Goal: Task Accomplishment & Management: Manage account settings

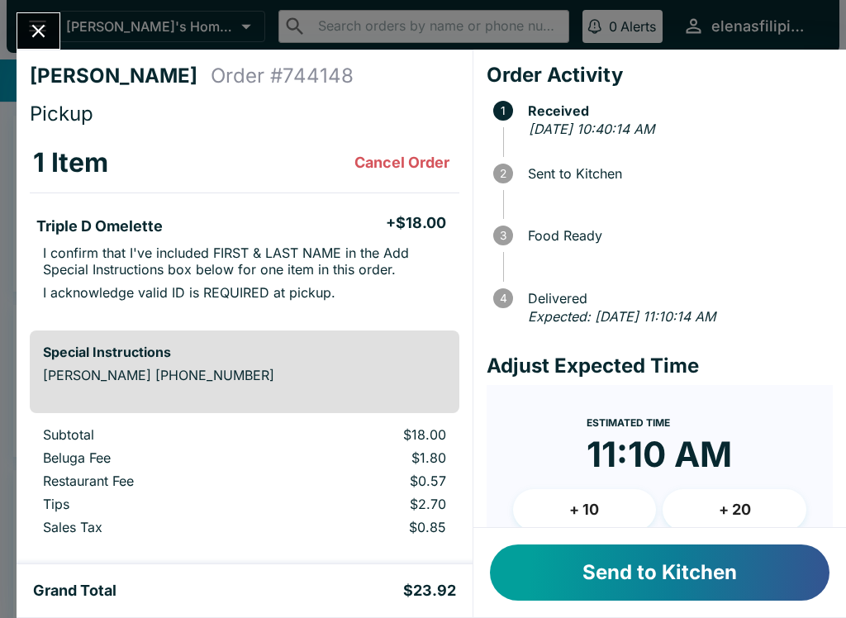
click at [582, 561] on button "Send to Kitchen" at bounding box center [660, 573] width 340 height 56
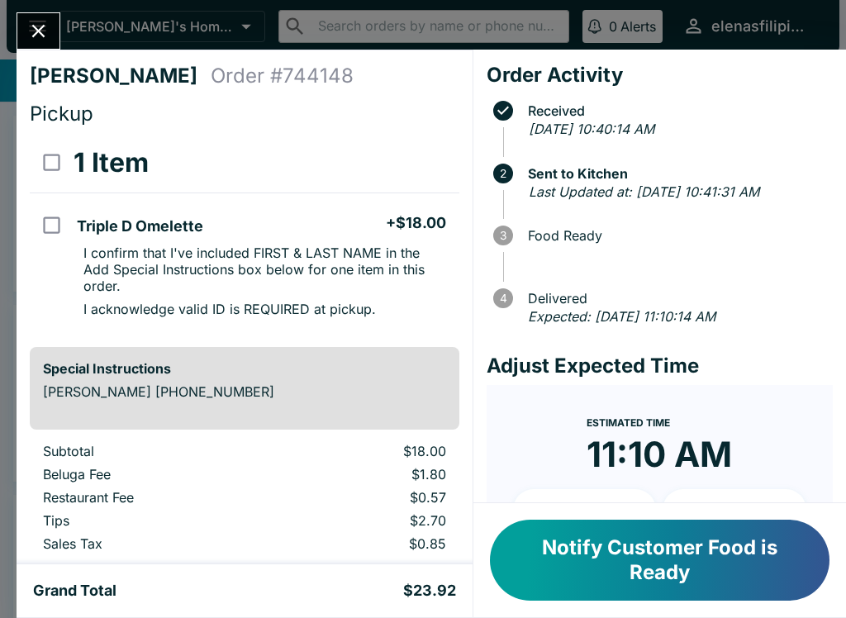
click at [26, 31] on button "Close" at bounding box center [38, 31] width 42 height 36
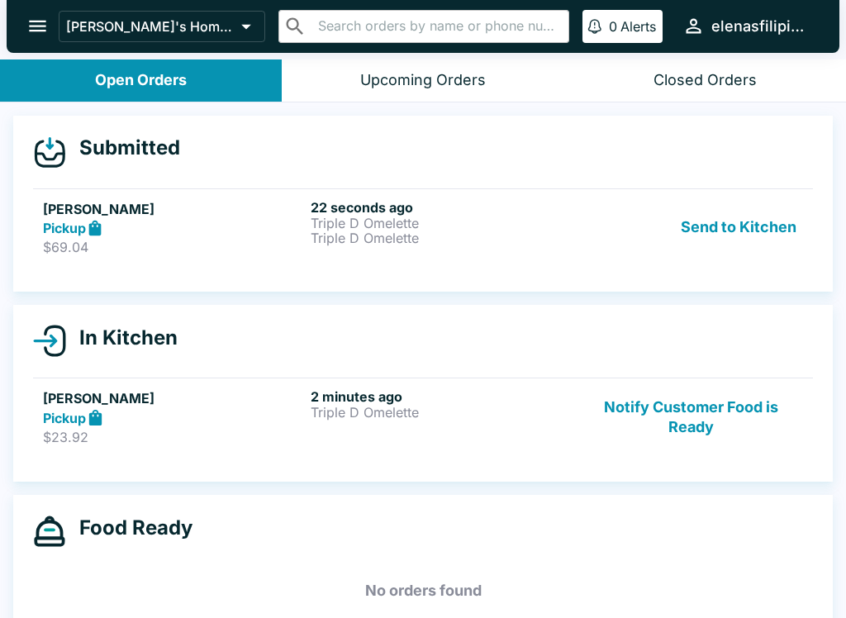
click at [516, 231] on p "Triple D Omelette" at bounding box center [441, 238] width 261 height 15
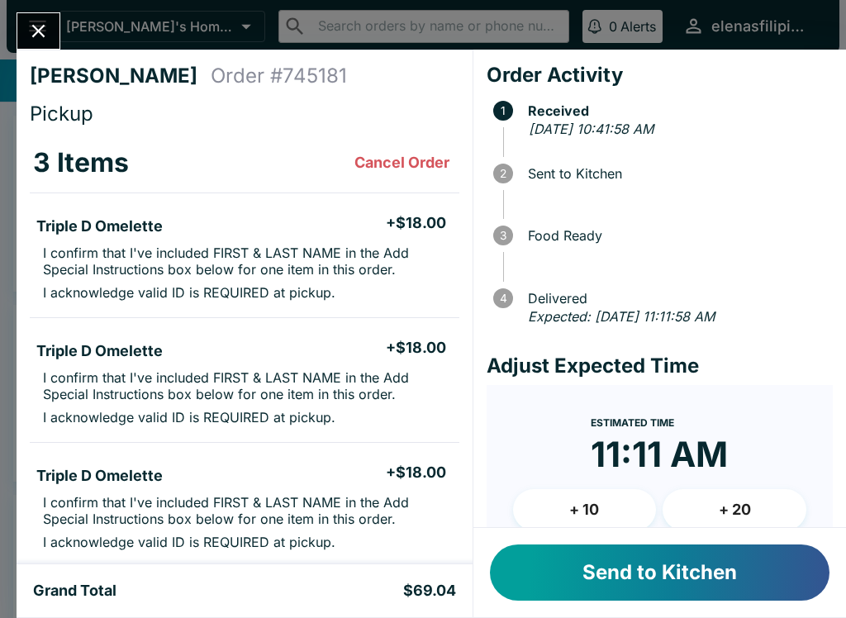
click at [636, 579] on button "Send to Kitchen" at bounding box center [660, 573] width 340 height 56
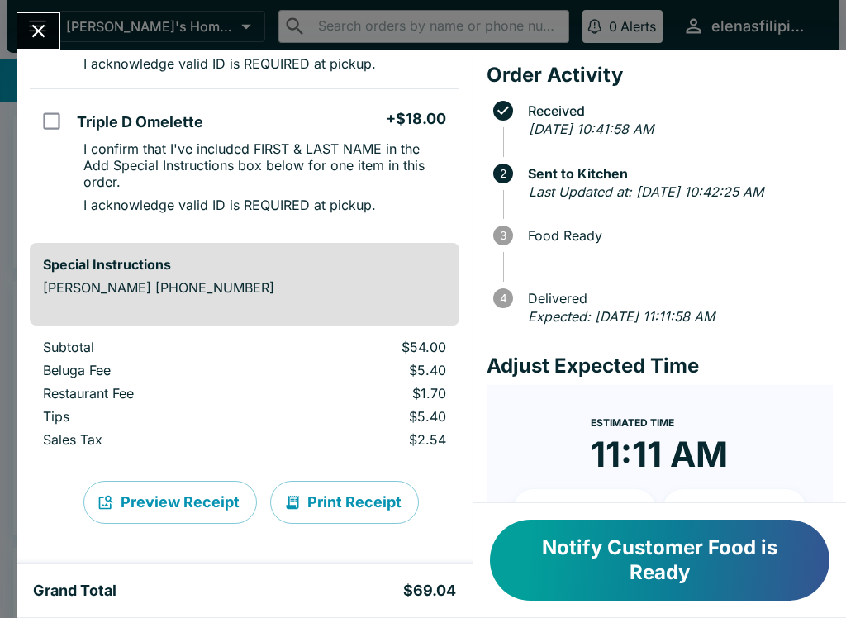
scroll to position [387, 0]
click at [38, 34] on icon "Close" at bounding box center [38, 31] width 22 height 22
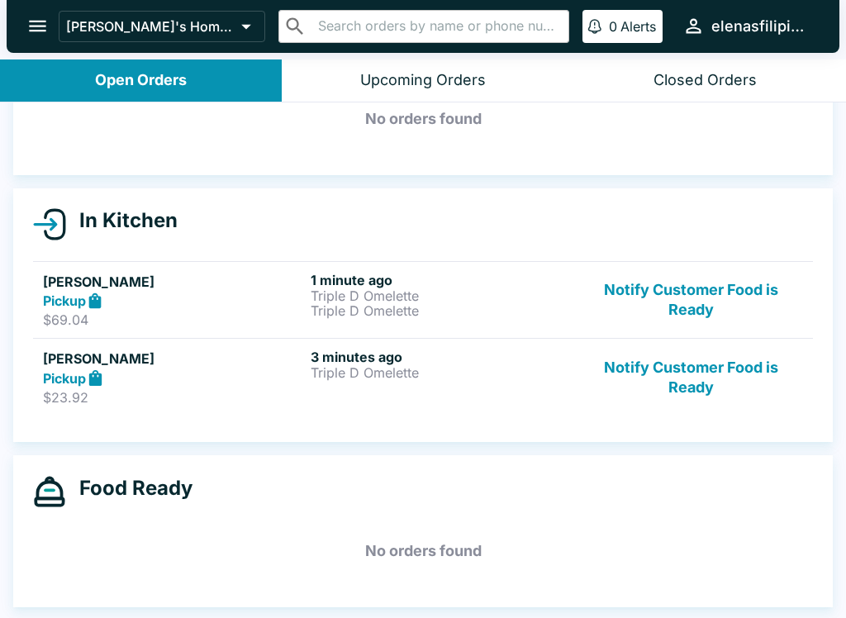
scroll to position [93, 0]
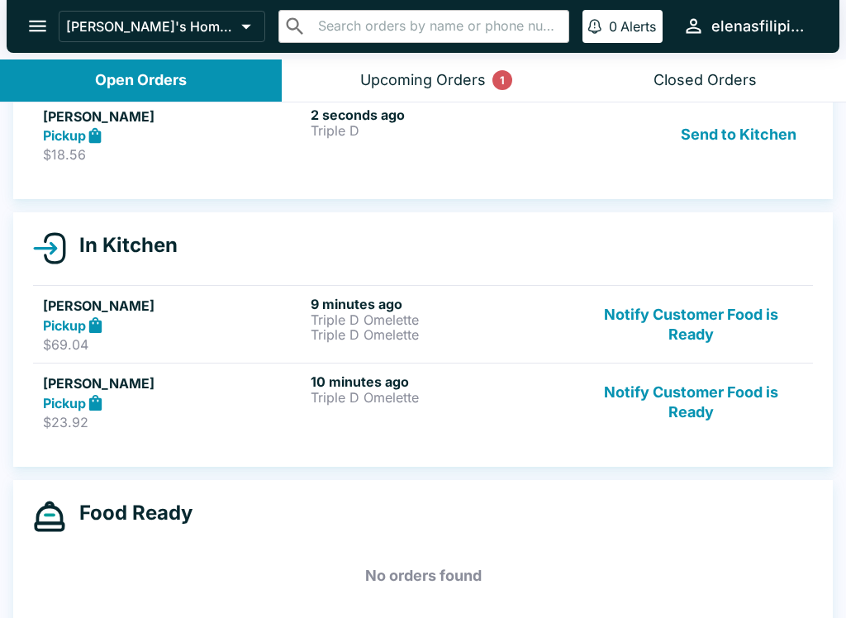
click at [247, 161] on p "$18.56" at bounding box center [173, 154] width 261 height 17
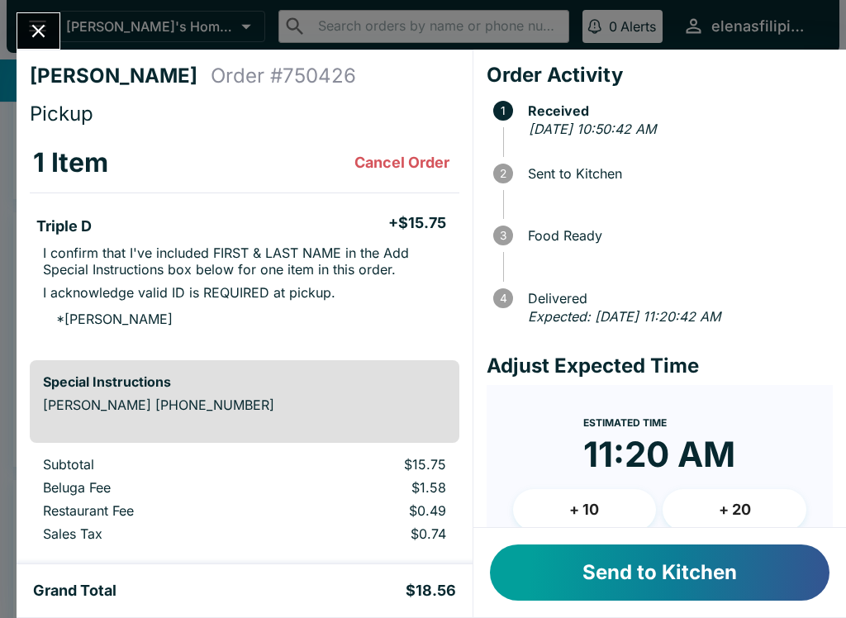
click at [536, 594] on button "Send to Kitchen" at bounding box center [660, 573] width 340 height 56
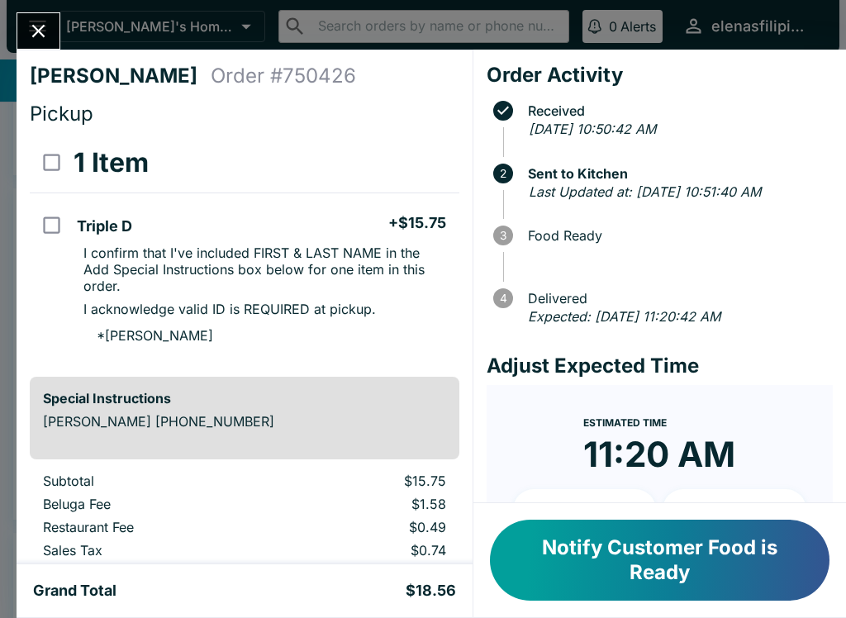
click at [33, 38] on icon "Close" at bounding box center [38, 31] width 22 height 22
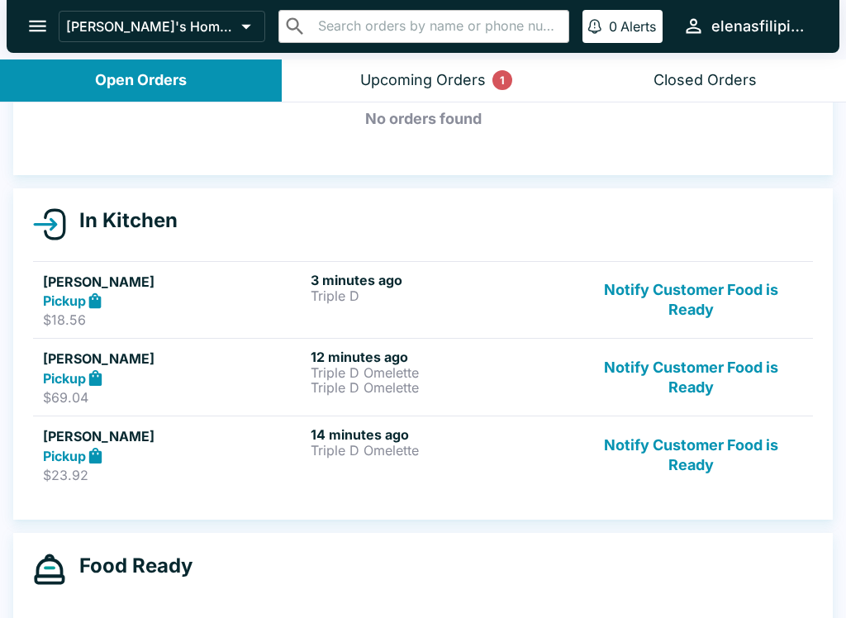
click at [683, 450] on button "Notify Customer Food is Ready" at bounding box center [691, 454] width 224 height 57
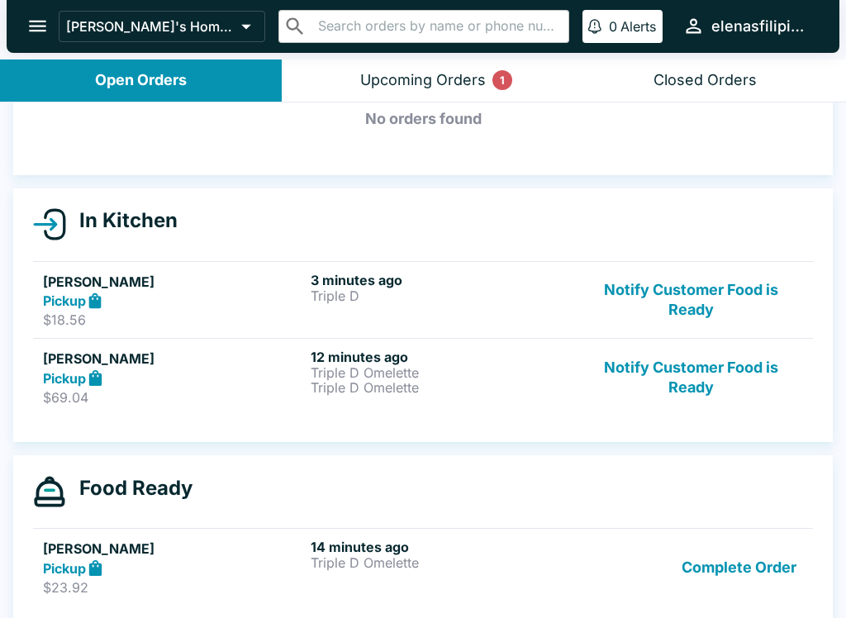
click at [711, 379] on button "Notify Customer Food is Ready" at bounding box center [691, 377] width 224 height 57
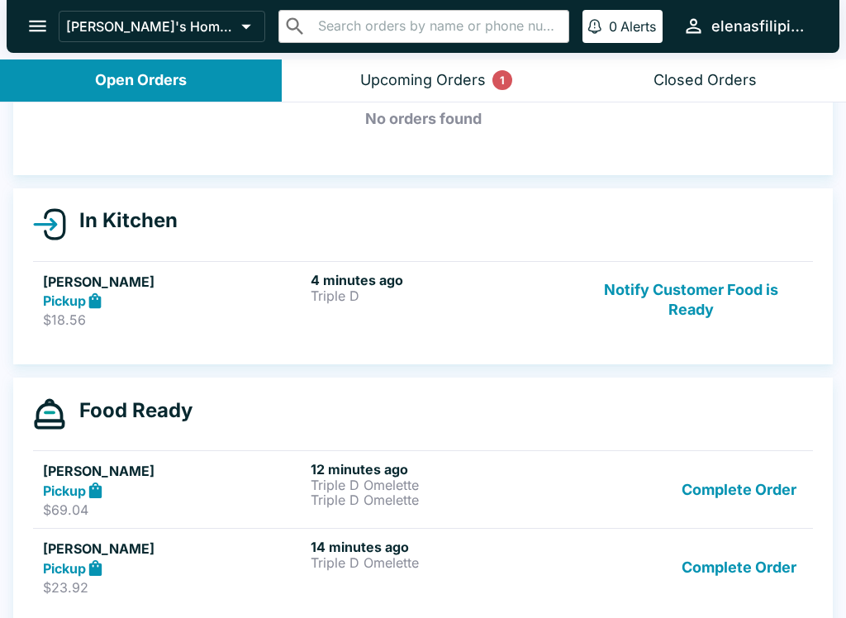
click at [693, 297] on button "Notify Customer Food is Ready" at bounding box center [691, 300] width 224 height 57
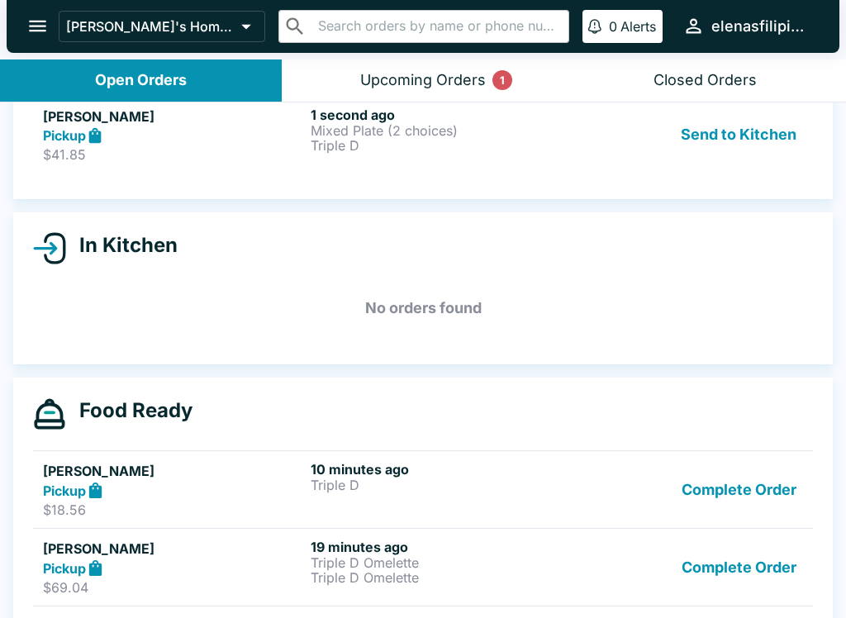
click at [379, 100] on button "Upcoming Orders 1" at bounding box center [423, 81] width 282 height 42
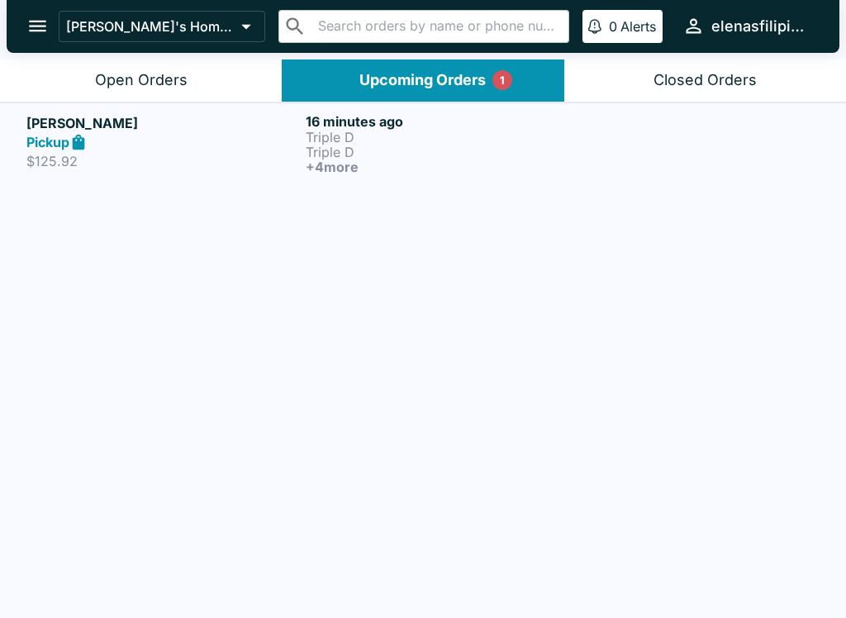
click at [146, 56] on header "[PERSON_NAME]'s Home of the Finest Filipino Foods ​ ​ 0 Alerts elenasfilipinofo…" at bounding box center [423, 30] width 846 height 60
click at [136, 82] on div "Open Orders" at bounding box center [141, 80] width 93 height 19
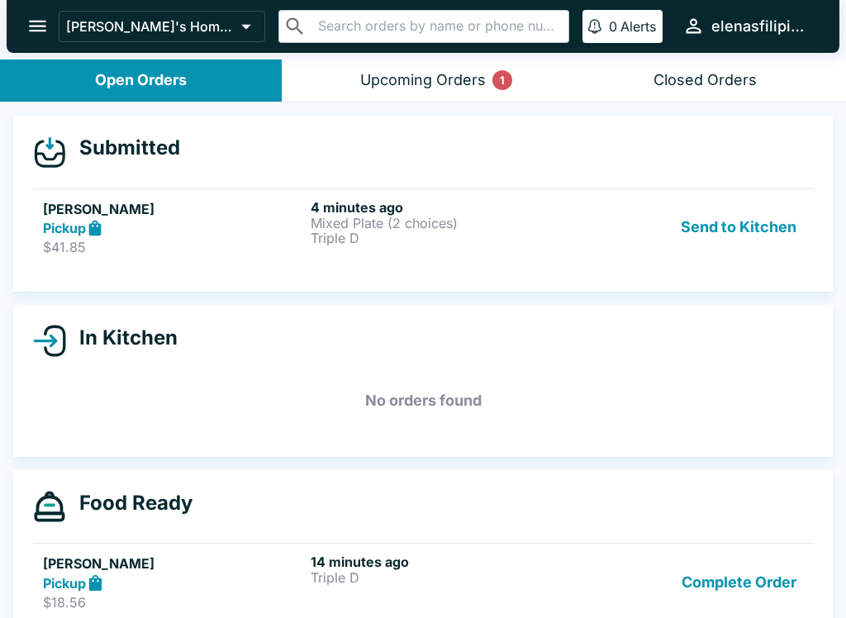
click at [136, 220] on div "Pickup" at bounding box center [173, 228] width 261 height 19
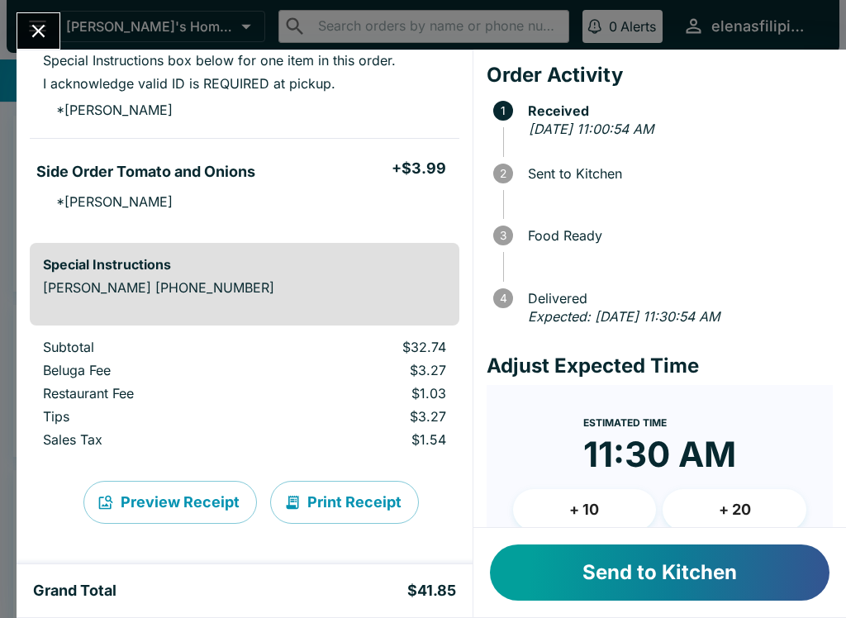
scroll to position [410, 0]
click at [689, 584] on button "Send to Kitchen" at bounding box center [660, 573] width 340 height 56
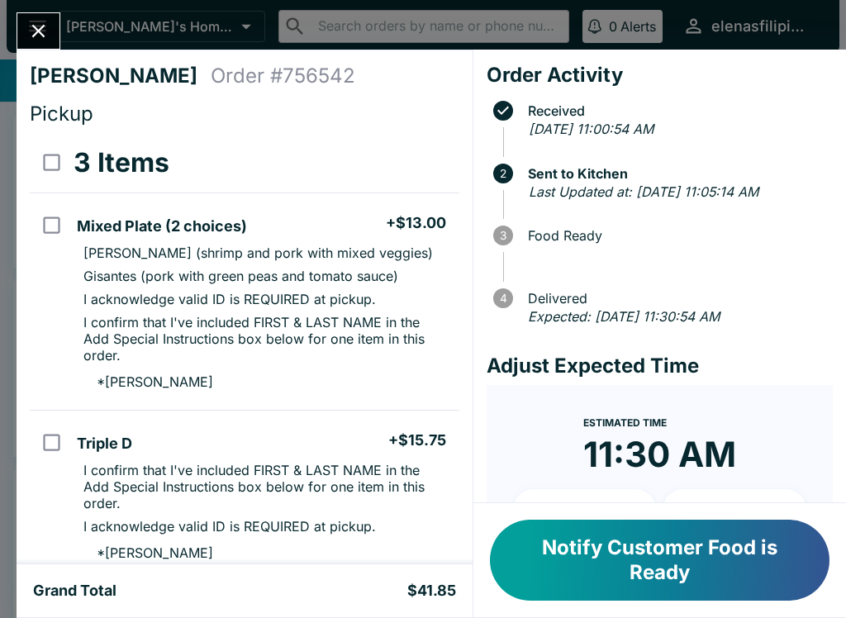
scroll to position [0, 0]
click at [551, 555] on button "Notify Customer Food is Ready" at bounding box center [660, 560] width 340 height 81
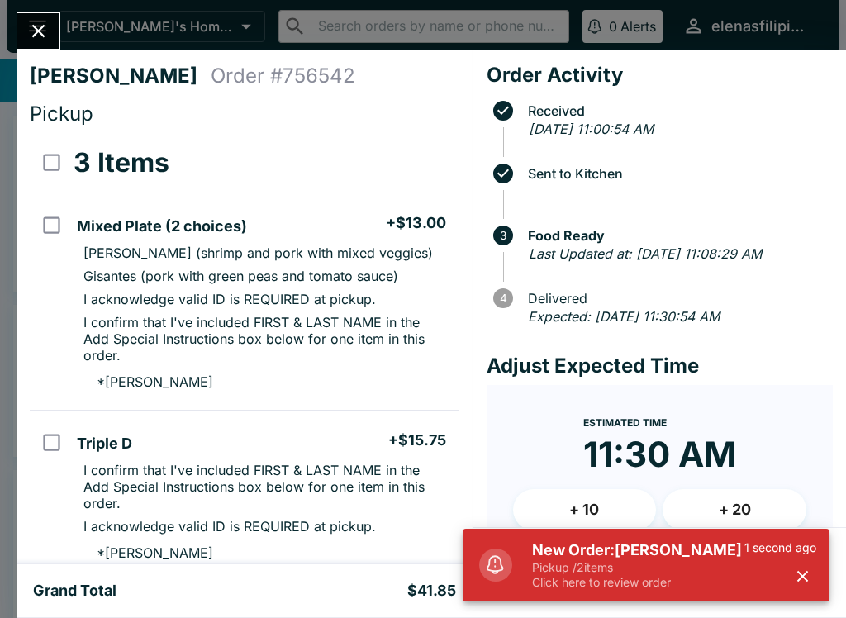
click at [61, 148] on input "select all" at bounding box center [51, 162] width 37 height 37
checkbox input "true"
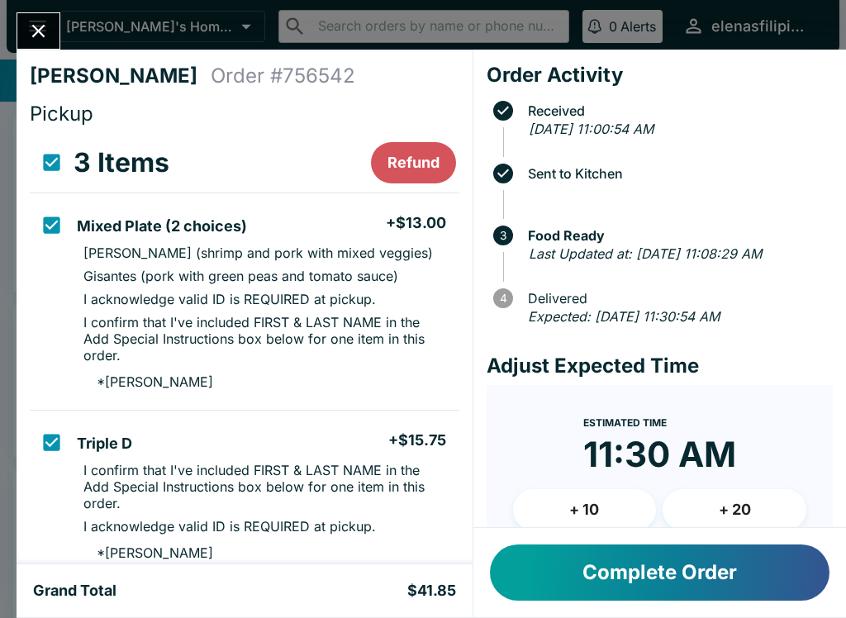
click at [61, 159] on input "select all" at bounding box center [51, 162] width 37 height 37
checkbox input "false"
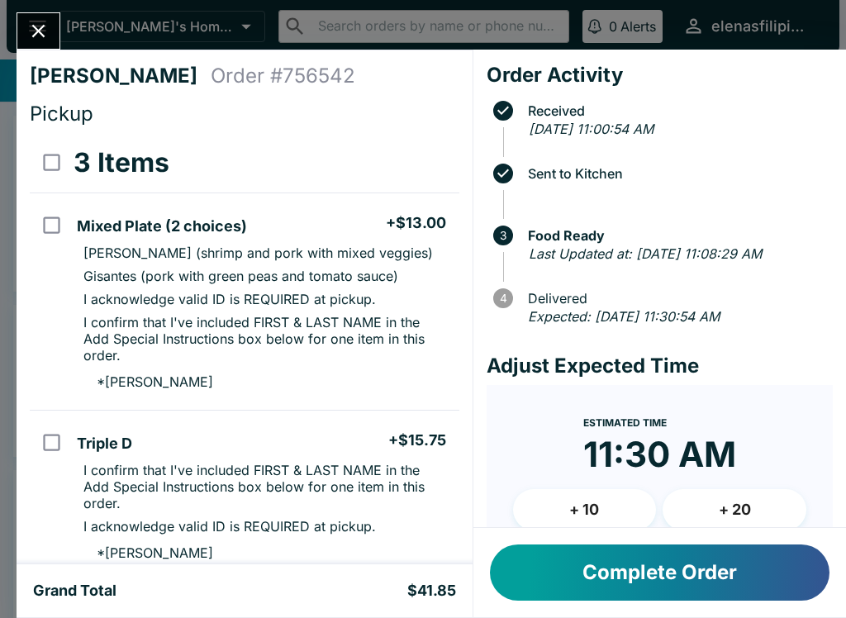
click at [42, 20] on icon "Close" at bounding box center [38, 31] width 22 height 22
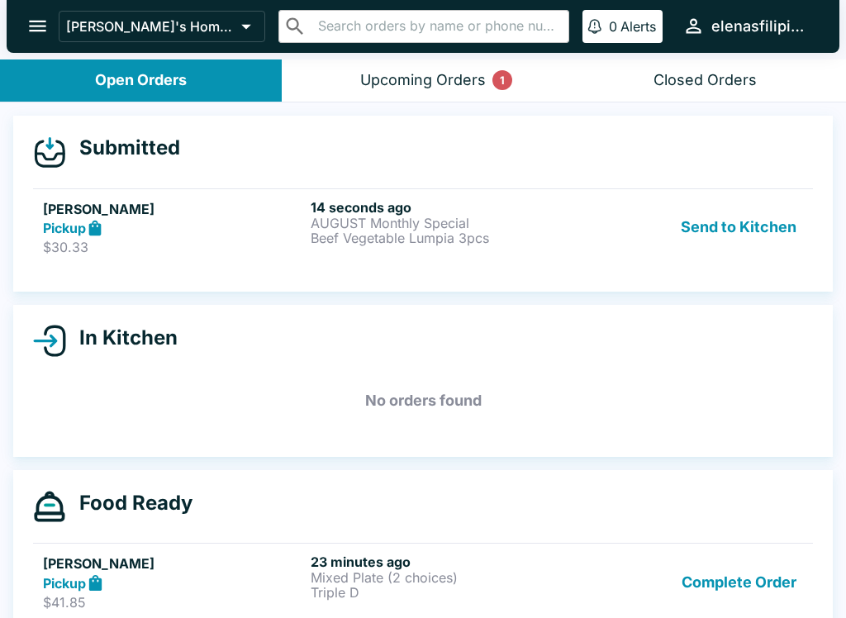
click at [78, 220] on strong "Pickup" at bounding box center [64, 228] width 43 height 17
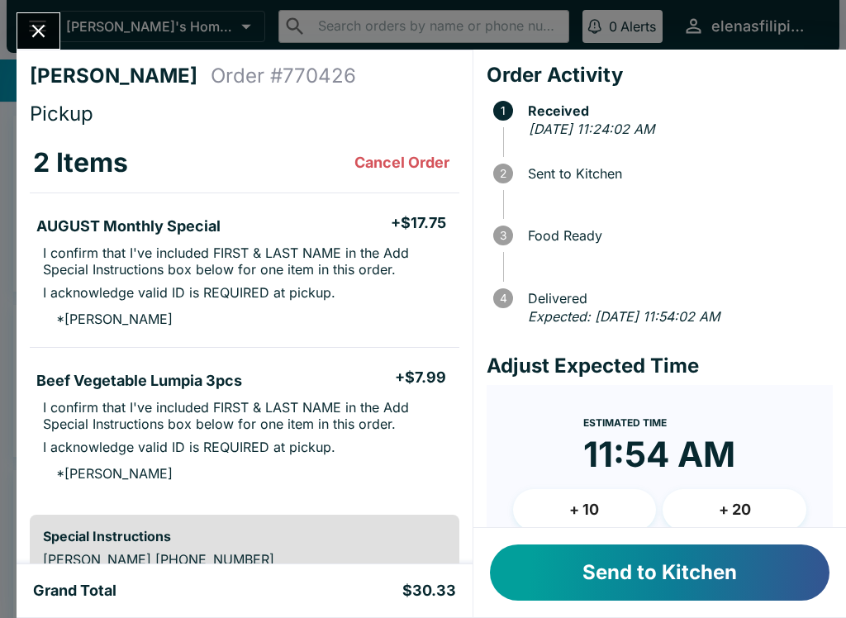
click at [659, 572] on button "Send to Kitchen" at bounding box center [660, 573] width 340 height 56
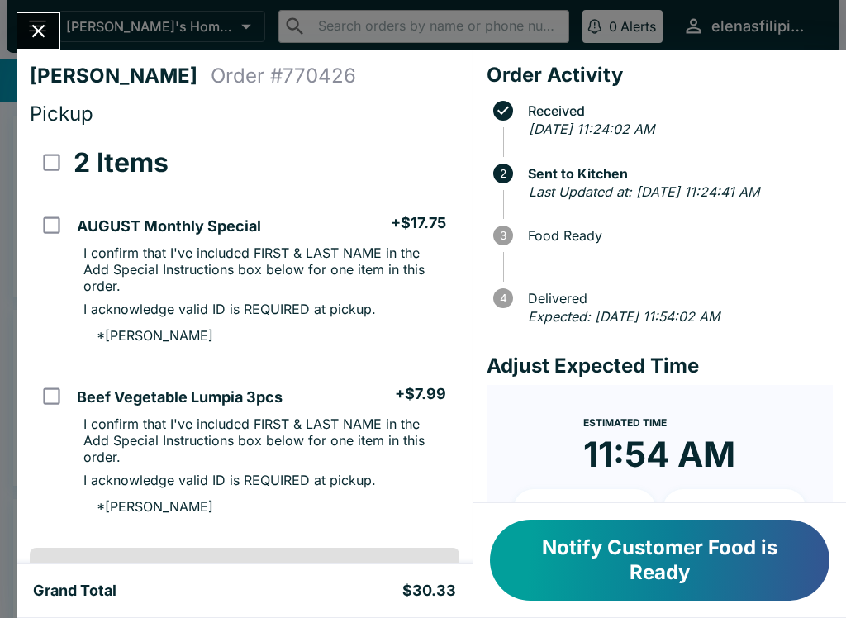
click at [52, 25] on button "Close" at bounding box center [38, 31] width 42 height 36
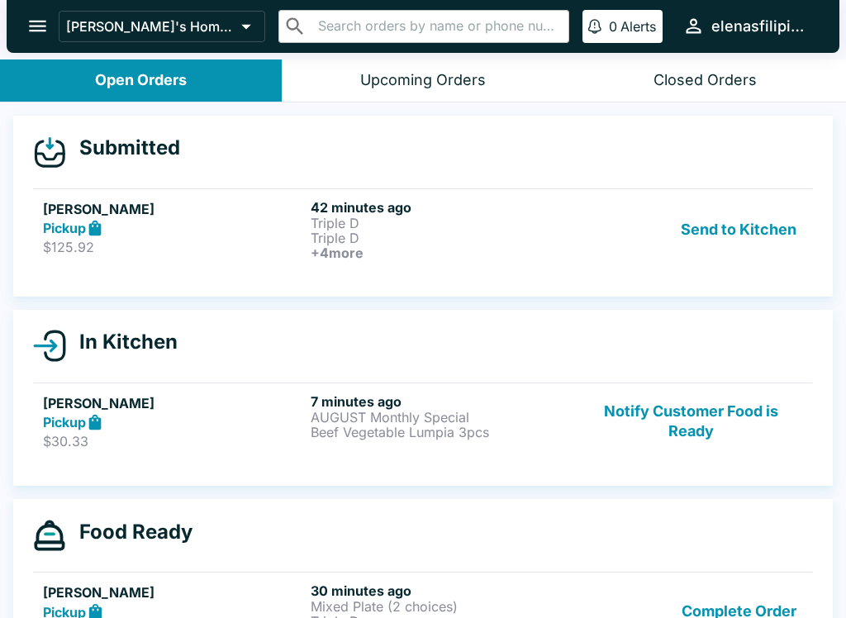
click at [79, 232] on strong "Pickup" at bounding box center [64, 228] width 43 height 17
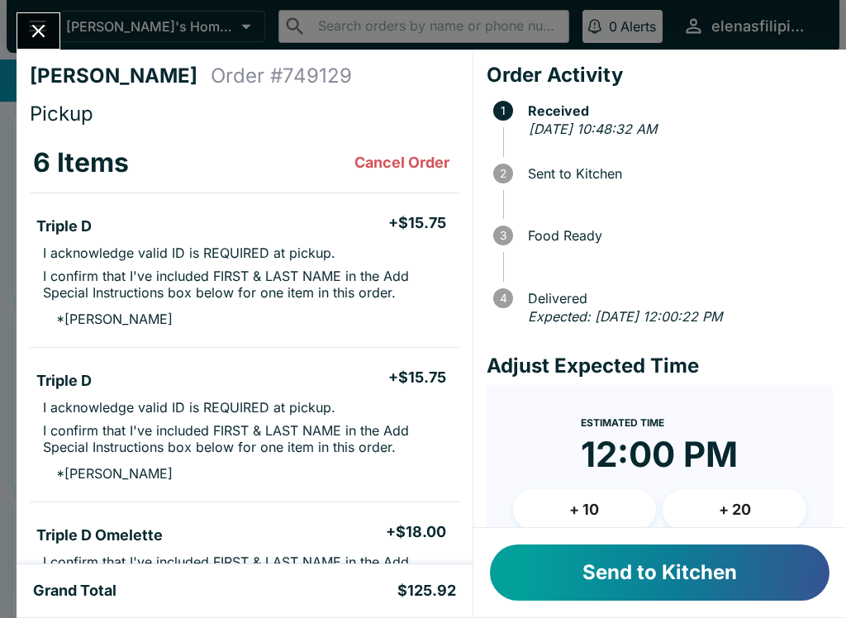
click at [646, 569] on button "Send to Kitchen" at bounding box center [660, 573] width 340 height 56
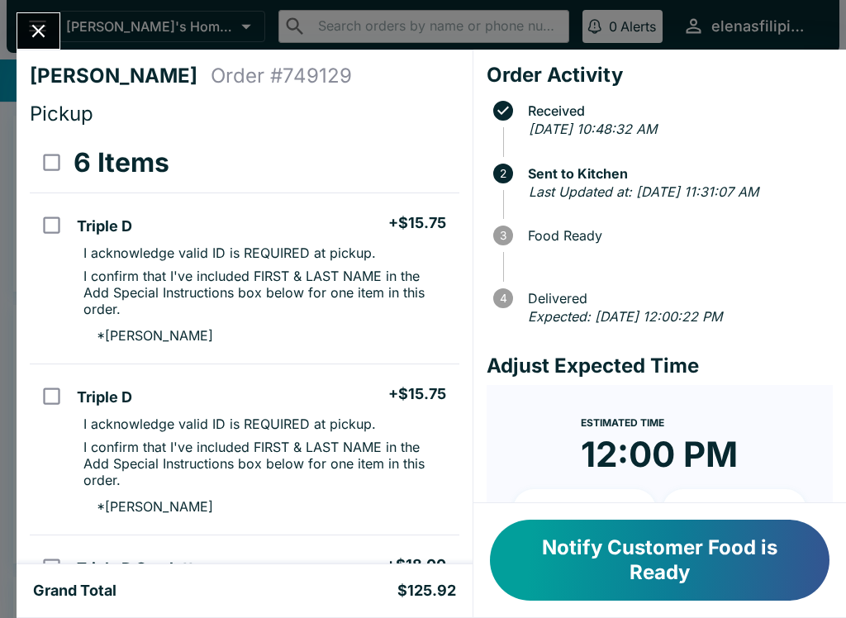
click at [40, 34] on icon "Close" at bounding box center [38, 31] width 13 height 13
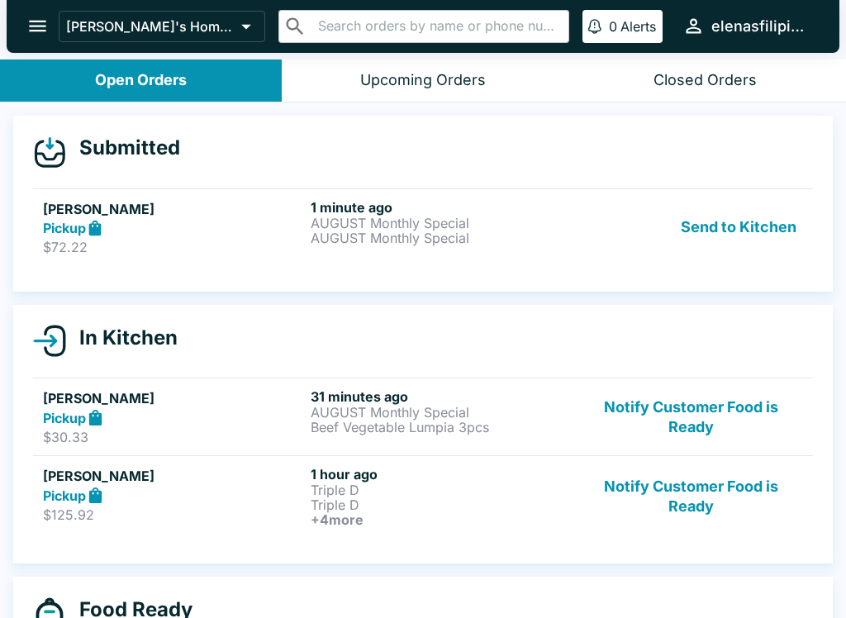
click at [512, 243] on p "AUGUST Monthly Special" at bounding box center [441, 238] width 261 height 15
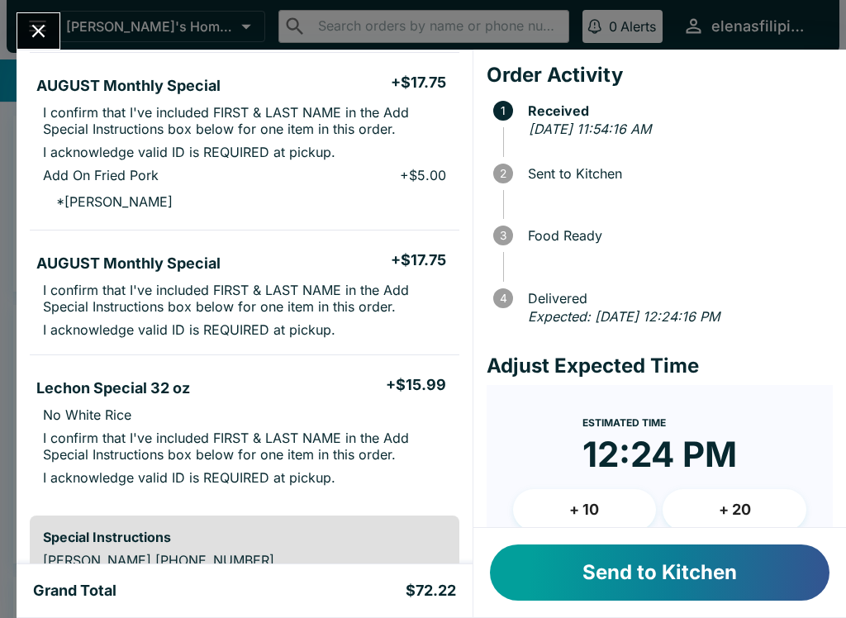
scroll to position [140, 0]
click at [607, 572] on button "Send to Kitchen" at bounding box center [660, 573] width 340 height 56
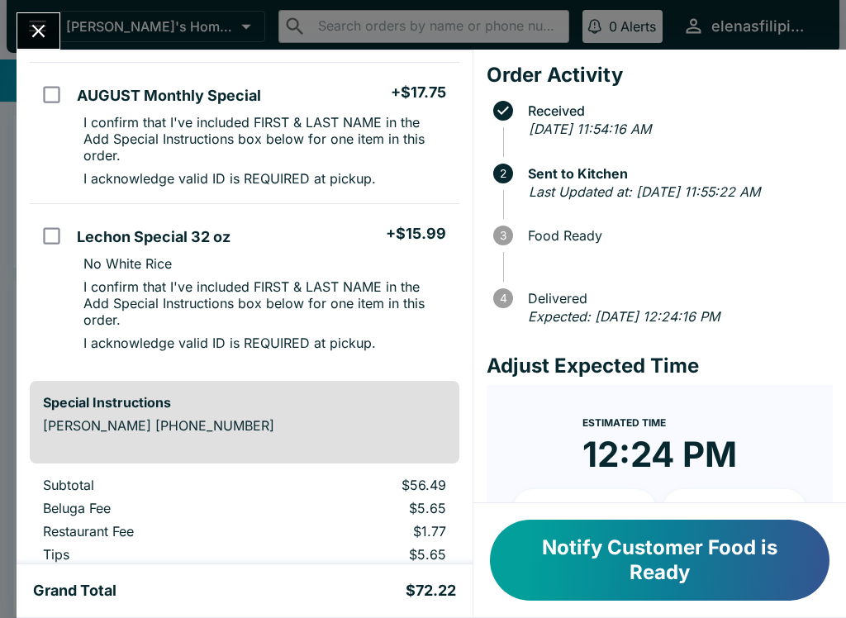
scroll to position [326, 0]
click at [29, 24] on icon "Close" at bounding box center [38, 31] width 22 height 22
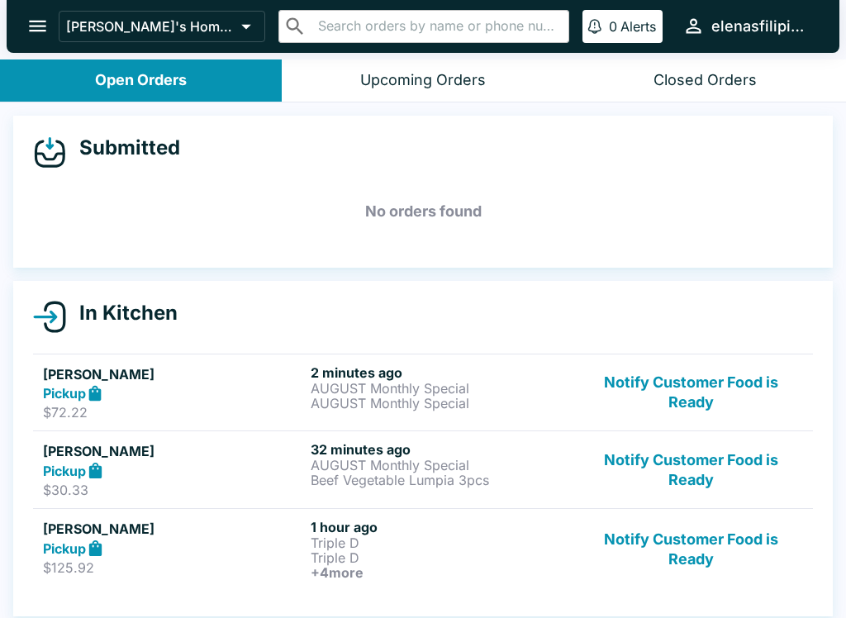
click at [693, 546] on button "Notify Customer Food is Ready" at bounding box center [691, 549] width 224 height 61
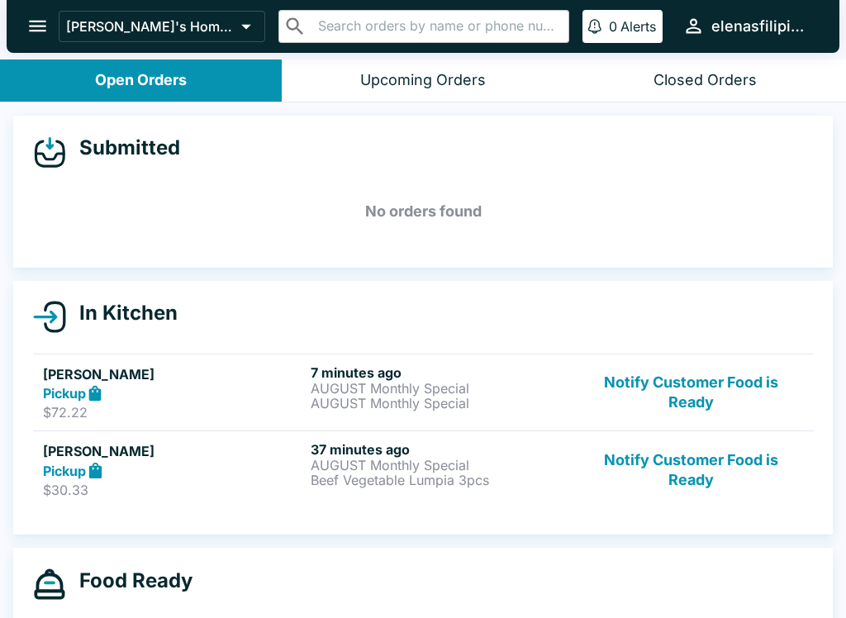
click at [438, 486] on p "Beef Vegetable Lumpia 3pcs" at bounding box center [441, 480] width 261 height 15
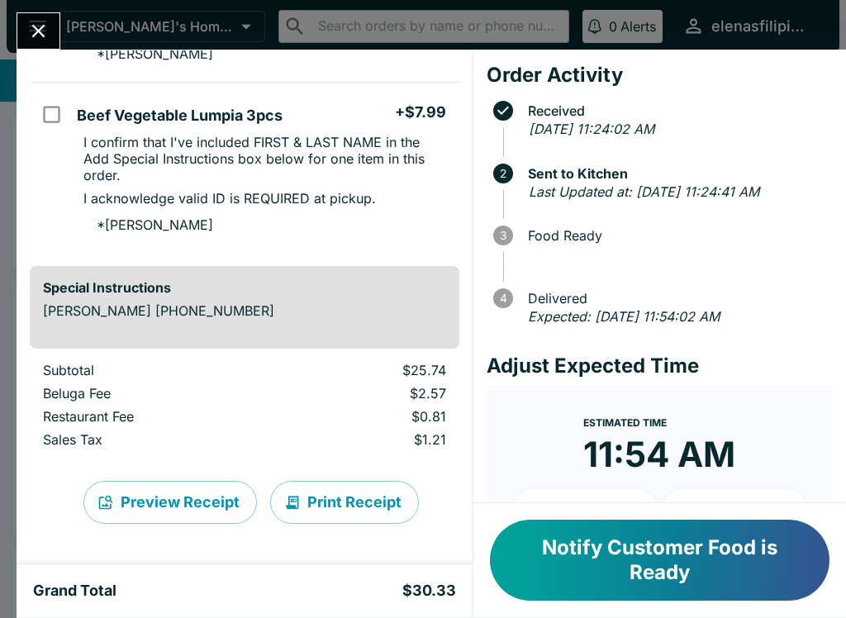
scroll to position [282, 0]
click at [630, 544] on button "Notify Customer Food is Ready" at bounding box center [660, 560] width 340 height 81
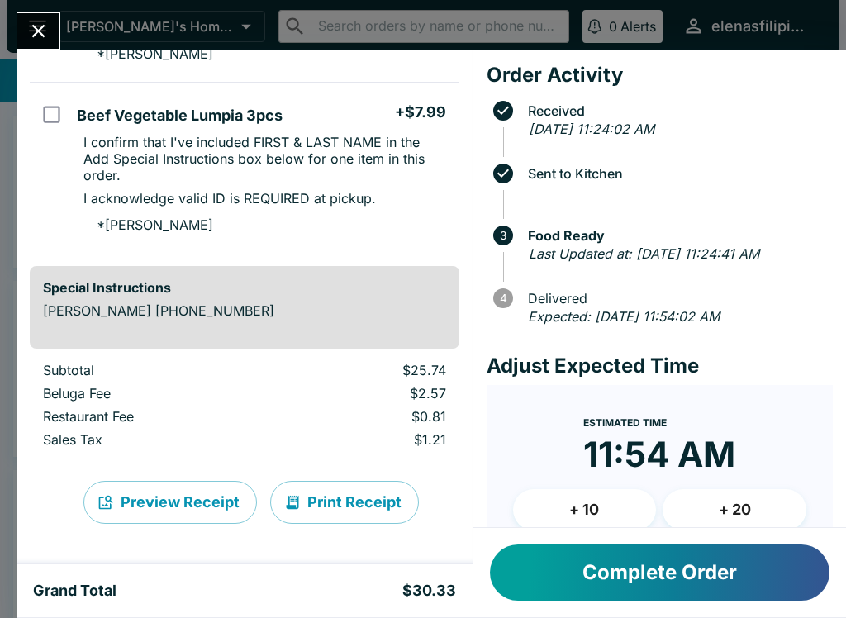
click at [31, 21] on icon "Close" at bounding box center [38, 31] width 22 height 22
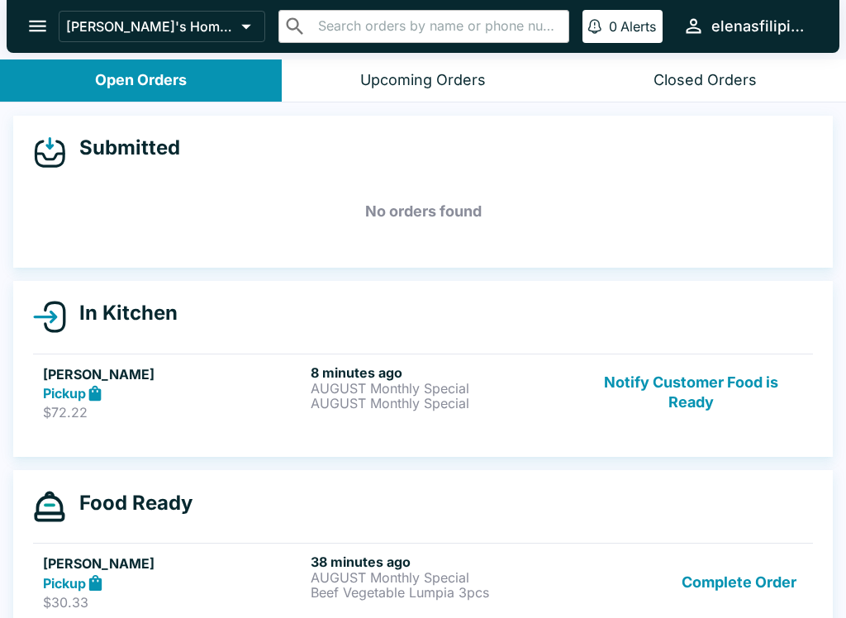
click at [704, 387] on button "Notify Customer Food is Ready" at bounding box center [691, 392] width 224 height 57
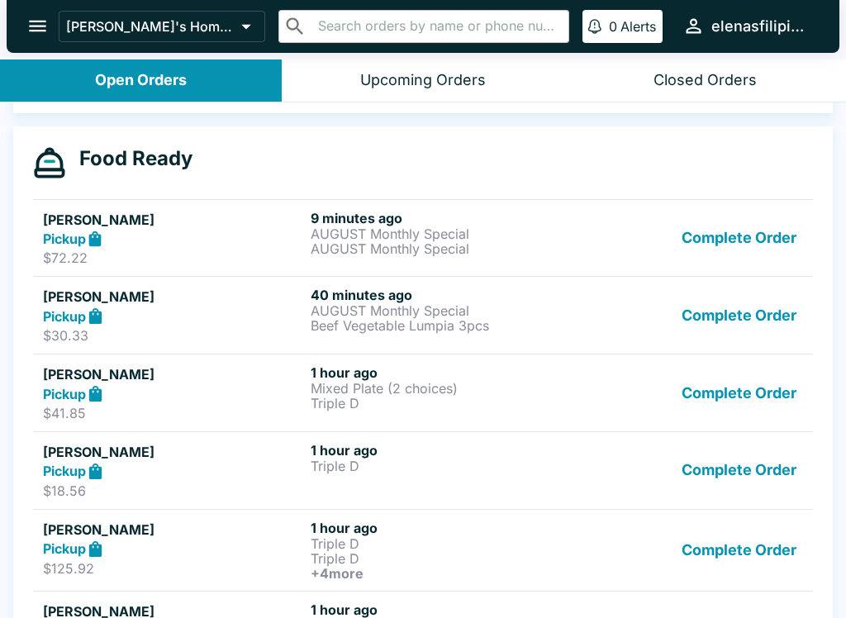
scroll to position [319, 0]
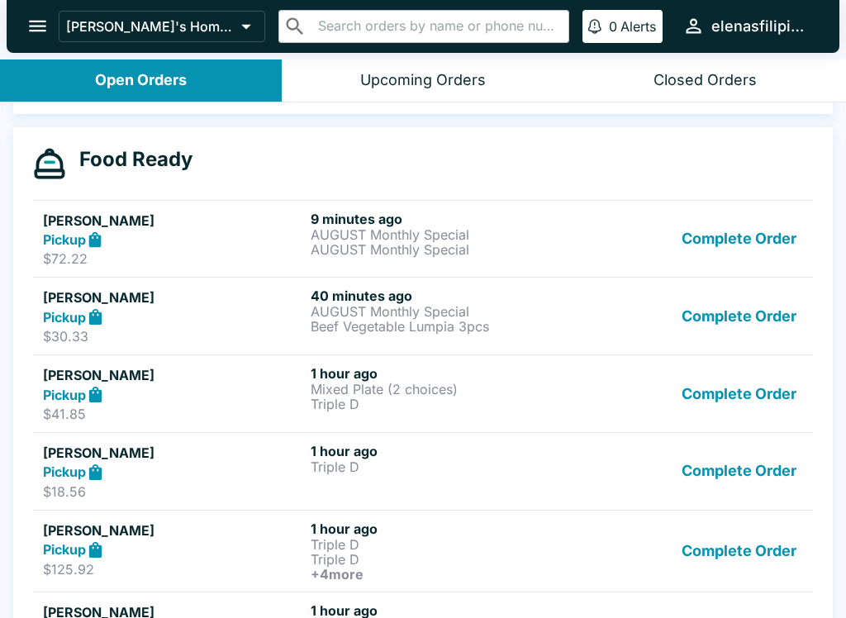
click at [383, 564] on p "Triple D" at bounding box center [441, 559] width 261 height 15
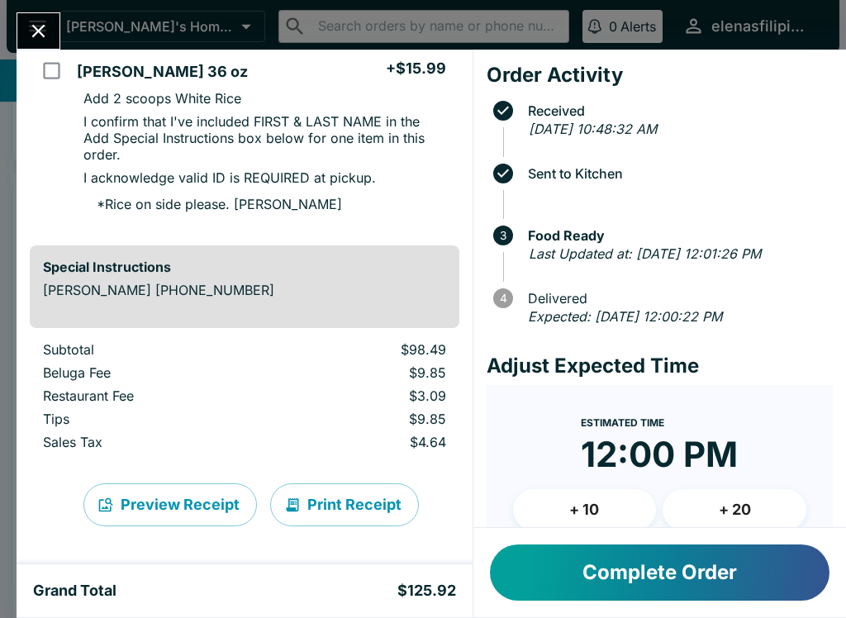
scroll to position [817, 0]
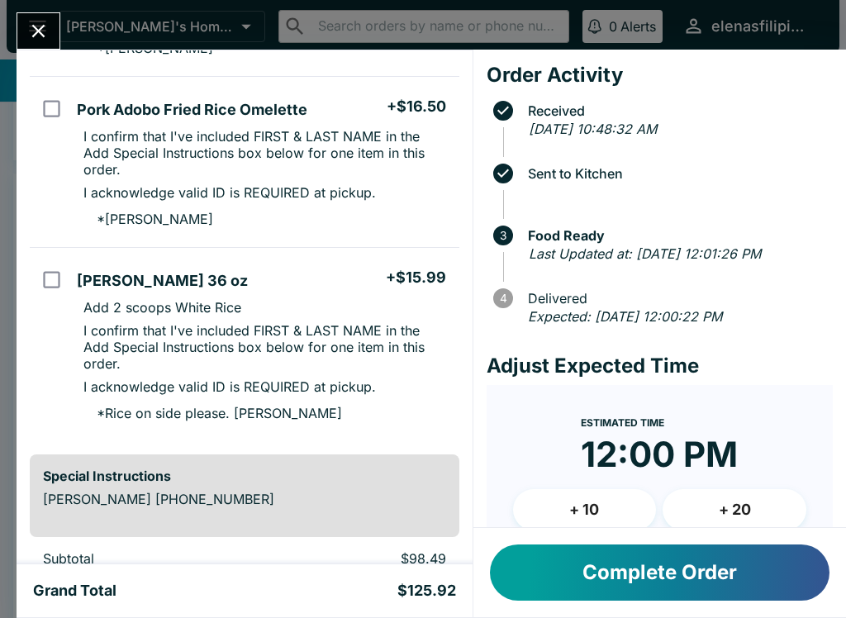
click at [644, 580] on button "Complete Order" at bounding box center [660, 573] width 340 height 56
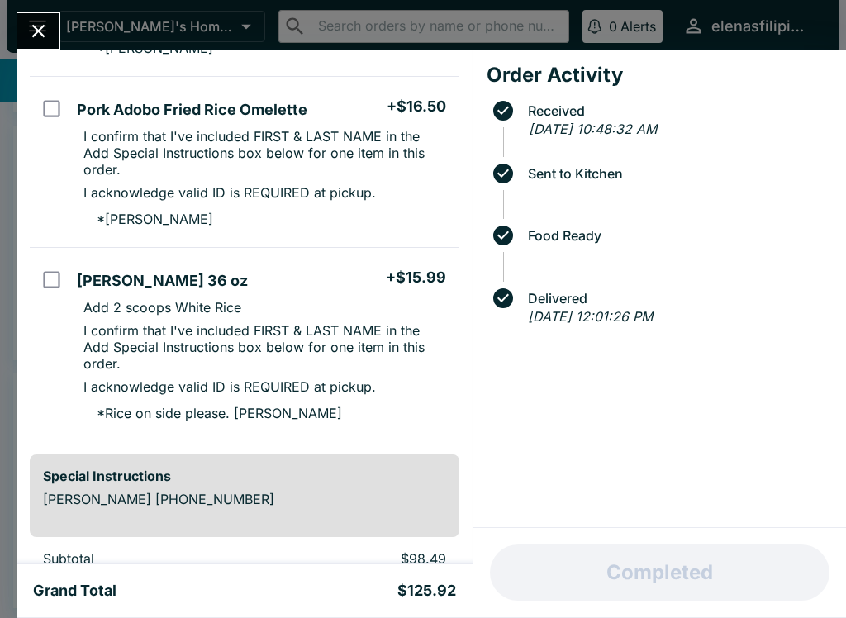
scroll to position [238, 0]
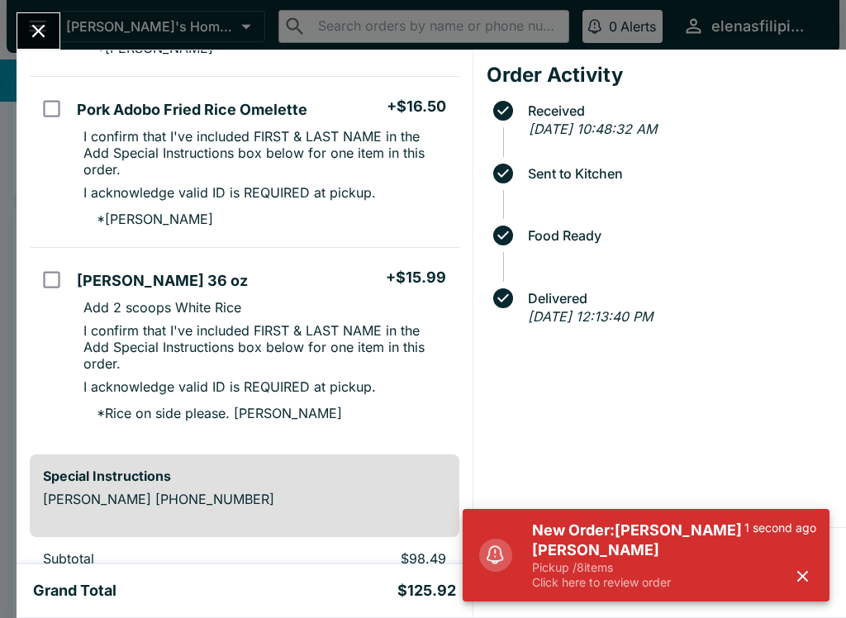
click at [620, 544] on h5 "New Order: [PERSON_NAME] [PERSON_NAME]" at bounding box center [638, 541] width 212 height 40
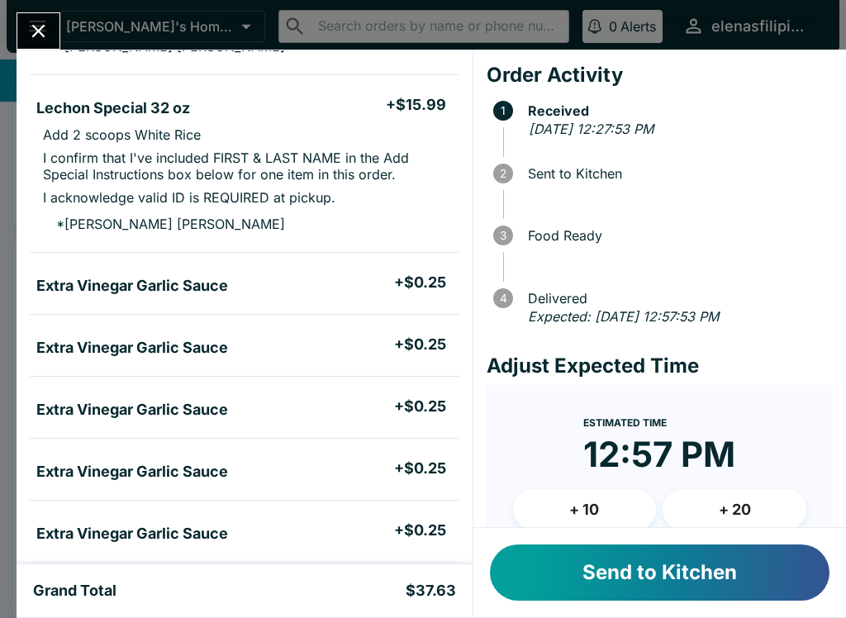
scroll to position [354, 0]
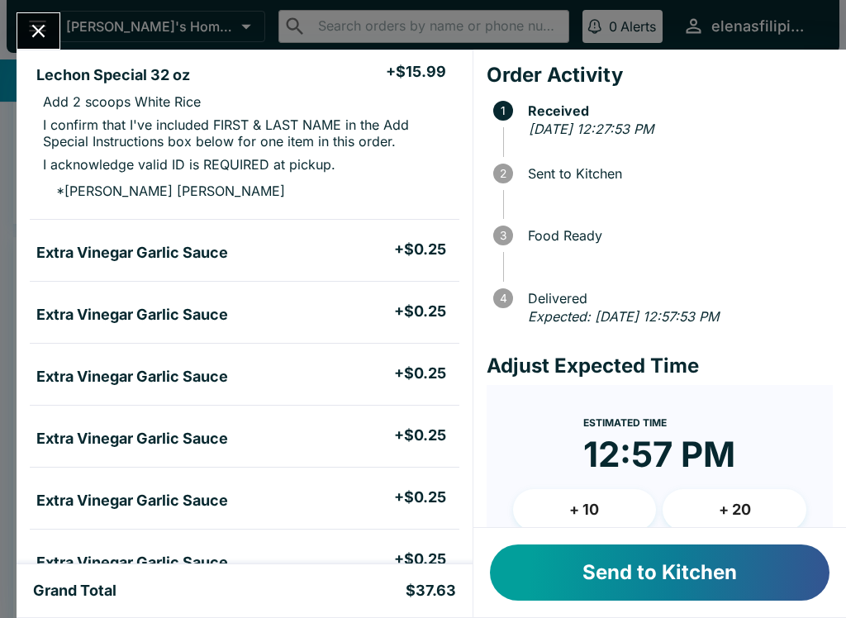
click at [588, 570] on button "Send to Kitchen" at bounding box center [660, 573] width 340 height 56
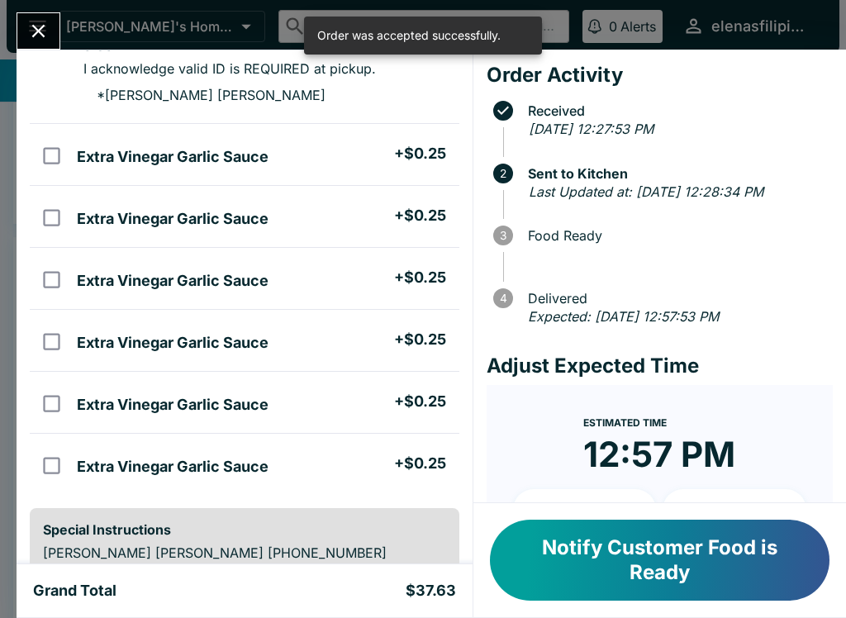
scroll to position [517, 0]
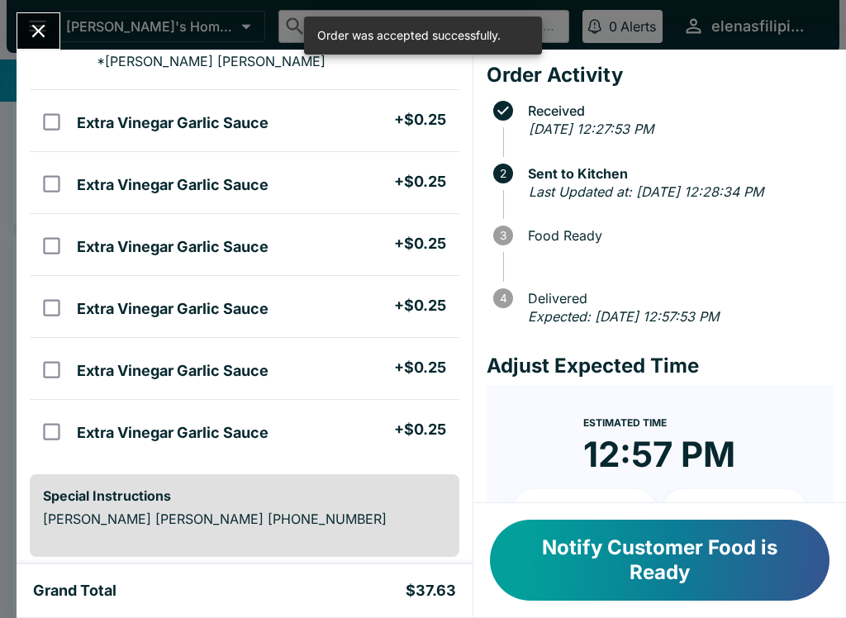
click at [96, 423] on h5 "Extra Vinegar Garlic Sauce" at bounding box center [173, 433] width 192 height 20
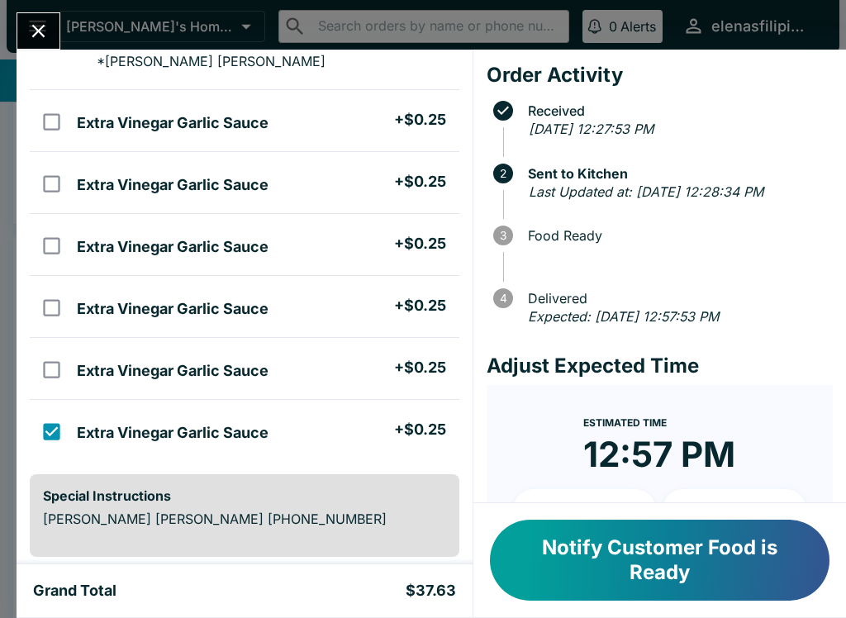
click at [92, 423] on h5 "Extra Vinegar Garlic Sauce" at bounding box center [173, 433] width 192 height 20
checkbox input "false"
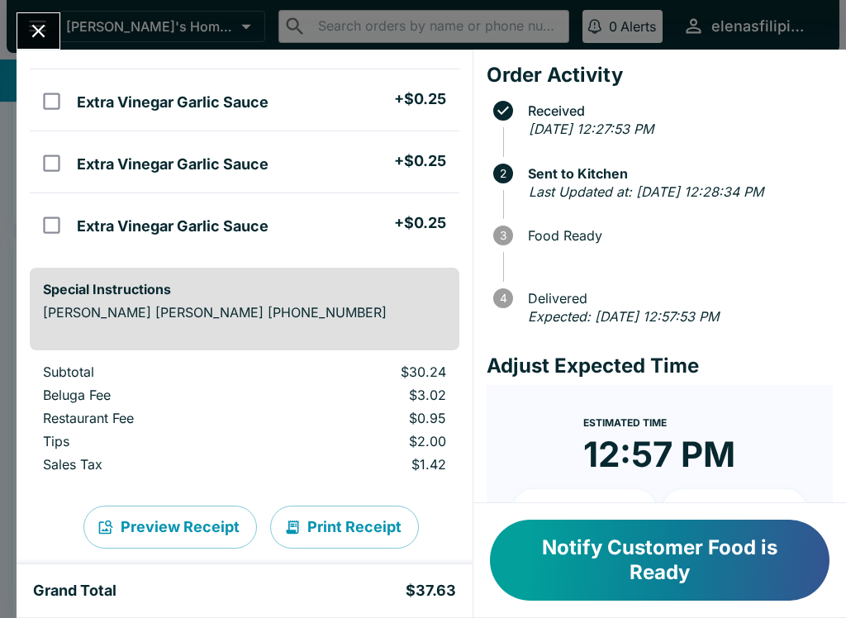
scroll to position [723, 0]
click at [33, 20] on icon "Close" at bounding box center [38, 31] width 22 height 22
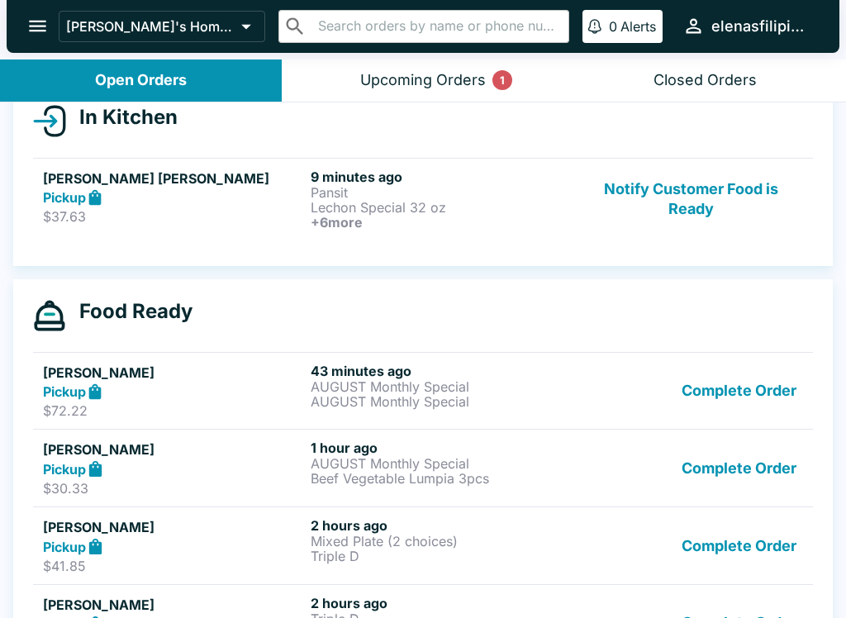
scroll to position [195, 0]
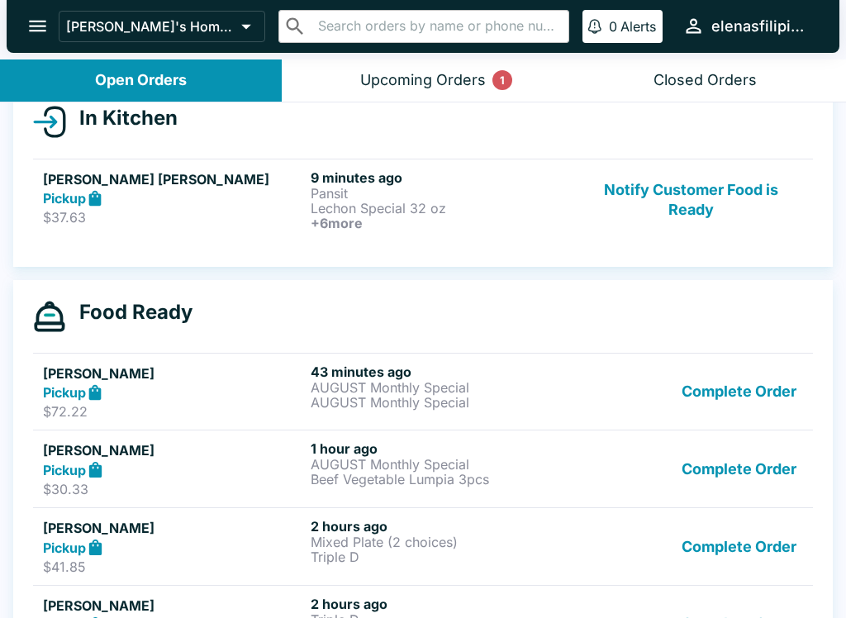
click at [711, 197] on button "Notify Customer Food is Ready" at bounding box center [691, 199] width 224 height 61
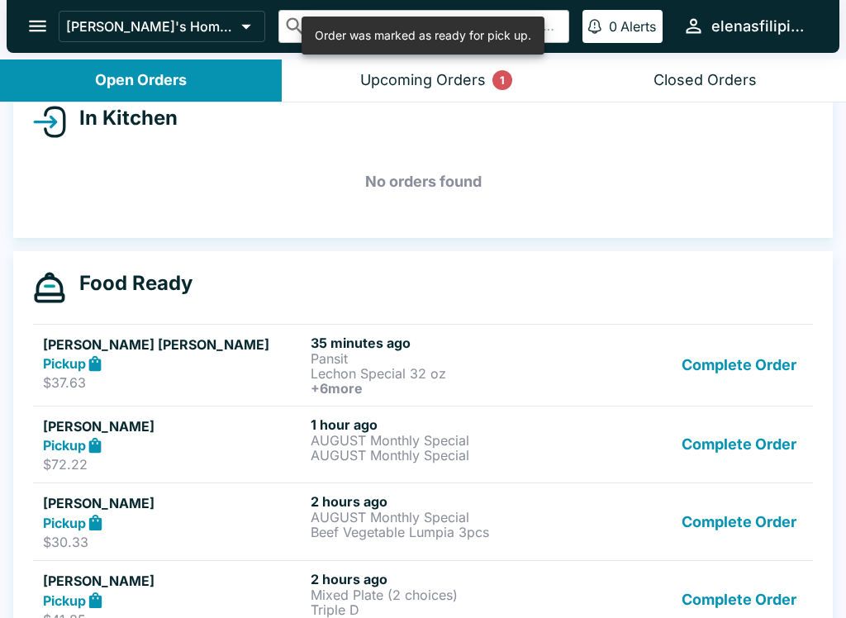
click at [724, 367] on button "Complete Order" at bounding box center [739, 365] width 128 height 61
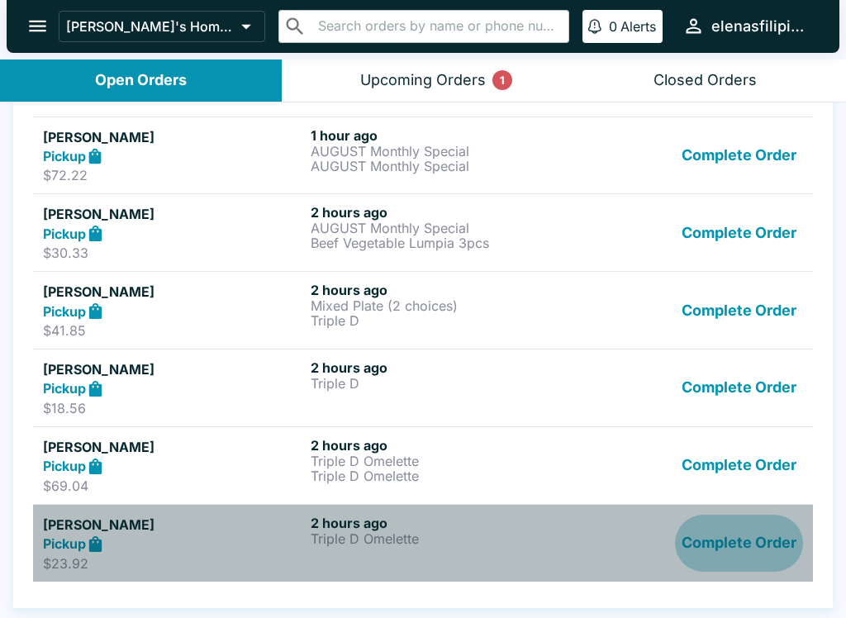
click at [735, 540] on button "Complete Order" at bounding box center [739, 543] width 128 height 57
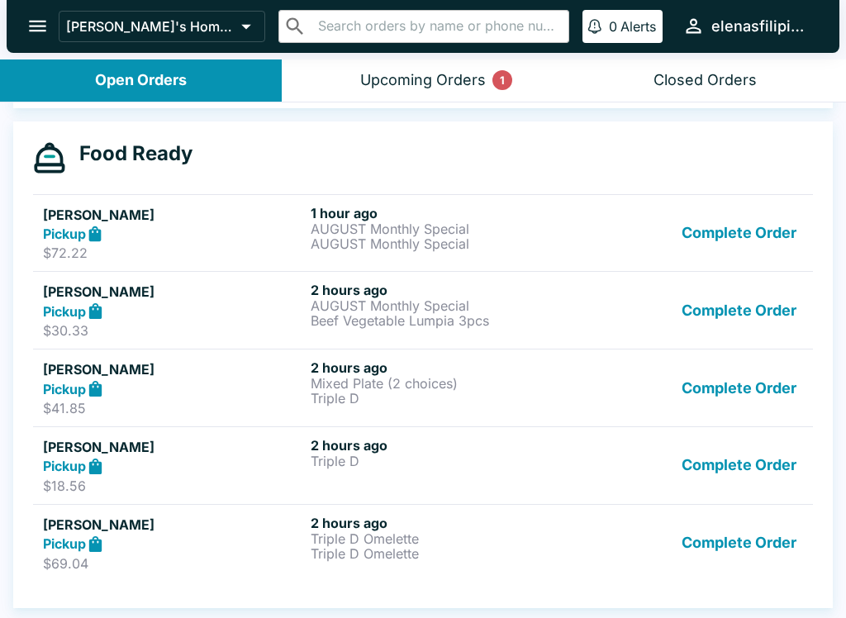
scroll to position [325, 0]
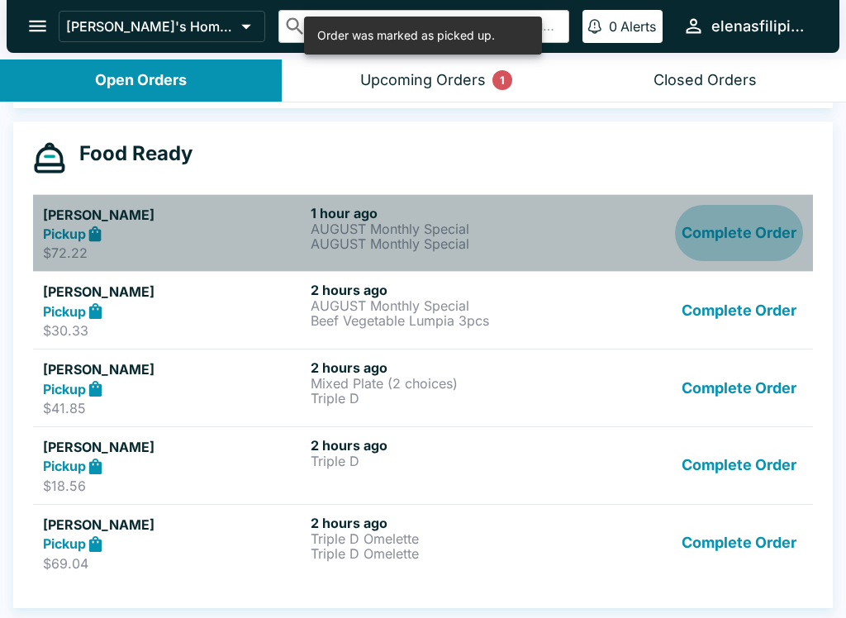
click at [729, 235] on button "Complete Order" at bounding box center [739, 233] width 128 height 57
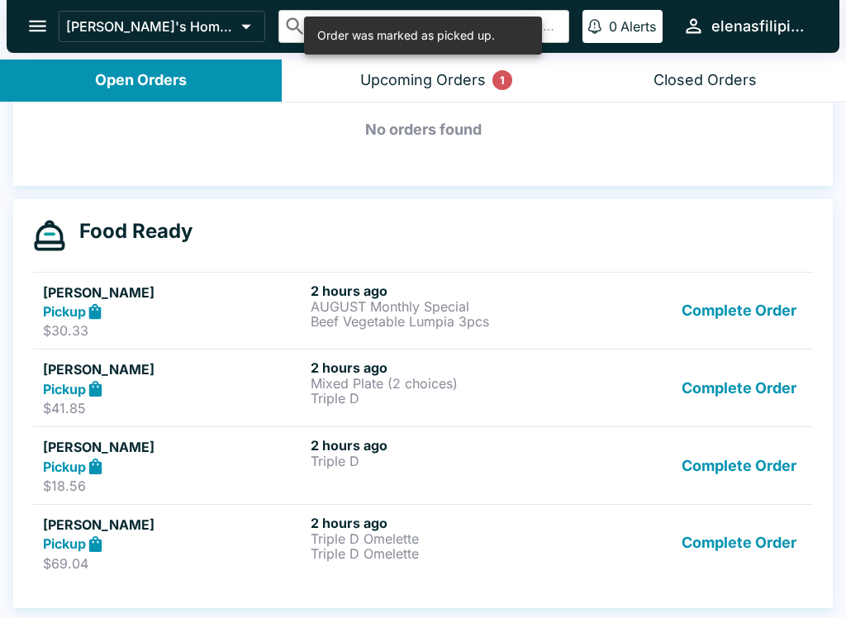
scroll to position [247, 0]
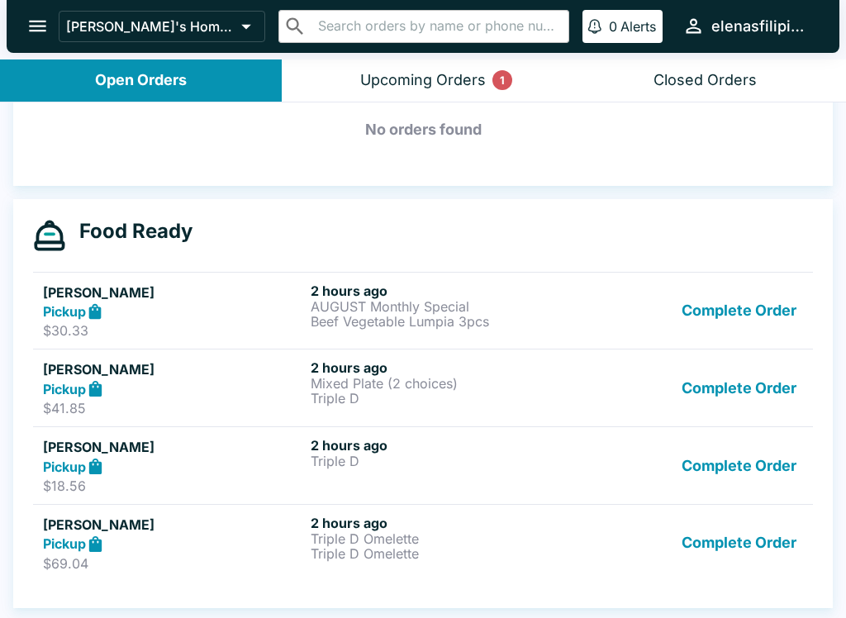
click at [709, 391] on button "Complete Order" at bounding box center [739, 387] width 128 height 57
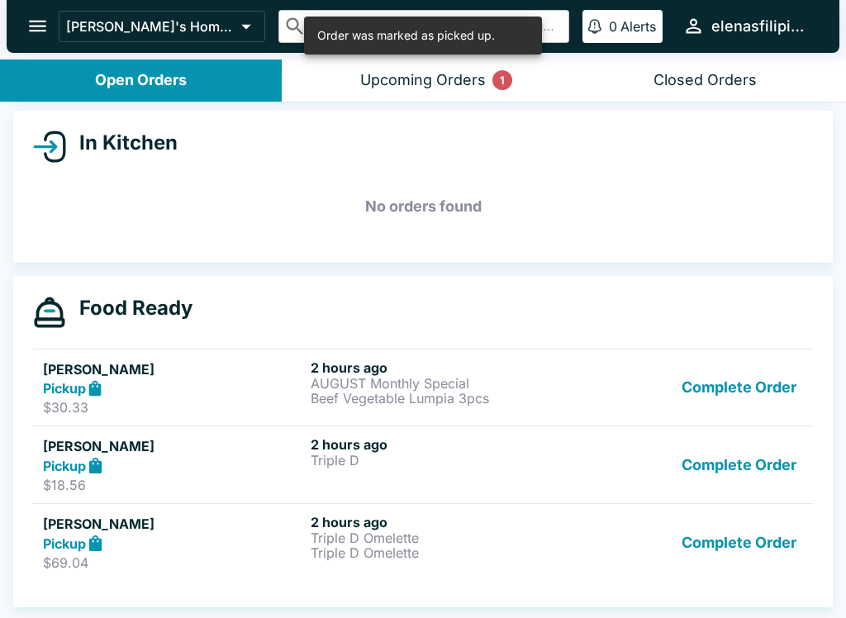
scroll to position [170, 0]
click at [727, 398] on button "Complete Order" at bounding box center [739, 387] width 128 height 57
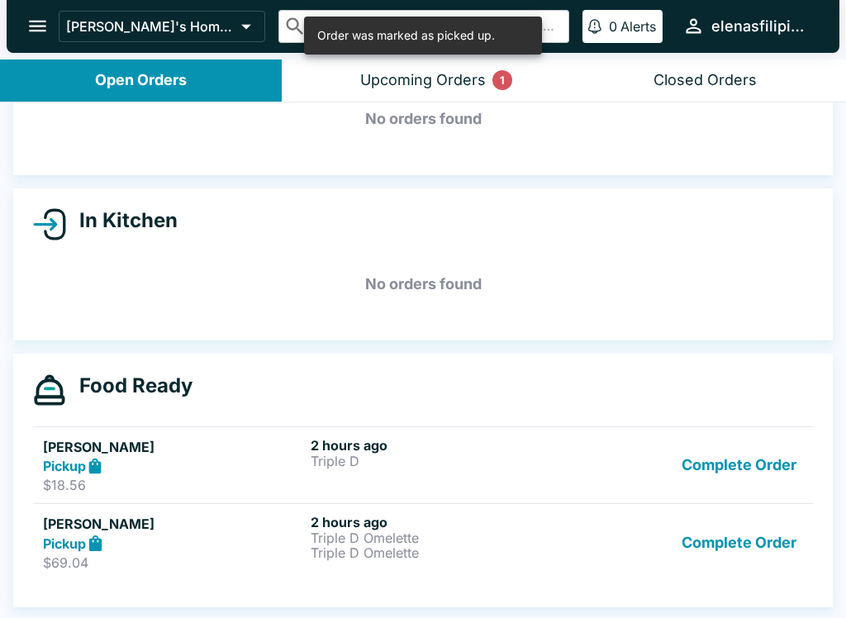
scroll to position [93, 0]
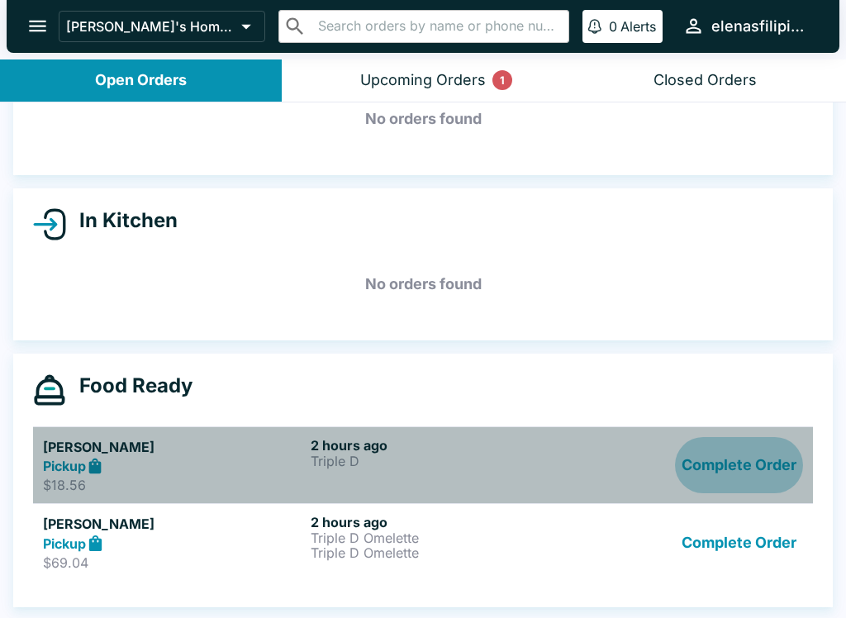
click at [745, 460] on button "Complete Order" at bounding box center [739, 465] width 128 height 57
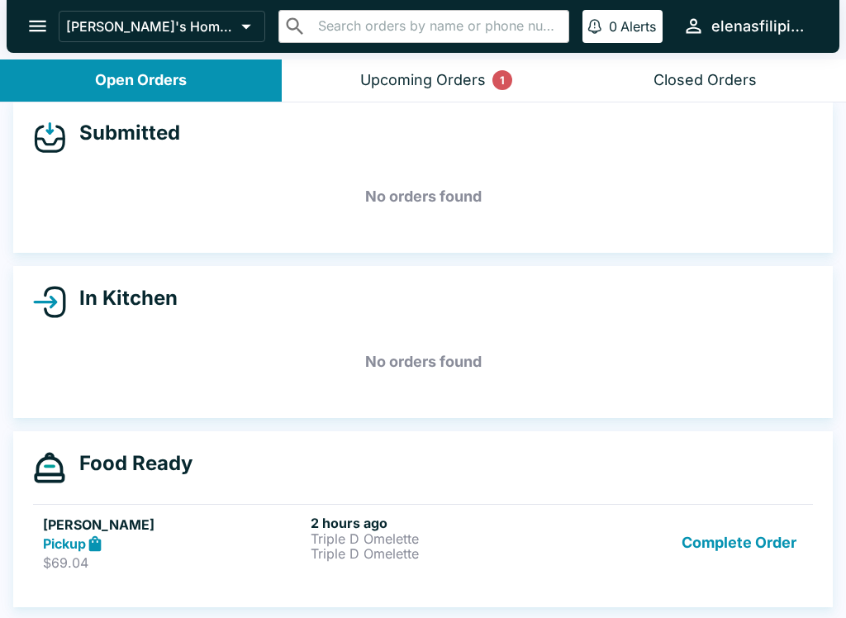
scroll to position [15, 0]
click at [743, 550] on button "Complete Order" at bounding box center [739, 543] width 128 height 57
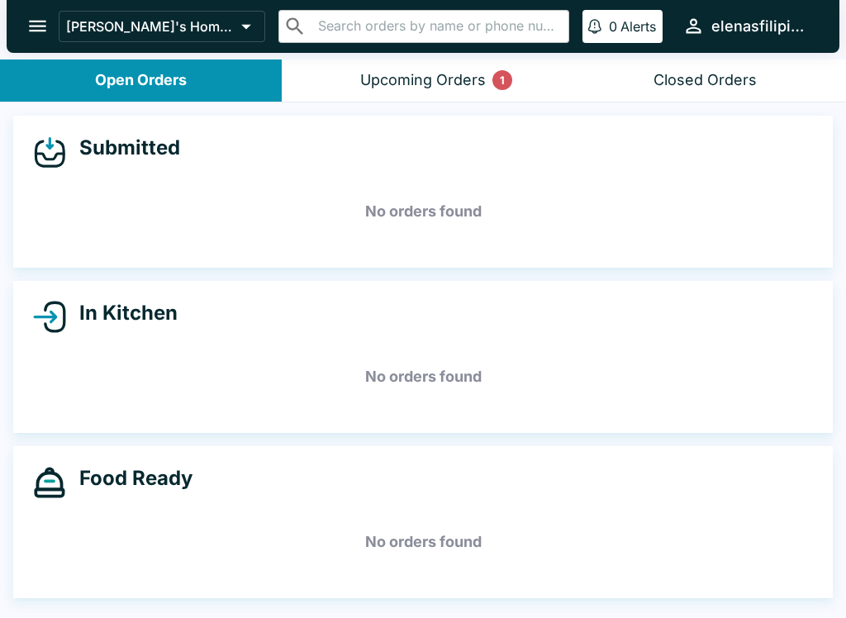
scroll to position [0, 0]
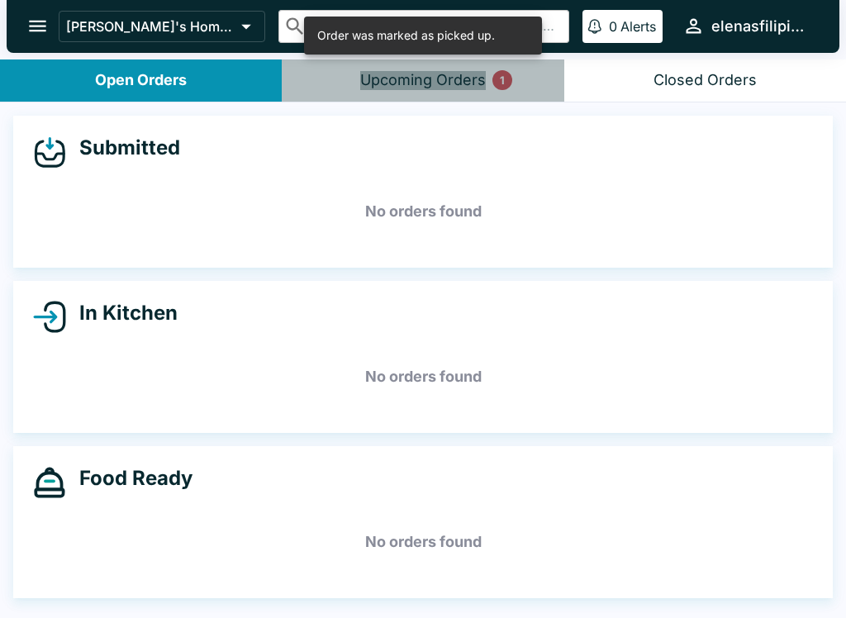
click at [468, 89] on button "Upcoming Orders 1" at bounding box center [423, 81] width 282 height 42
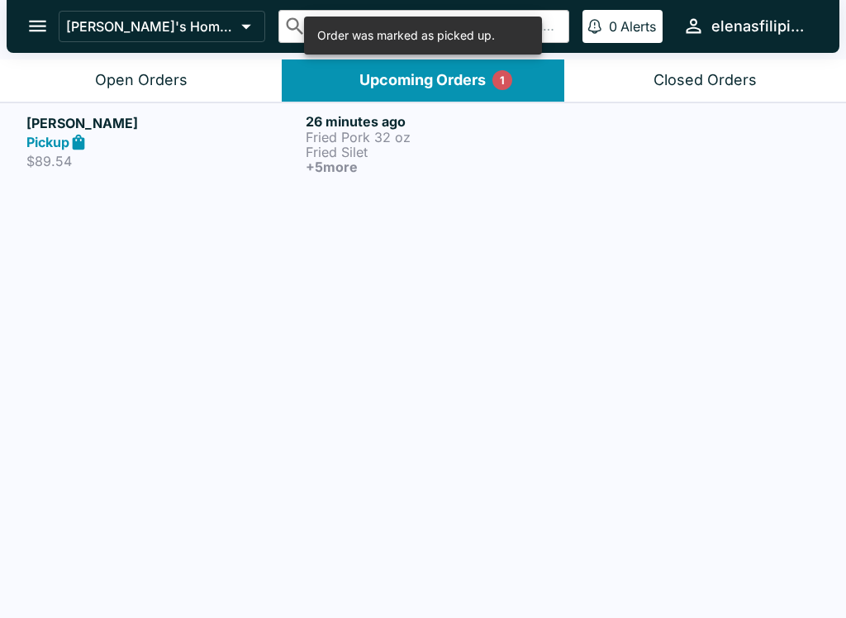
click at [351, 145] on p "Fried Silet" at bounding box center [442, 152] width 273 height 15
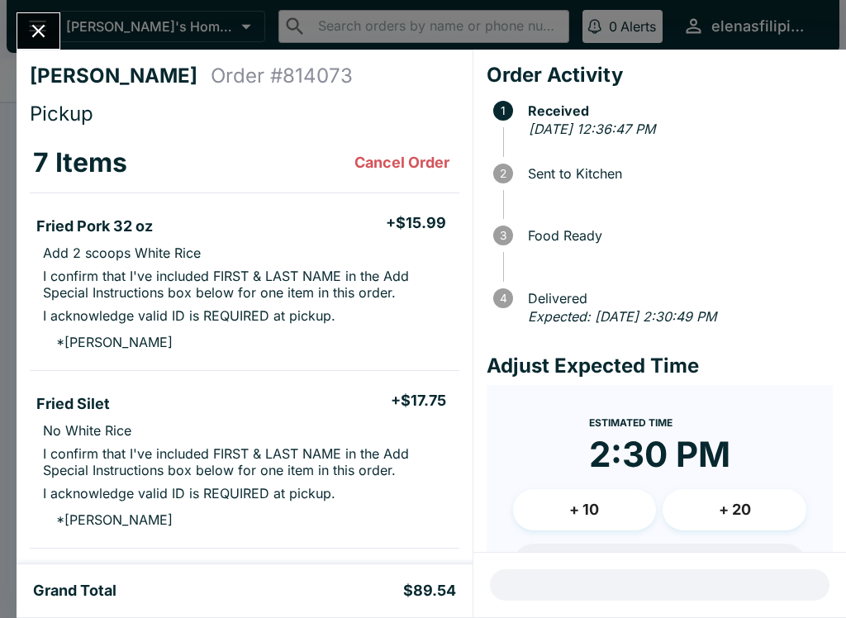
click at [40, 17] on button "Close" at bounding box center [38, 31] width 42 height 36
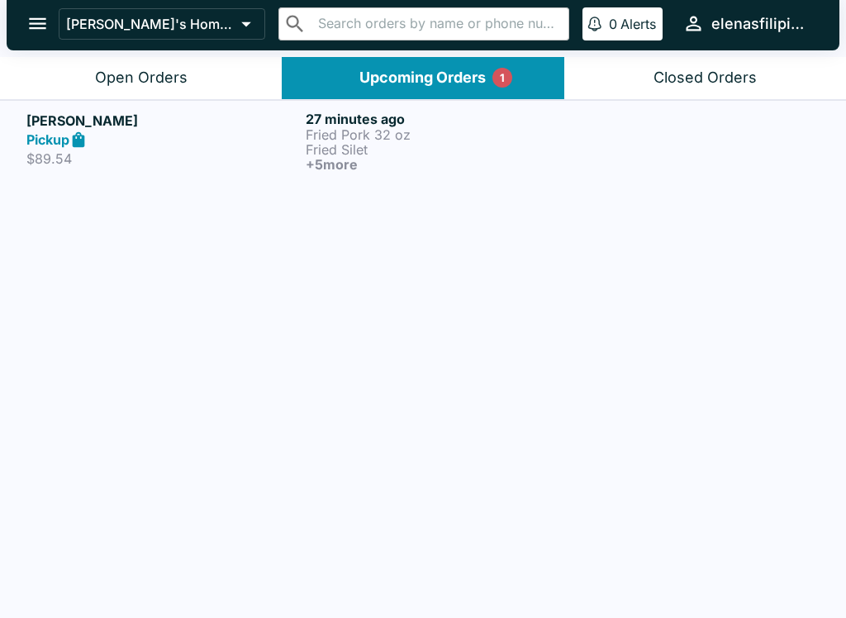
scroll to position [2, 0]
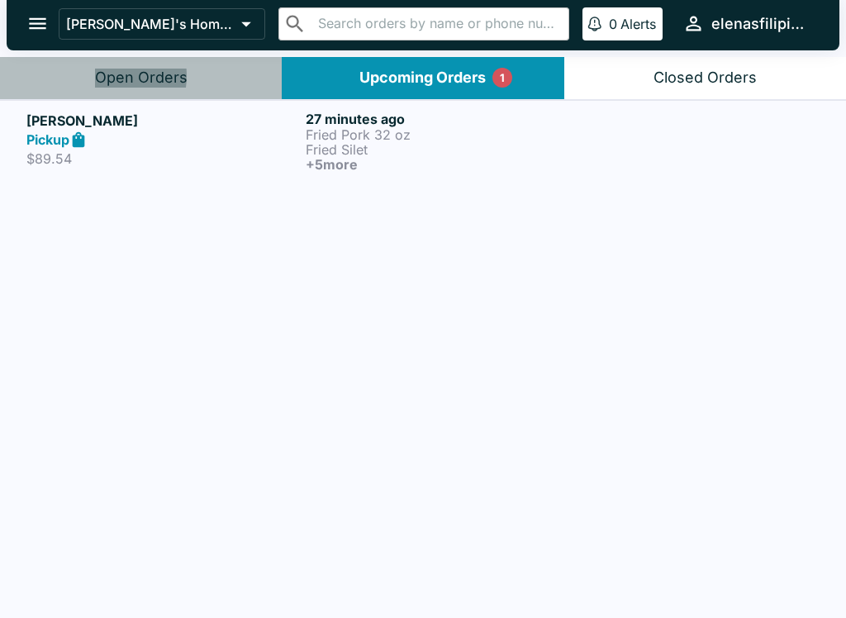
click at [104, 76] on div "Open Orders" at bounding box center [141, 78] width 93 height 19
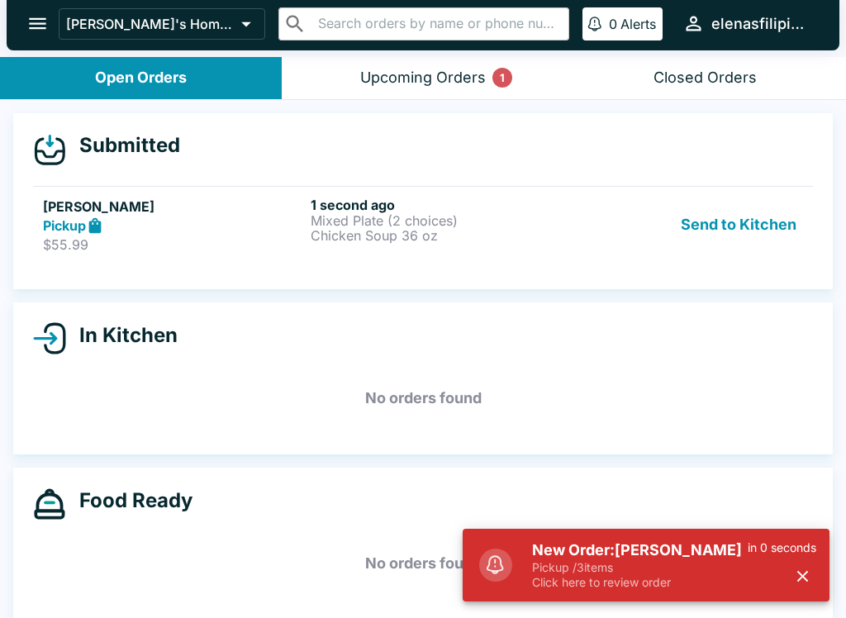
click at [588, 247] on div "Send to Kitchen" at bounding box center [691, 225] width 224 height 57
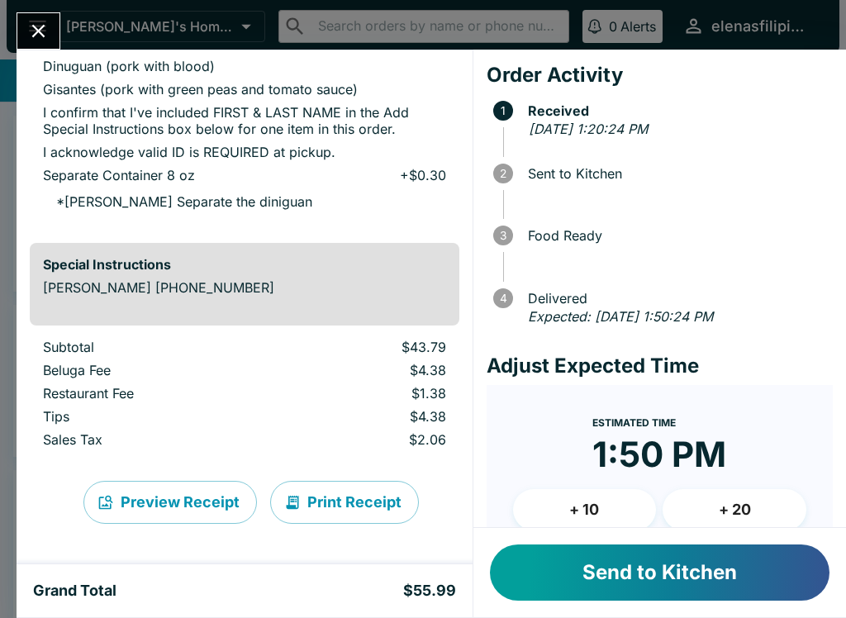
click at [40, 7] on div "[PERSON_NAME] Order # 840244 Pickup 3 Items Cancel Order Mixed Plate (2 choices…" at bounding box center [423, 309] width 846 height 618
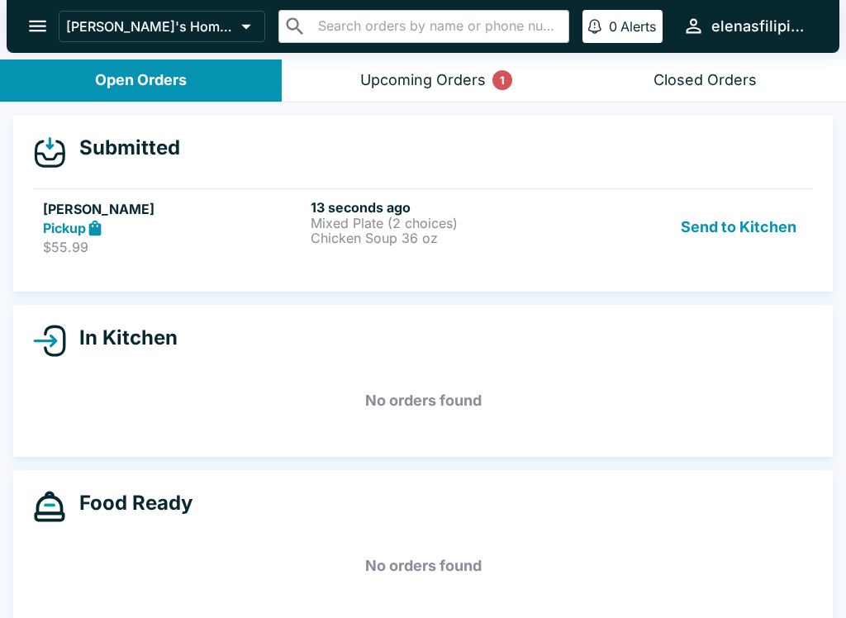
click at [621, 244] on div "Send to Kitchen" at bounding box center [691, 227] width 224 height 57
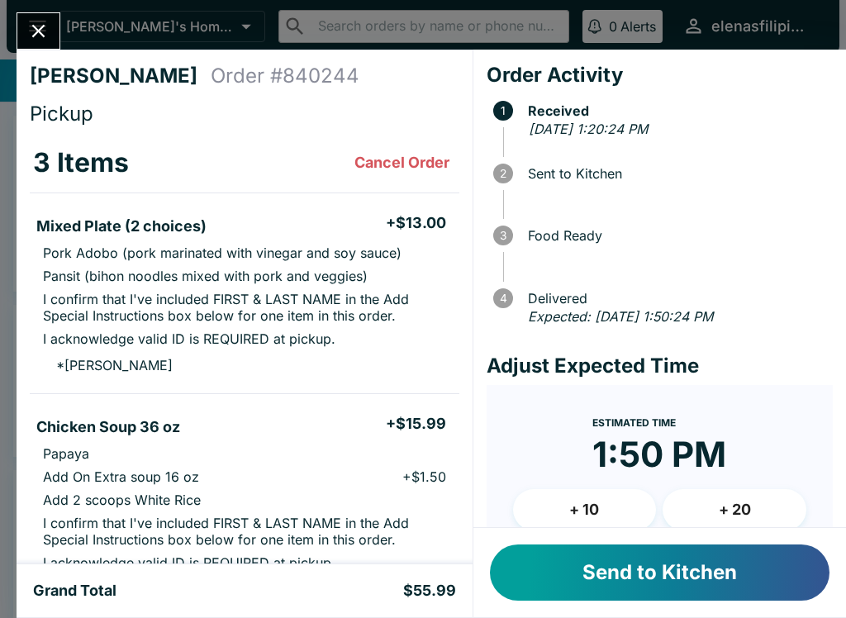
click at [690, 574] on button "Send to Kitchen" at bounding box center [660, 573] width 340 height 56
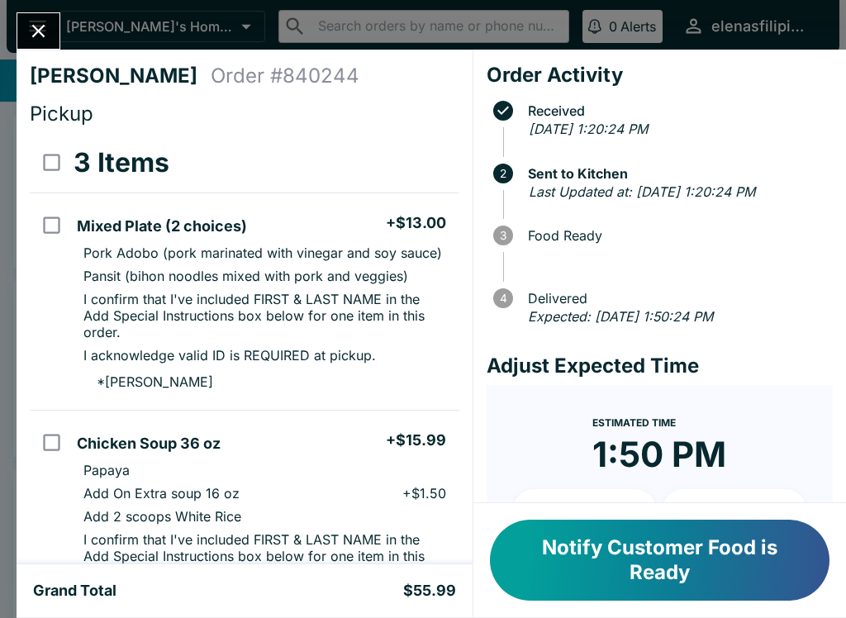
click at [31, 46] on button "Close" at bounding box center [38, 31] width 42 height 36
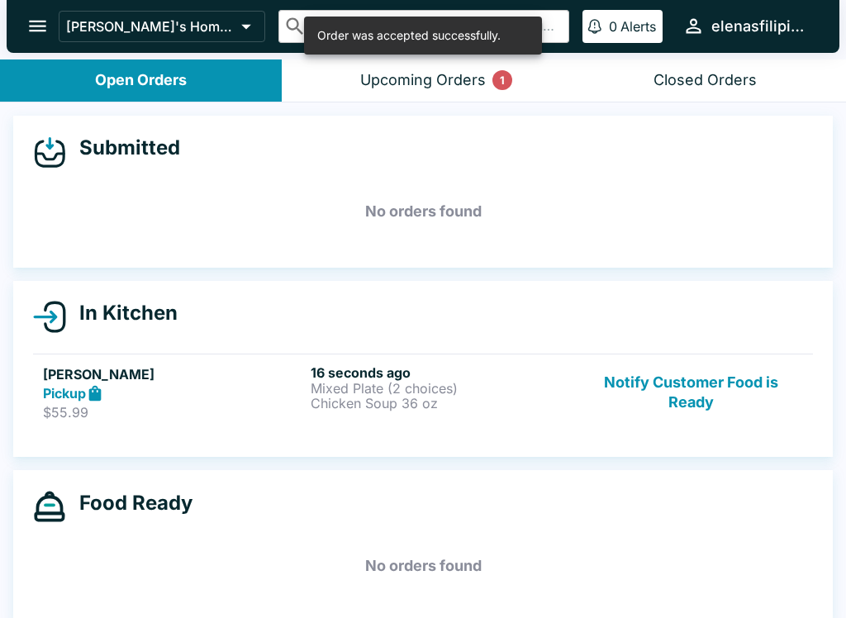
click at [25, 9] on button "open drawer" at bounding box center [38, 26] width 42 height 42
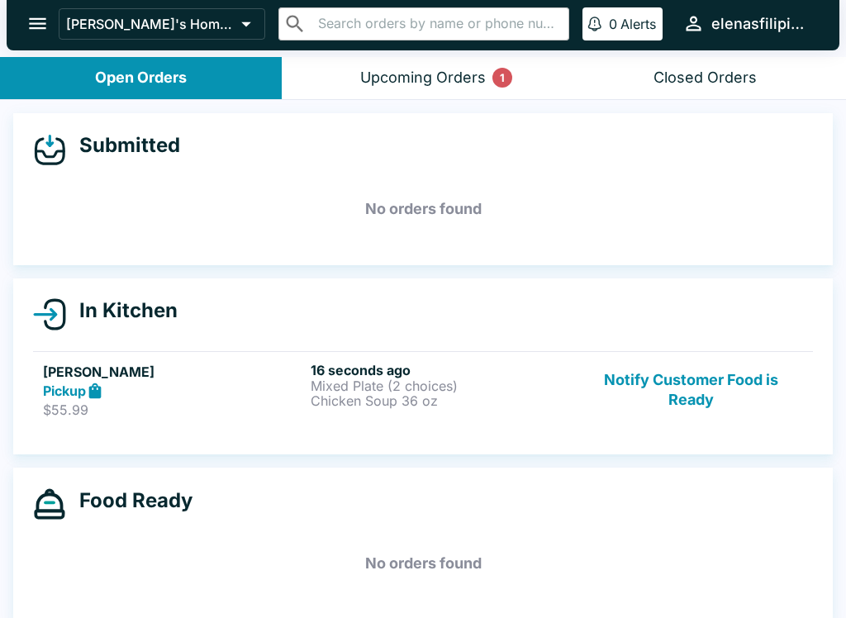
click at [380, 398] on p "Chicken Soup 36 oz" at bounding box center [441, 400] width 261 height 15
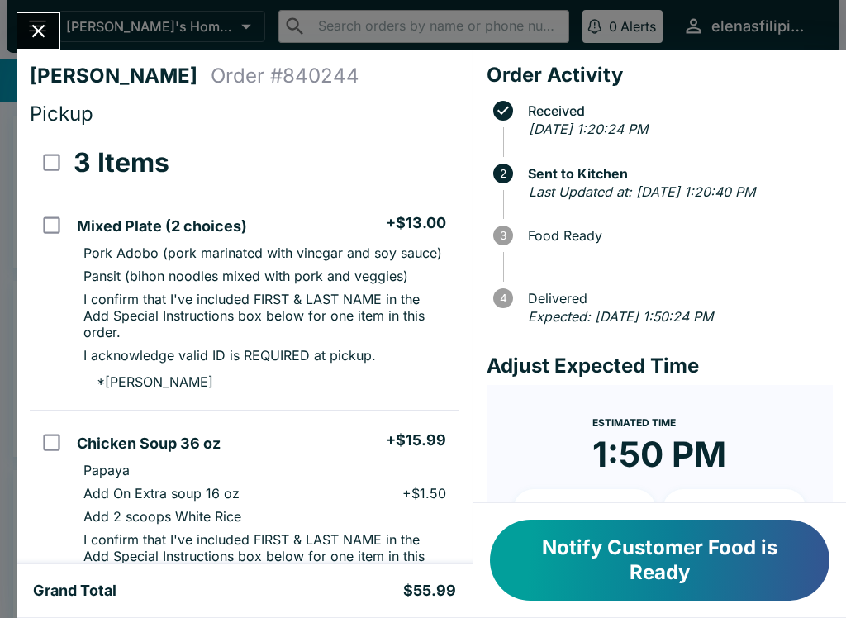
click at [540, 557] on button "Notify Customer Food is Ready" at bounding box center [660, 560] width 340 height 81
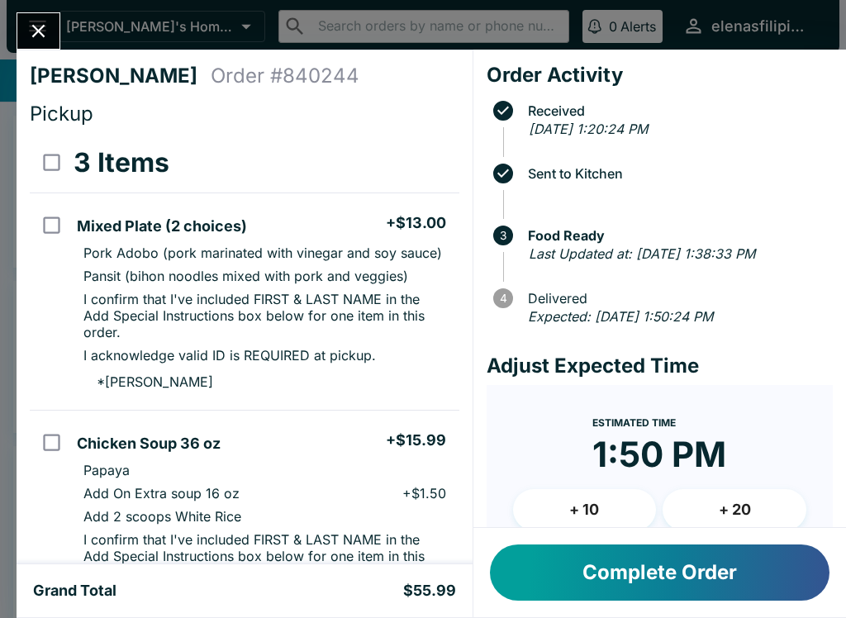
click at [676, 578] on button "Complete Order" at bounding box center [660, 573] width 340 height 56
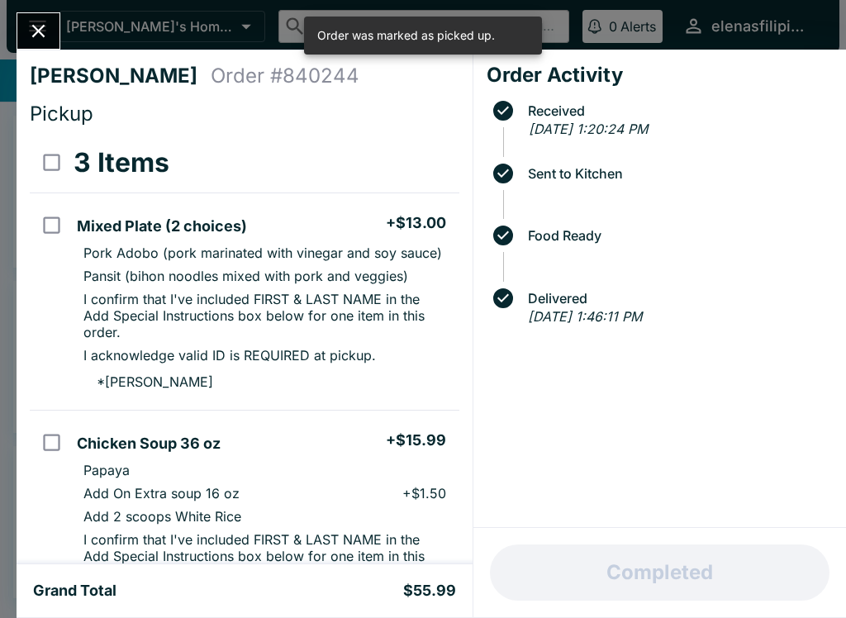
click at [45, 34] on icon "Close" at bounding box center [38, 31] width 22 height 22
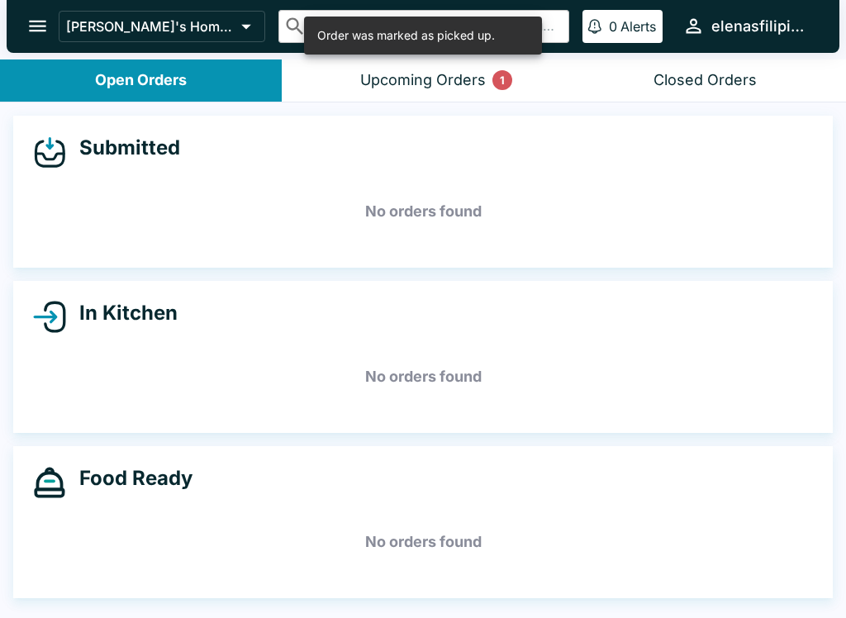
click at [427, 78] on div "Upcoming Orders 1" at bounding box center [423, 80] width 126 height 19
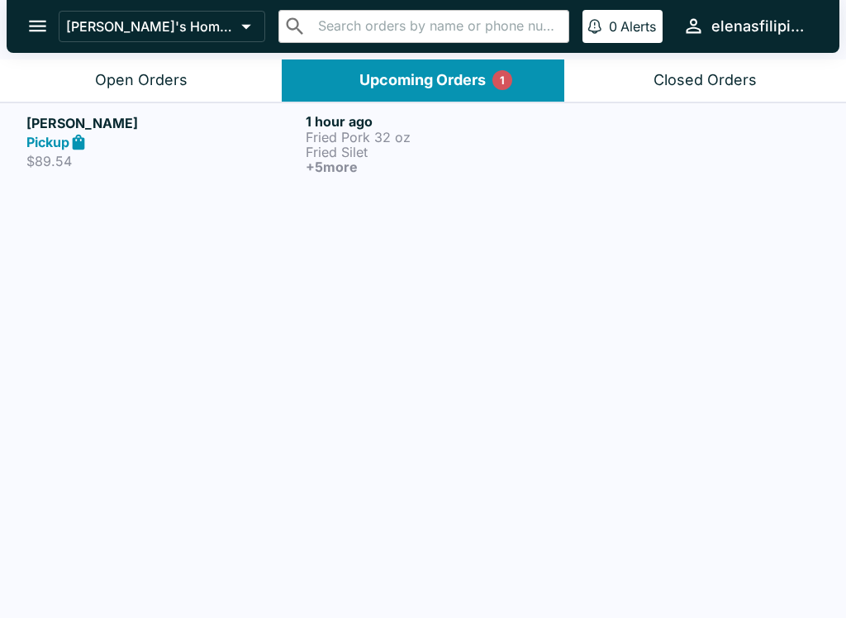
click at [134, 73] on div "Open Orders" at bounding box center [141, 80] width 93 height 19
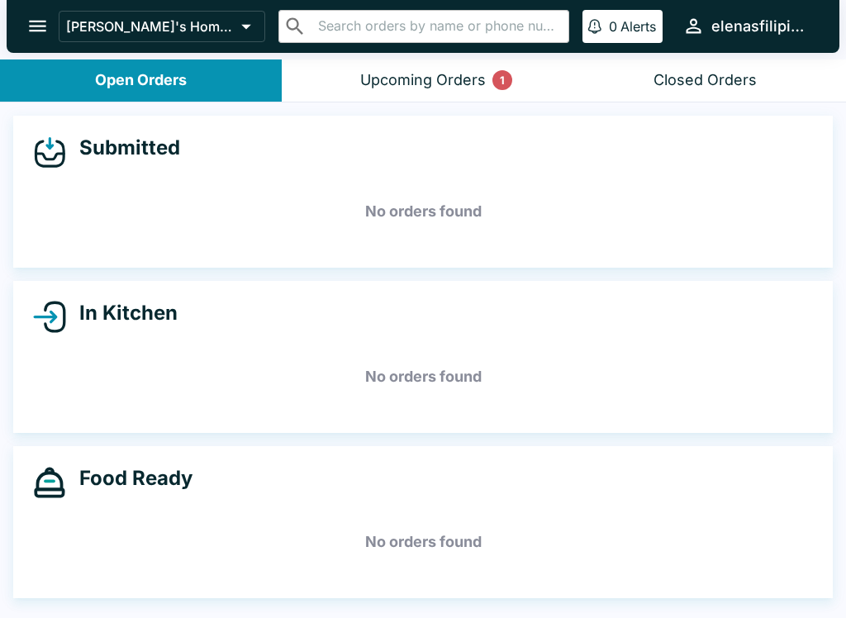
click at [422, 71] on div "Upcoming Orders 1" at bounding box center [423, 80] width 126 height 19
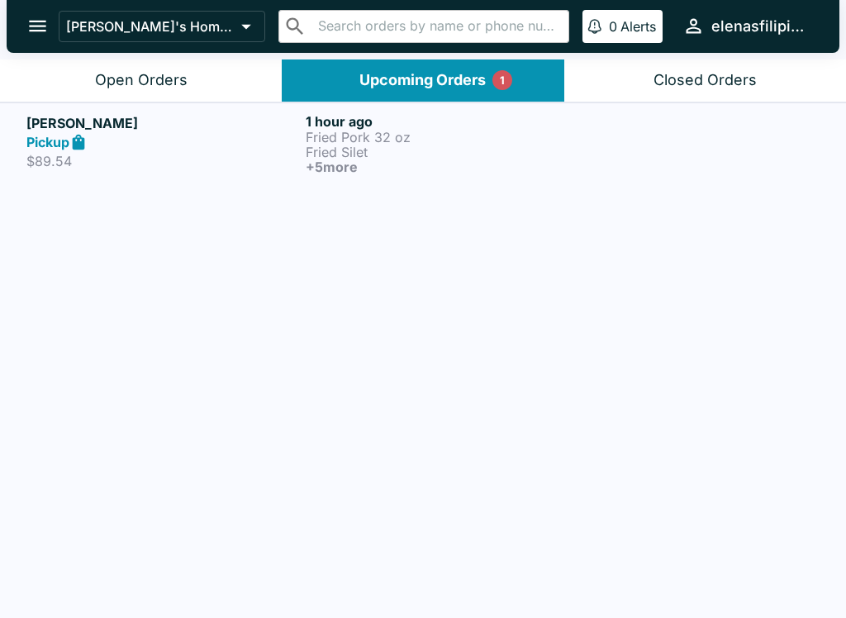
click at [427, 132] on p "Fried Pork 32 oz" at bounding box center [442, 137] width 273 height 15
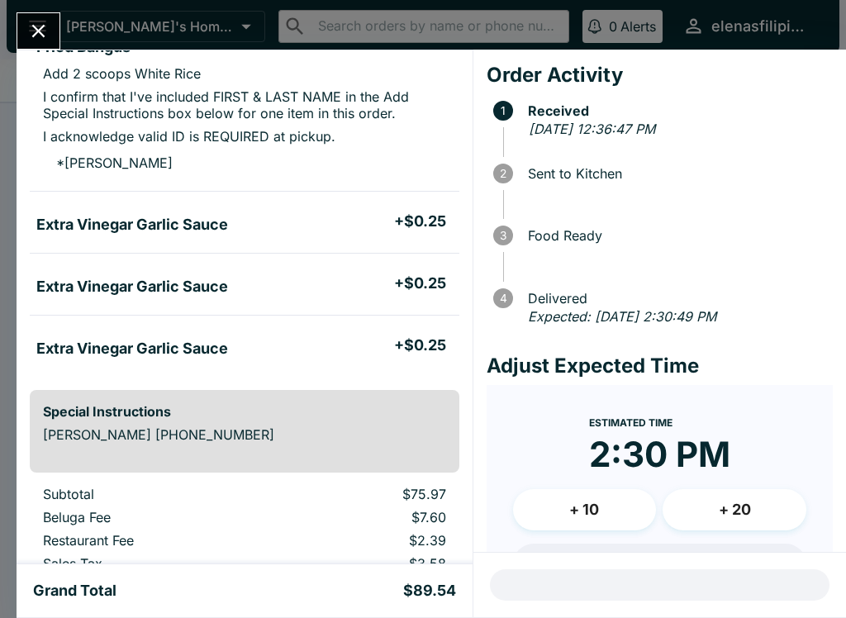
scroll to position [738, 0]
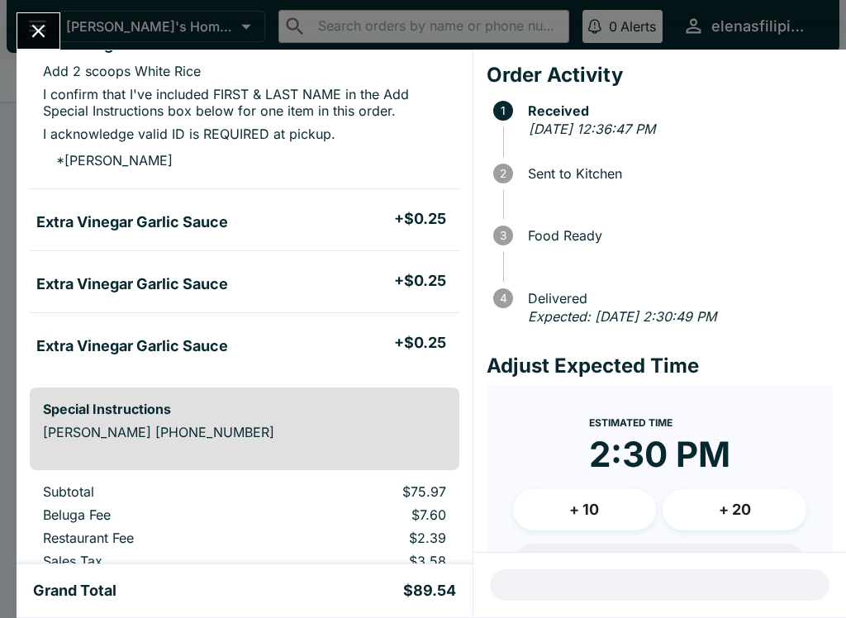
click at [43, 25] on icon "Close" at bounding box center [38, 31] width 22 height 22
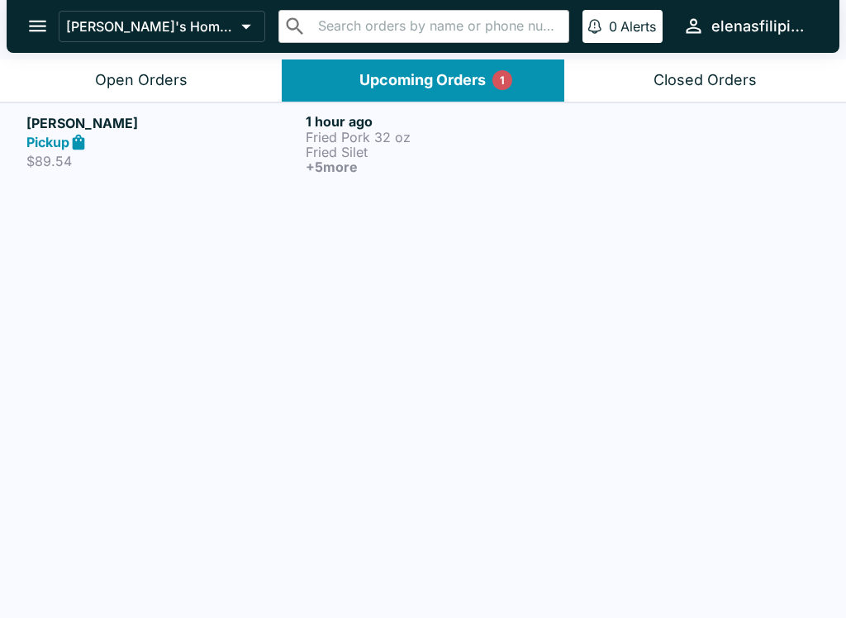
click at [142, 83] on div "Open Orders" at bounding box center [141, 80] width 93 height 19
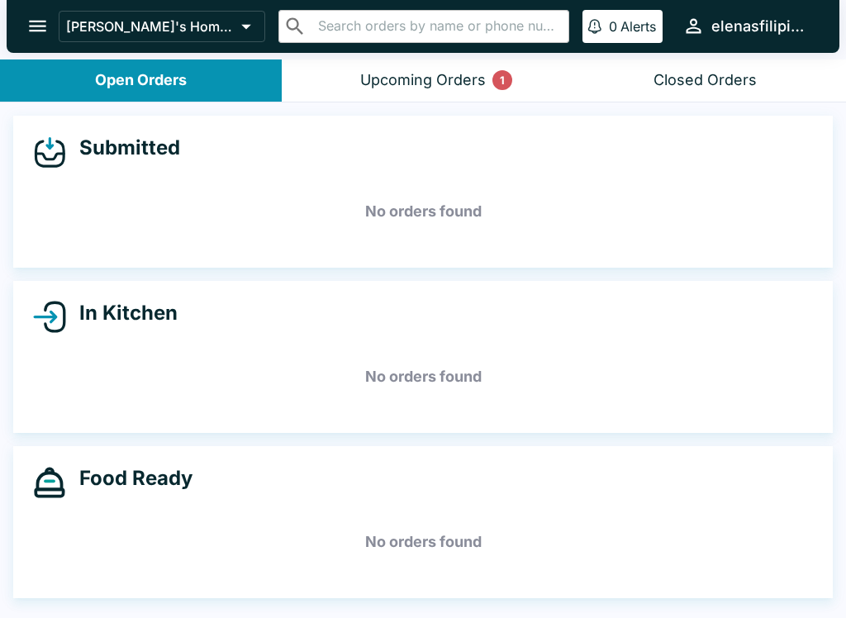
click at [426, 80] on div "Upcoming Orders 1" at bounding box center [423, 80] width 126 height 19
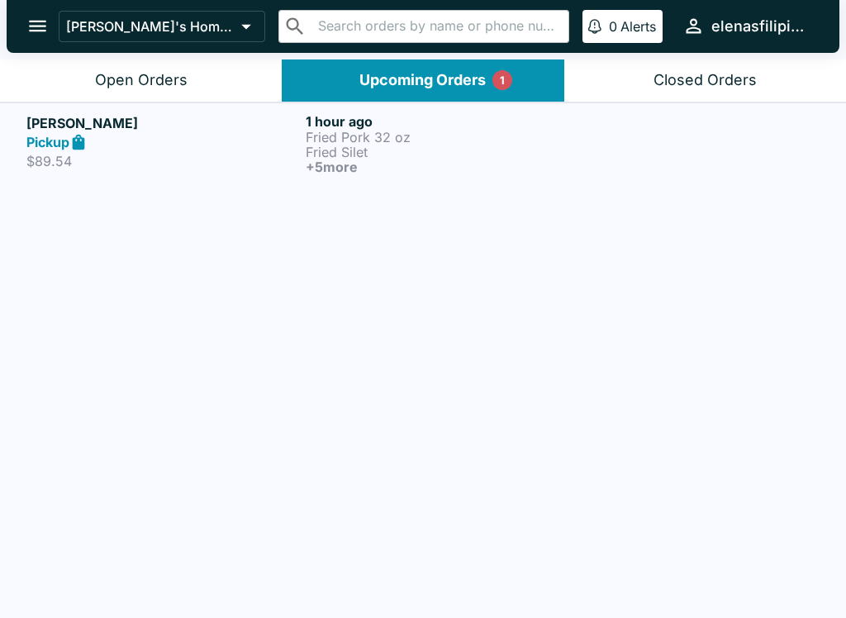
click at [378, 143] on p "Fried Pork 32 oz" at bounding box center [442, 137] width 273 height 15
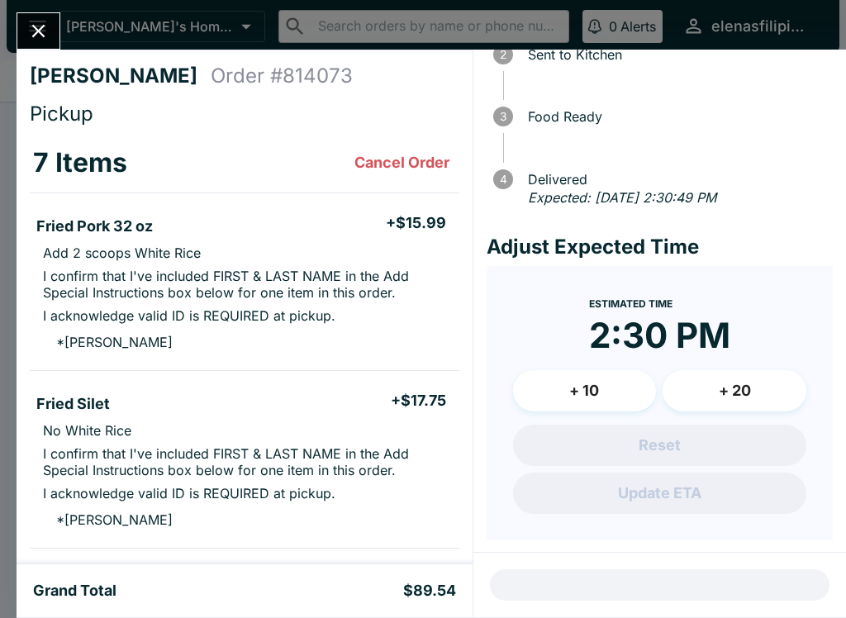
scroll to position [118, 0]
click at [41, 15] on button "Close" at bounding box center [38, 31] width 42 height 36
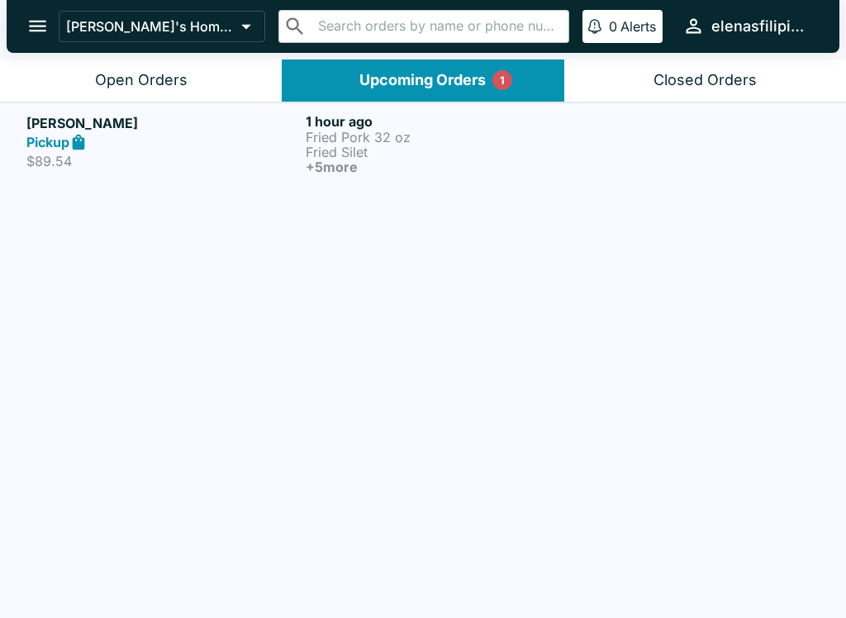
click at [348, 145] on p "Fried Silet" at bounding box center [442, 152] width 273 height 15
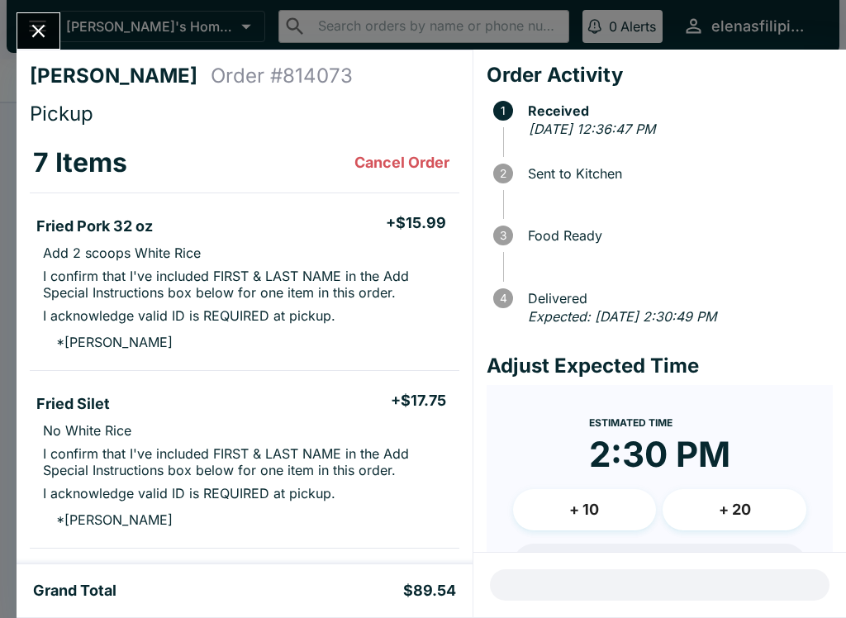
click at [30, 43] on button "Close" at bounding box center [38, 31] width 42 height 36
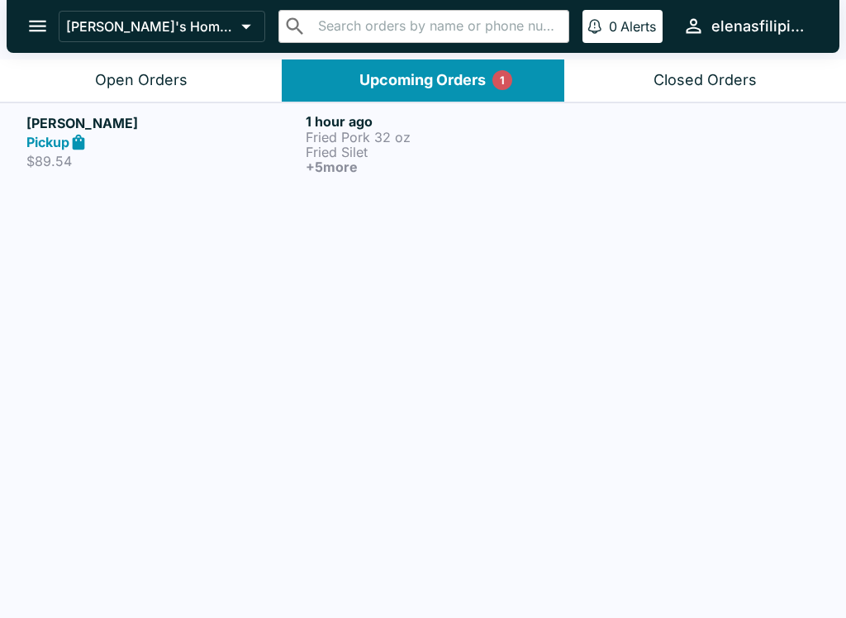
click at [721, 78] on div "Closed Orders" at bounding box center [705, 80] width 103 height 19
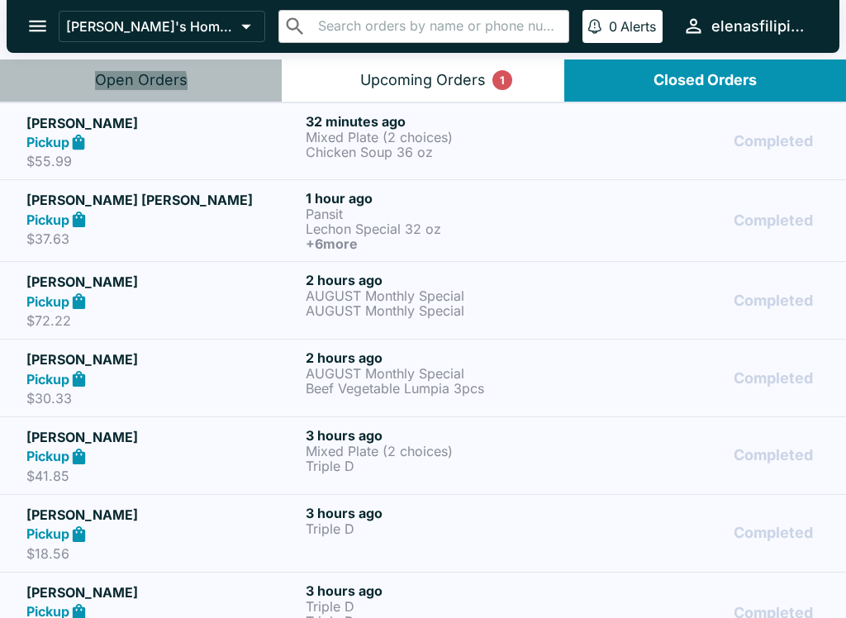
click at [112, 91] on button "Open Orders" at bounding box center [141, 81] width 282 height 42
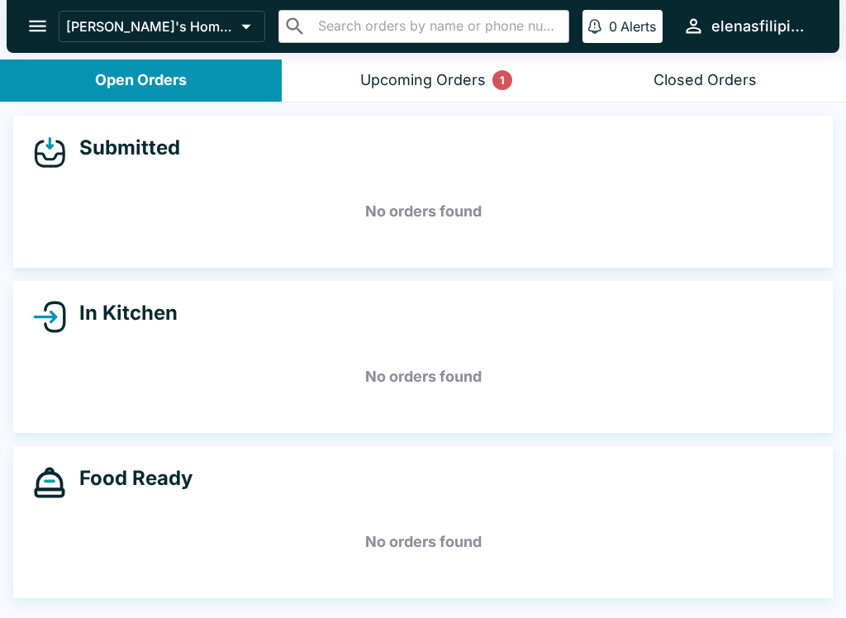
click at [425, 82] on div "Upcoming Orders 1" at bounding box center [423, 80] width 126 height 19
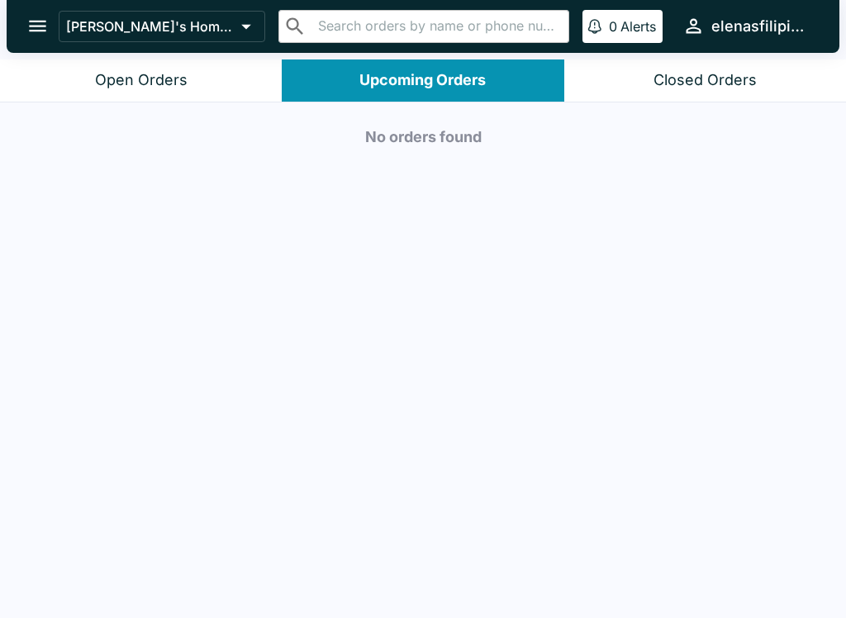
click at [153, 88] on div "Open Orders" at bounding box center [141, 80] width 93 height 19
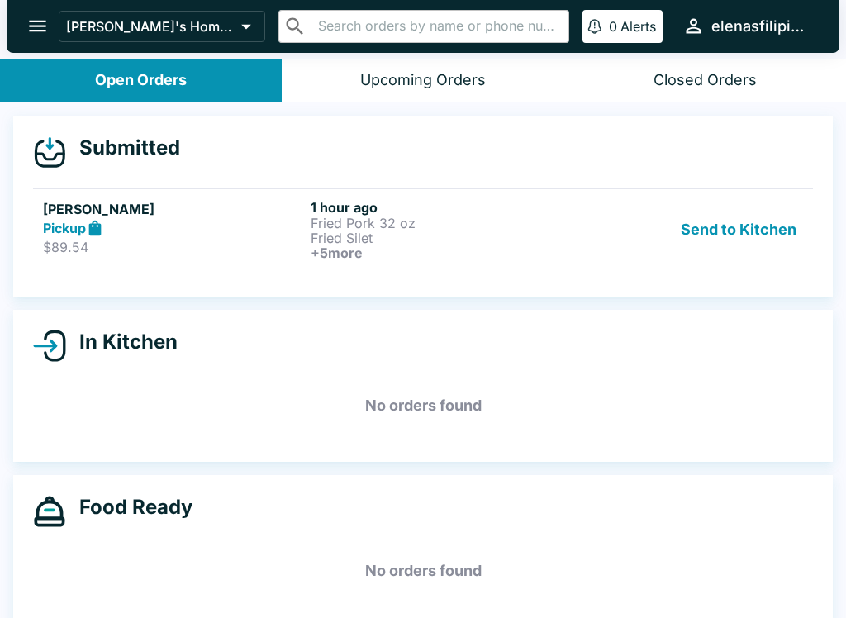
click at [618, 239] on div "Send to Kitchen" at bounding box center [691, 229] width 224 height 61
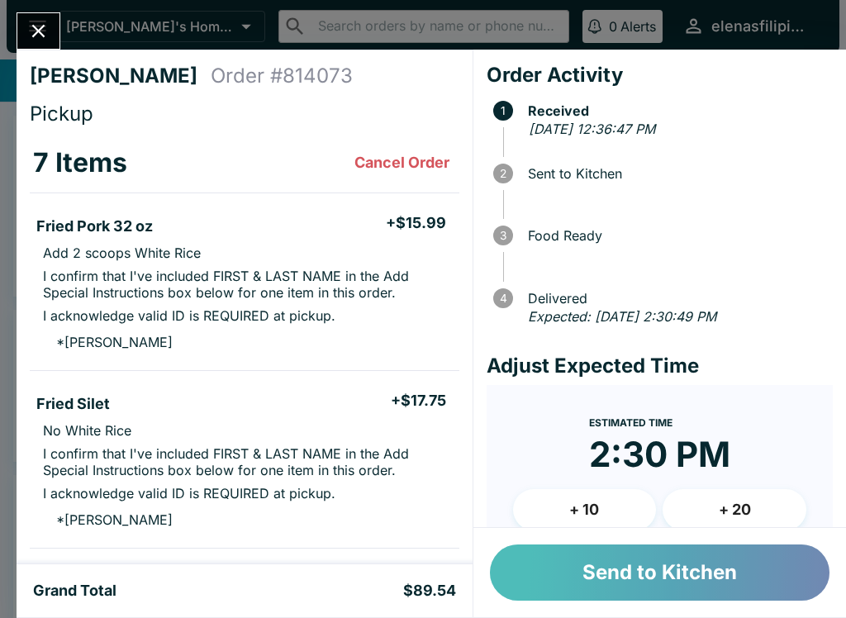
click at [687, 566] on button "Send to Kitchen" at bounding box center [660, 573] width 340 height 56
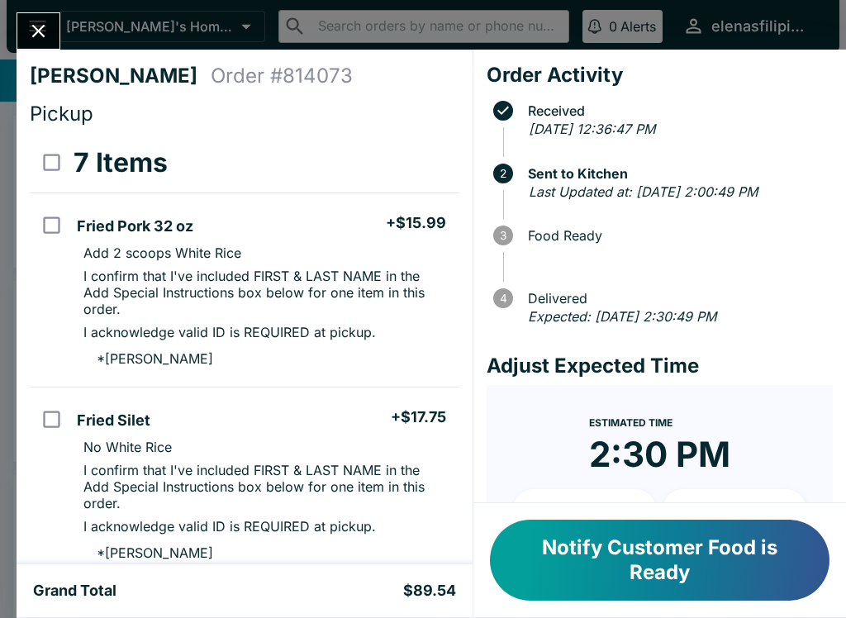
click at [668, 560] on button "Notify Customer Food is Ready" at bounding box center [660, 560] width 340 height 81
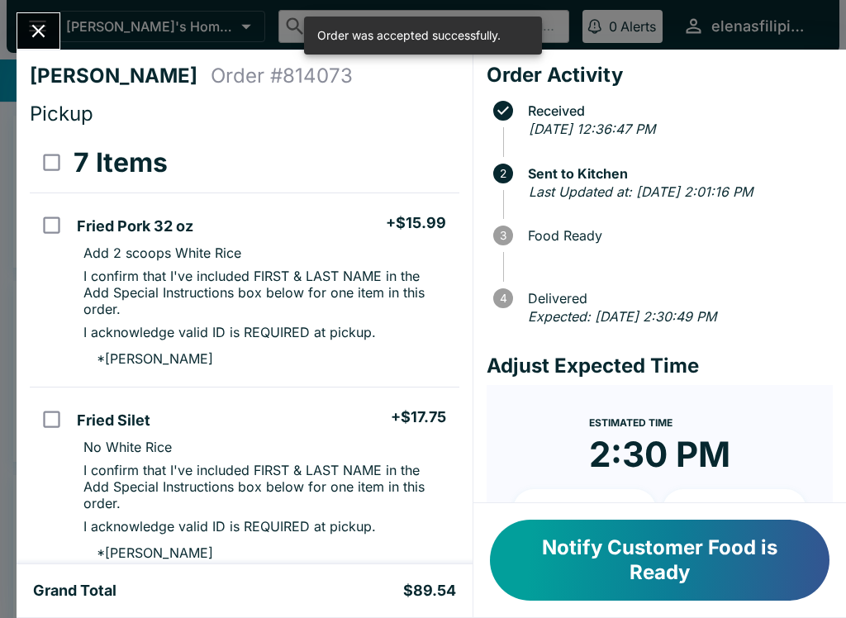
click at [712, 552] on button "Notify Customer Food is Ready" at bounding box center [660, 560] width 340 height 81
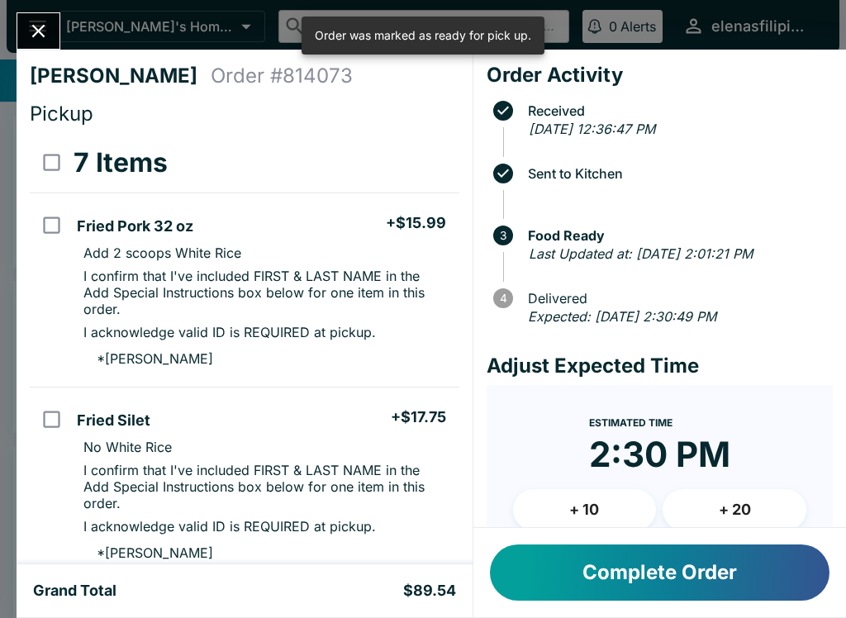
click at [697, 575] on button "Complete Order" at bounding box center [660, 573] width 340 height 56
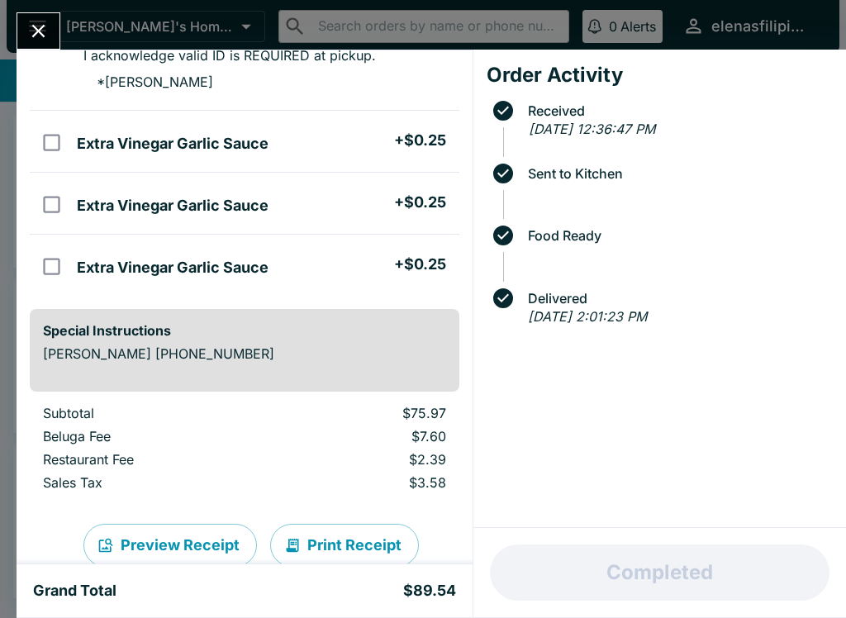
scroll to position [883, 0]
click at [57, 13] on div at bounding box center [39, 30] width 44 height 37
click at [58, 20] on div at bounding box center [39, 30] width 44 height 37
click at [46, 38] on icon "Close" at bounding box center [38, 31] width 22 height 22
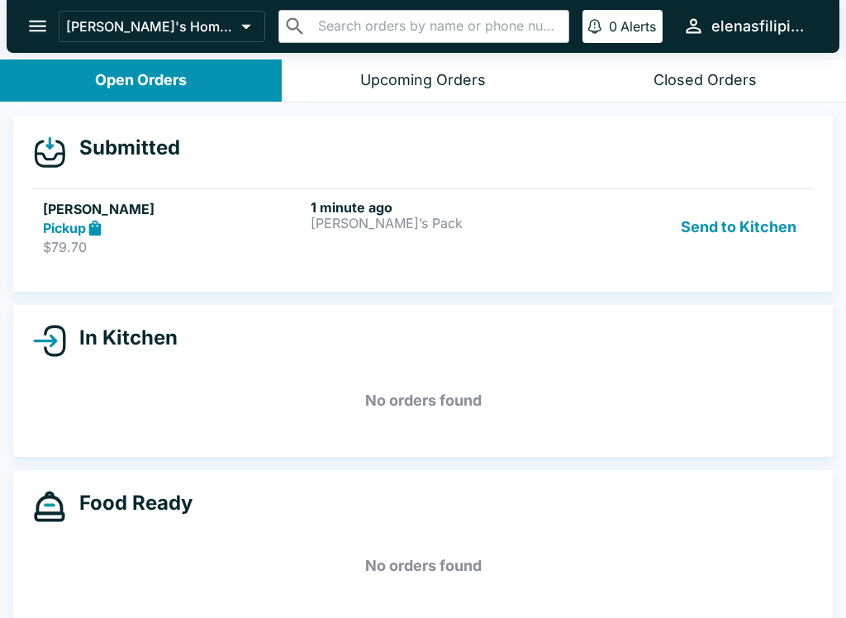
click at [98, 222] on icon at bounding box center [95, 228] width 12 height 16
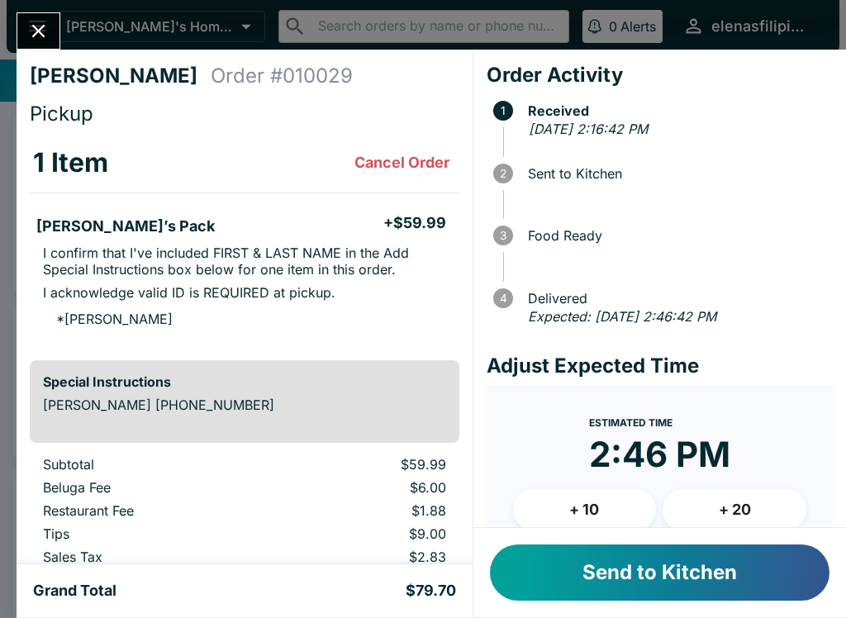
click at [654, 567] on button "Send to Kitchen" at bounding box center [660, 573] width 340 height 56
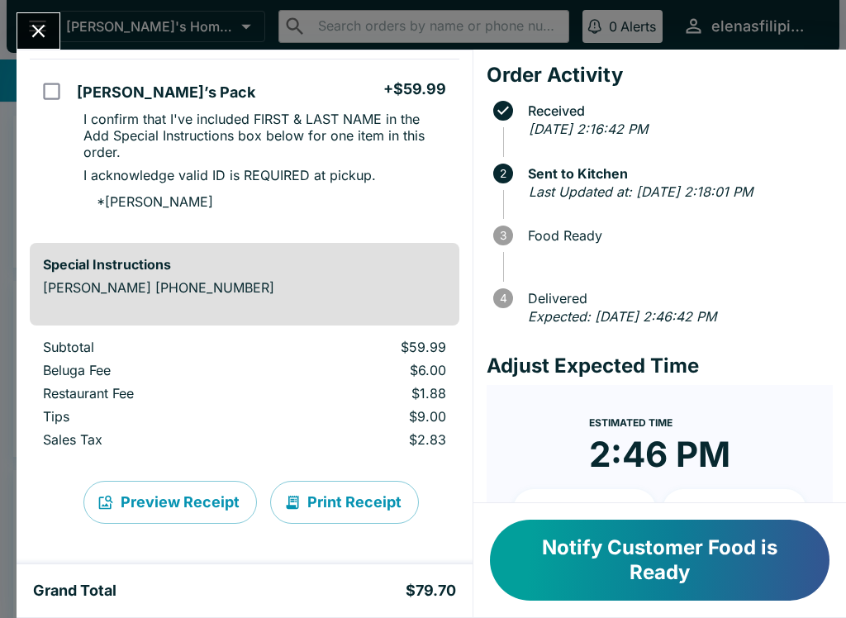
scroll to position [134, 0]
click at [58, 18] on div at bounding box center [39, 30] width 44 height 37
click at [50, 17] on button "Close" at bounding box center [38, 31] width 42 height 36
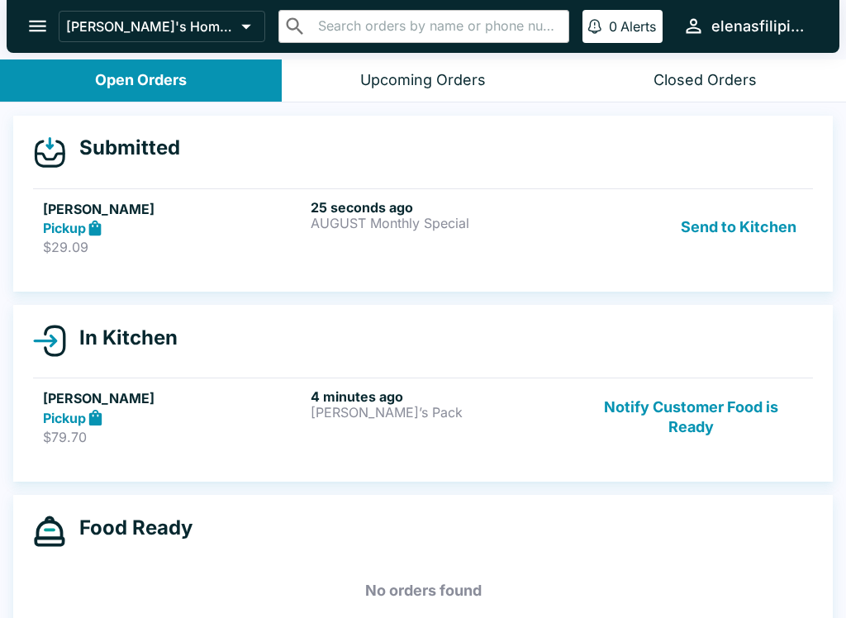
click at [71, 220] on strong "Pickup" at bounding box center [64, 228] width 43 height 17
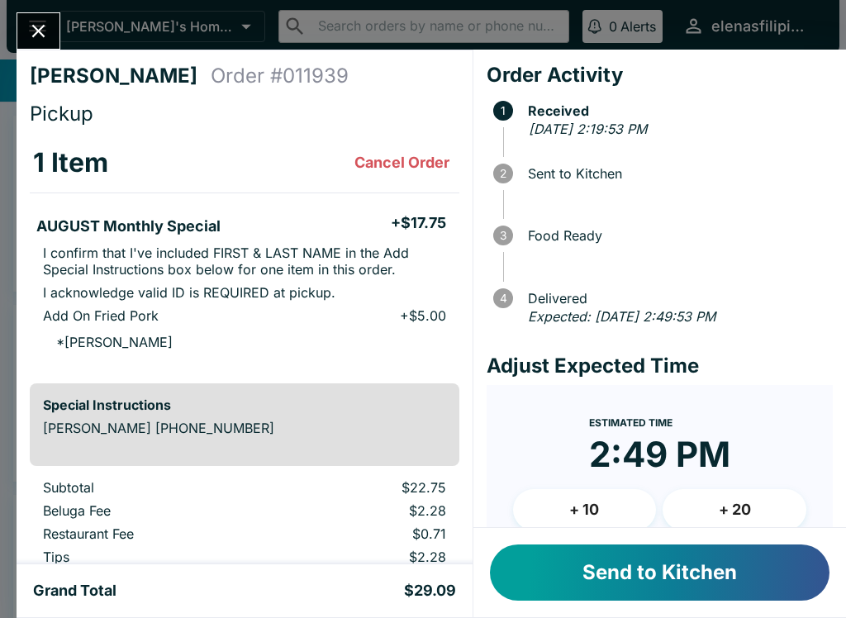
click at [650, 572] on button "Send to Kitchen" at bounding box center [660, 573] width 340 height 56
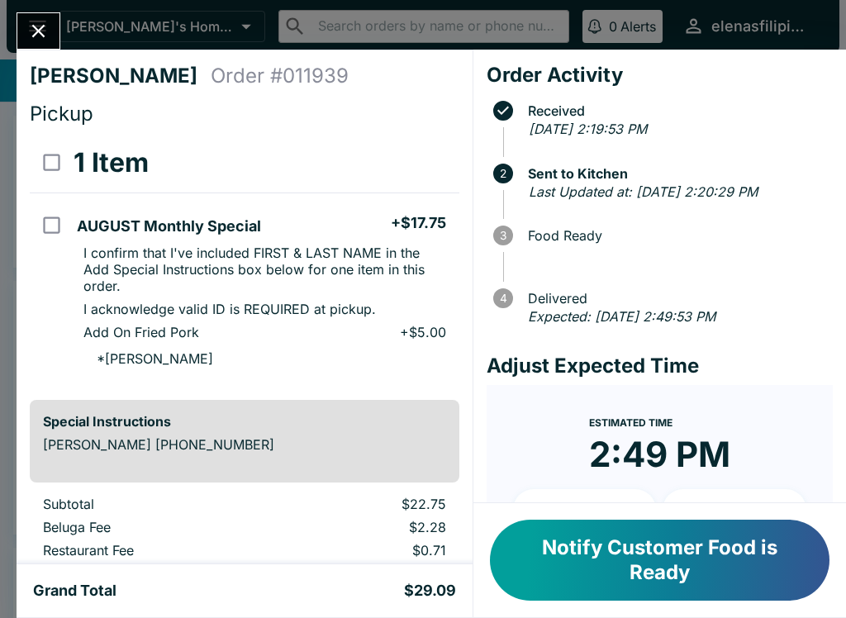
click at [630, 566] on button "Notify Customer Food is Ready" at bounding box center [660, 560] width 340 height 81
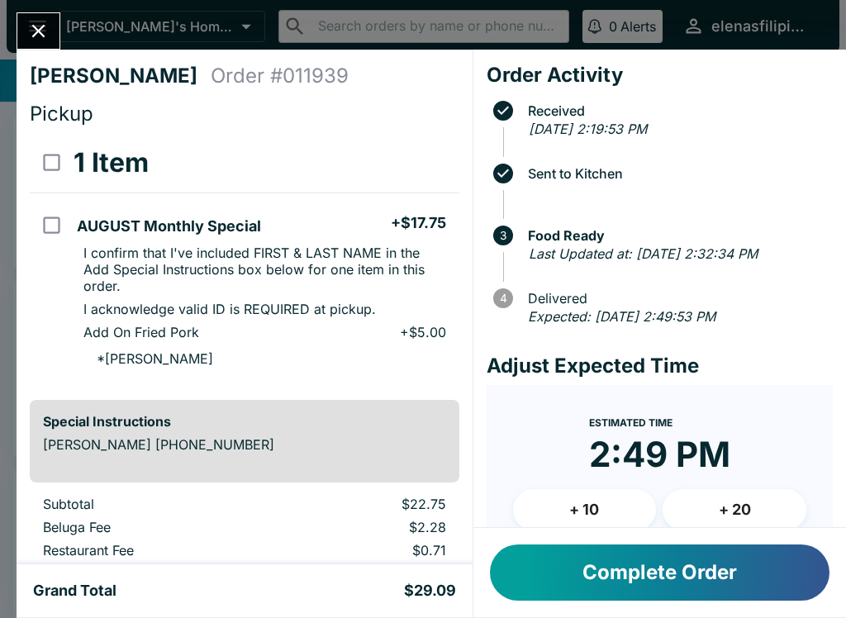
click at [29, 44] on button "Close" at bounding box center [38, 31] width 42 height 36
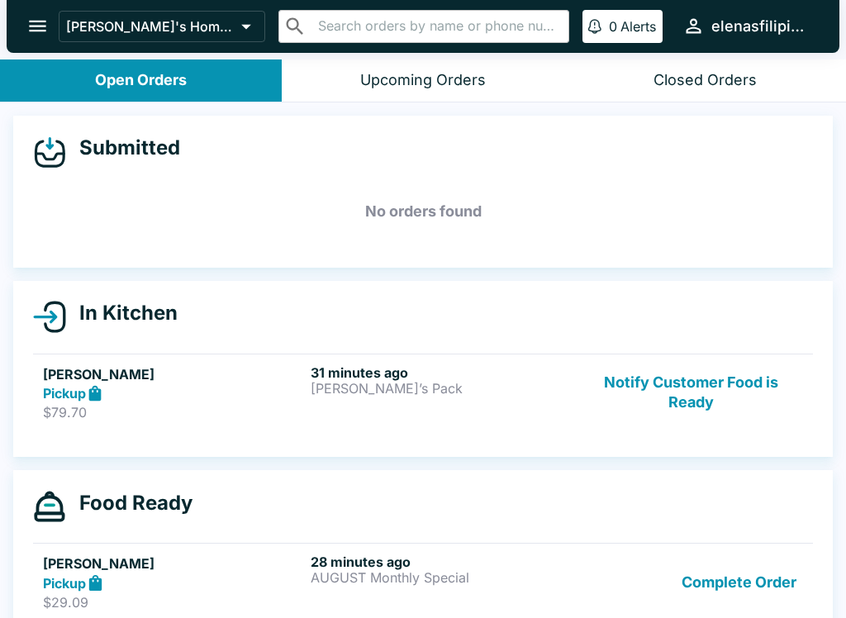
click at [703, 393] on button "Notify Customer Food is Ready" at bounding box center [691, 392] width 224 height 57
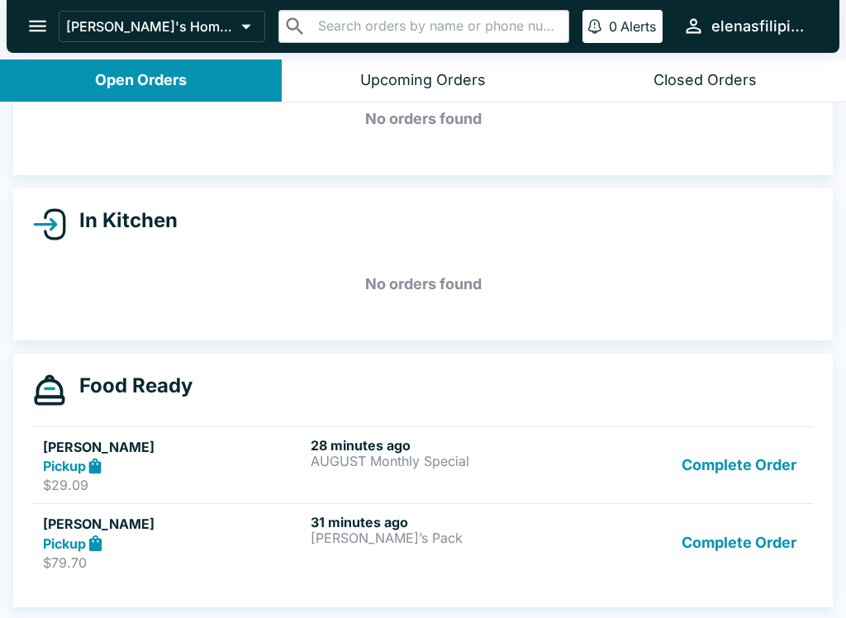
scroll to position [93, 0]
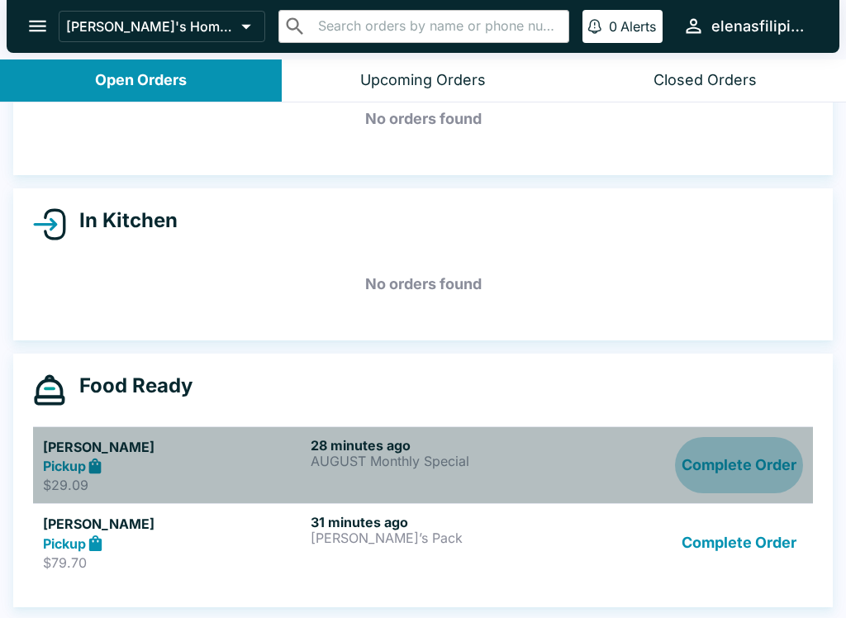
click at [753, 459] on button "Complete Order" at bounding box center [739, 465] width 128 height 57
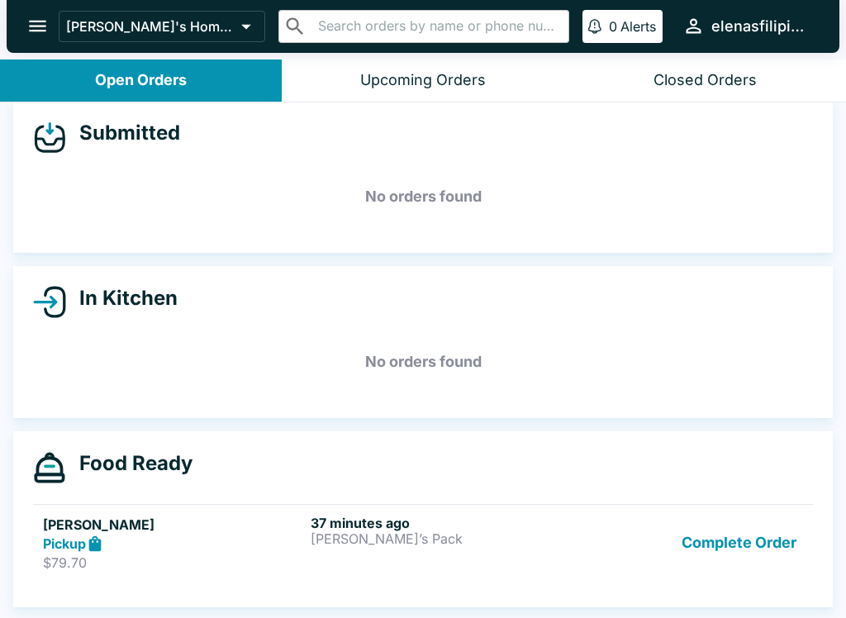
scroll to position [15, 0]
click at [41, 24] on icon "open drawer" at bounding box center [37, 26] width 22 height 22
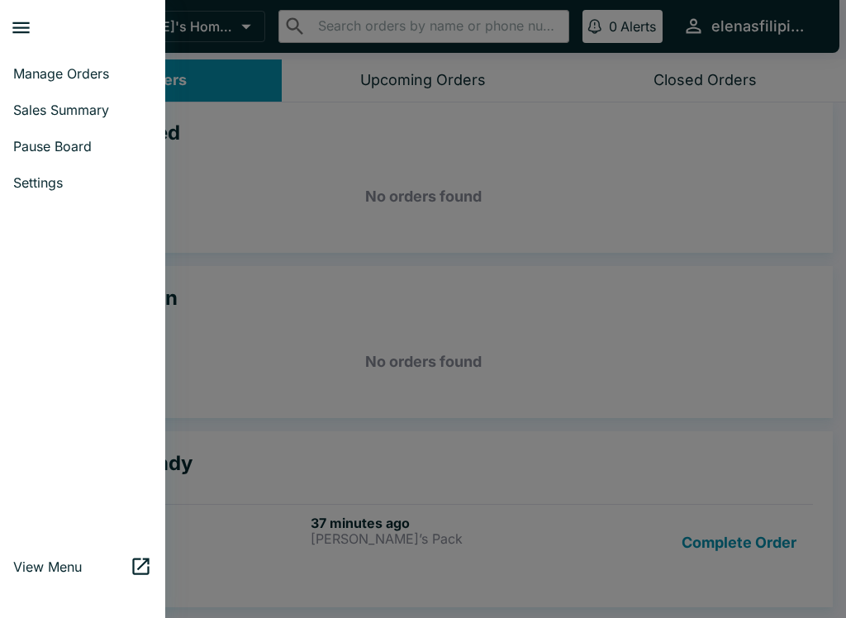
click at [40, 104] on span "Sales Summary" at bounding box center [82, 110] width 139 height 17
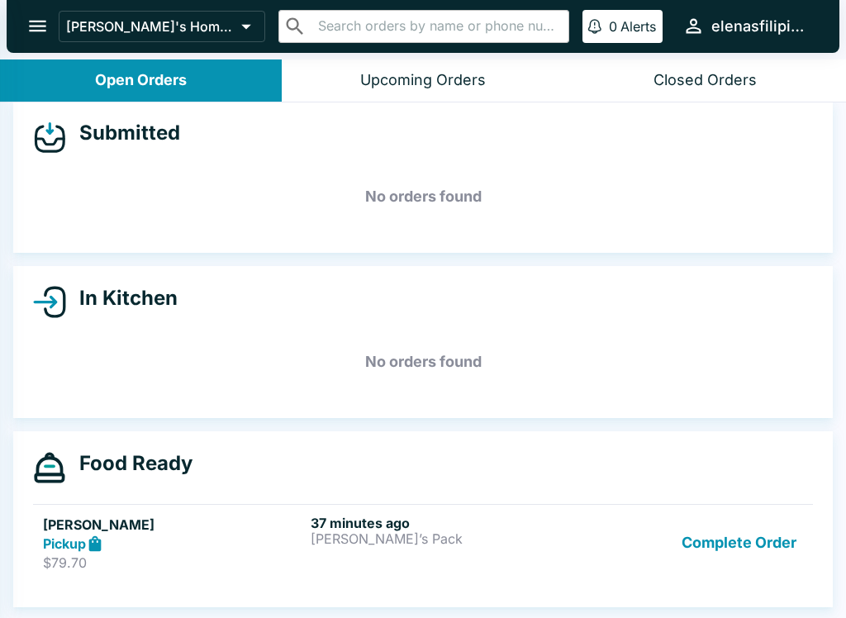
select select "03:00"
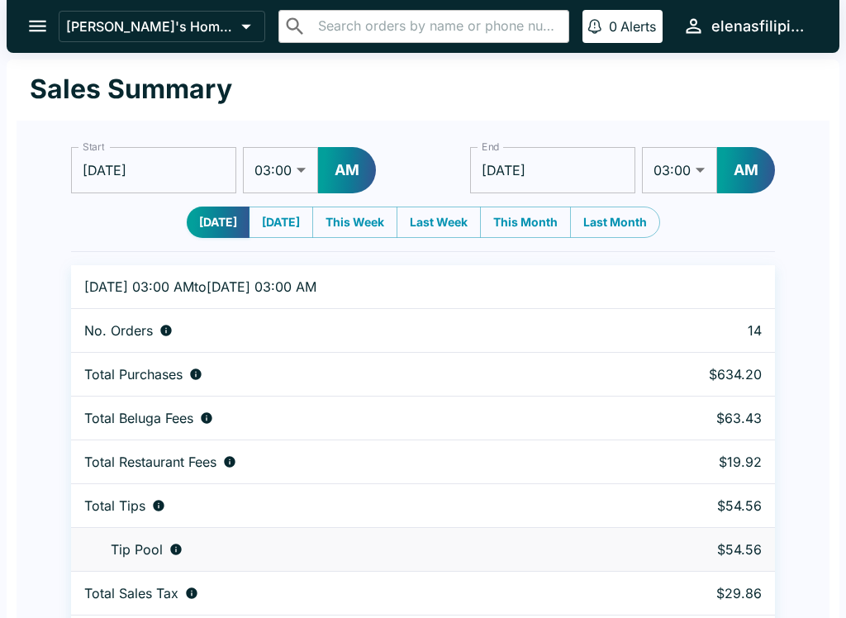
click at [42, 32] on icon "open drawer" at bounding box center [37, 26] width 22 height 22
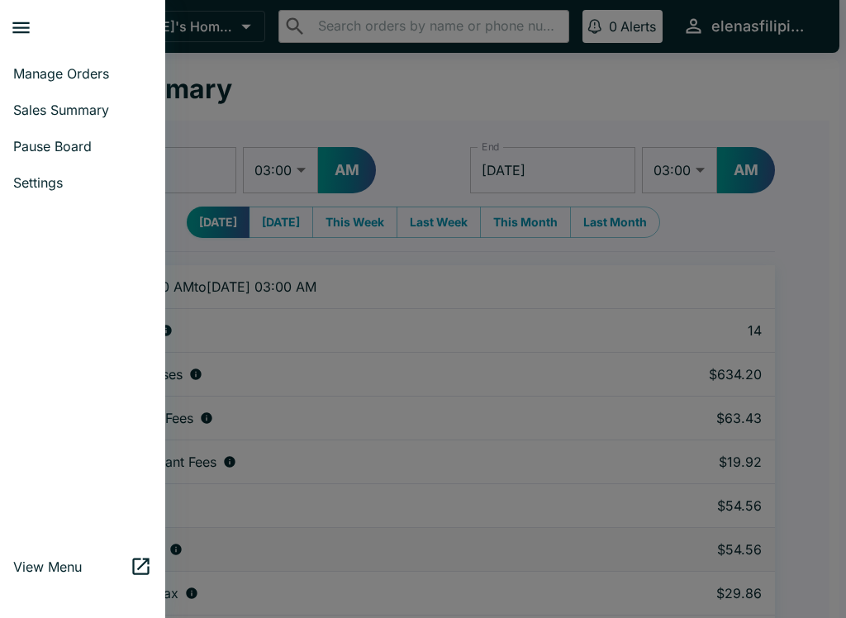
click at [56, 57] on link "Manage Orders" at bounding box center [82, 73] width 165 height 36
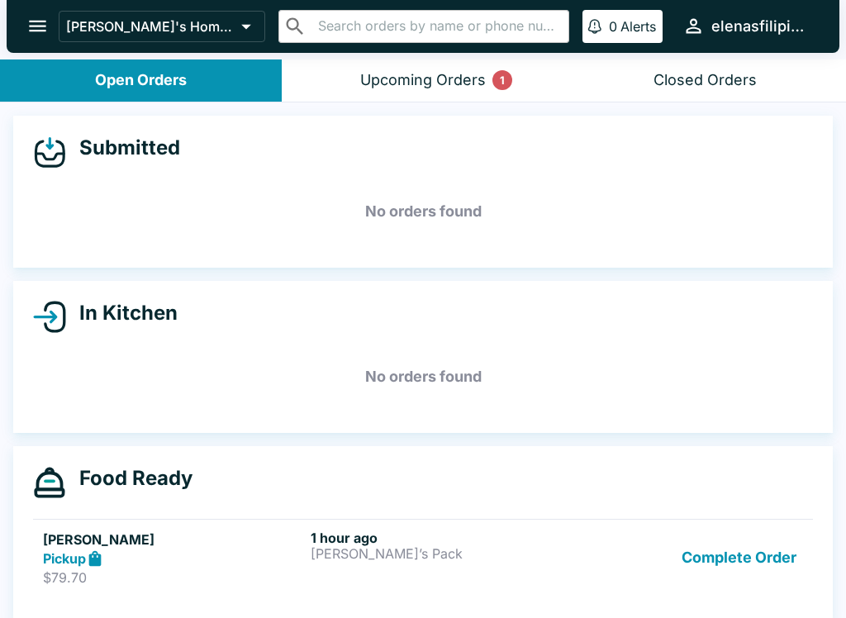
click at [707, 554] on button "Complete Order" at bounding box center [739, 558] width 128 height 57
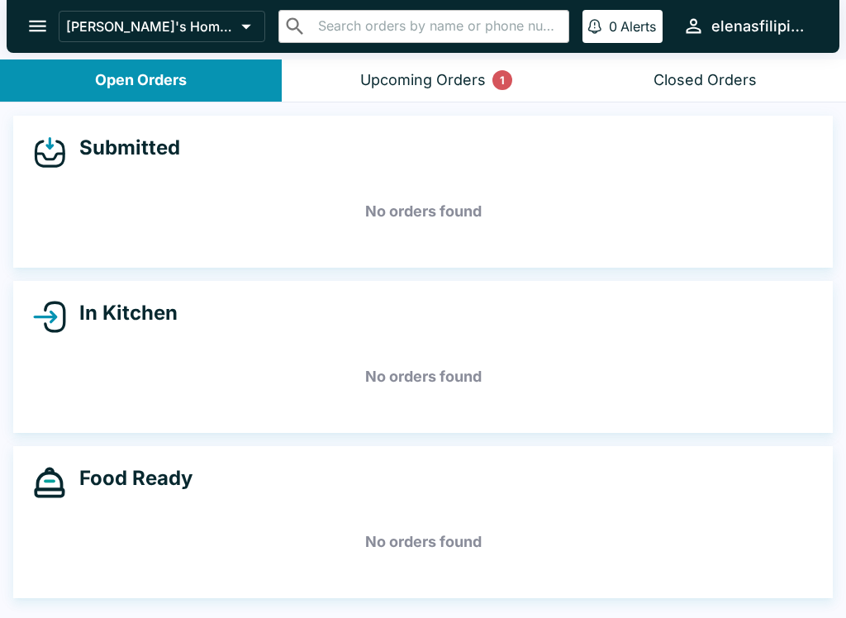
click at [519, 81] on button "Upcoming Orders 1" at bounding box center [423, 81] width 282 height 42
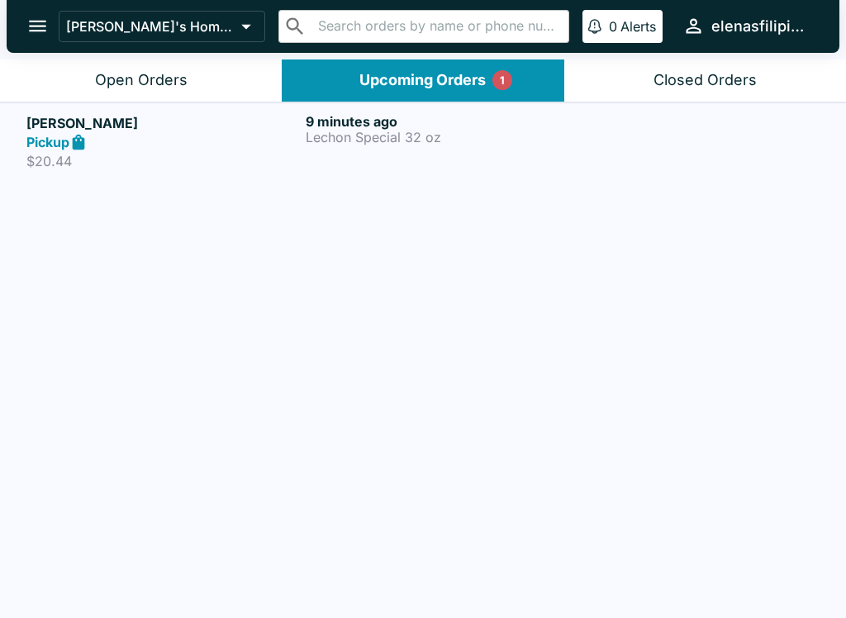
click at [166, 151] on div "[PERSON_NAME] Pickup $20.44" at bounding box center [162, 141] width 273 height 57
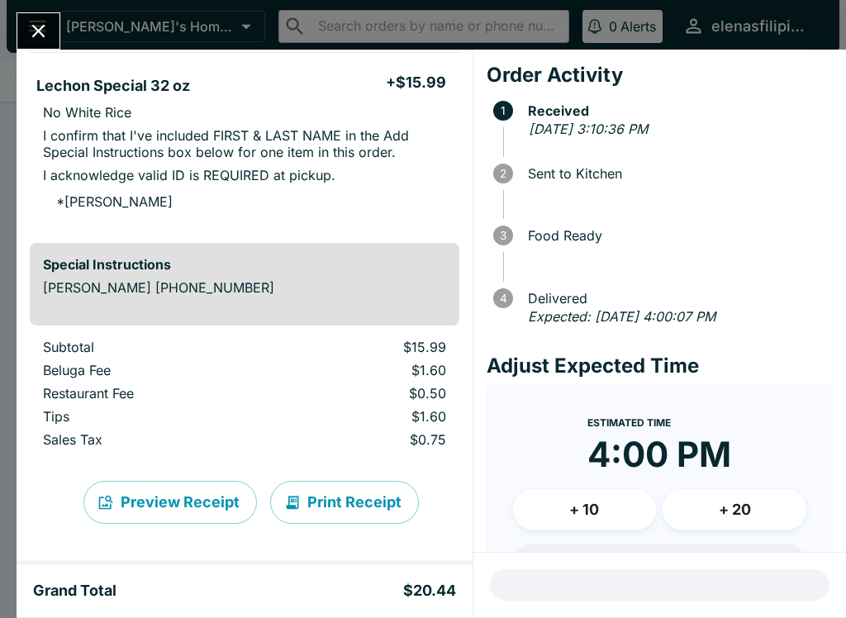
scroll to position [140, 0]
click at [45, 11] on div "[PERSON_NAME] Order # 042365 Pickup 1 Item Cancel Order Lechon Special 32 oz + …" at bounding box center [423, 309] width 846 height 618
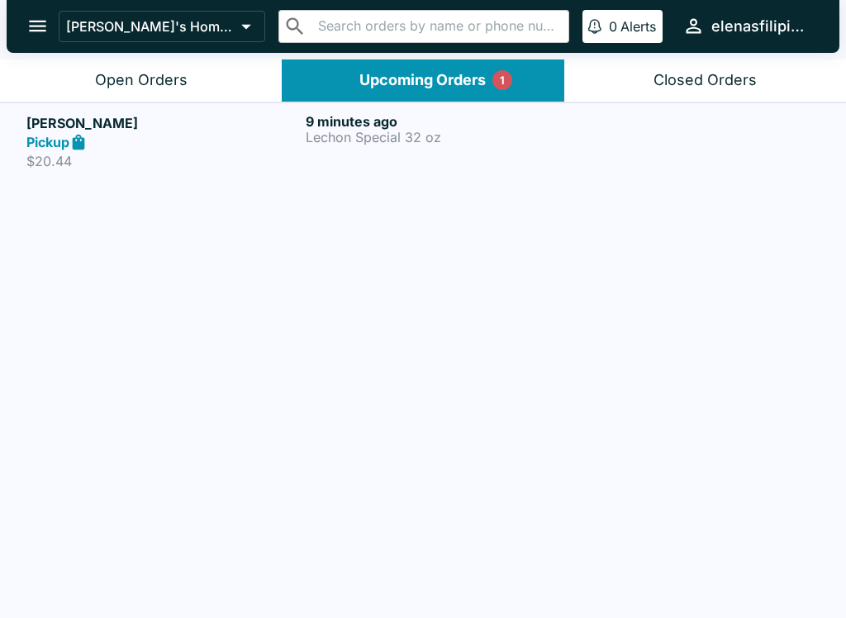
click at [112, 79] on div "Open Orders" at bounding box center [141, 80] width 93 height 19
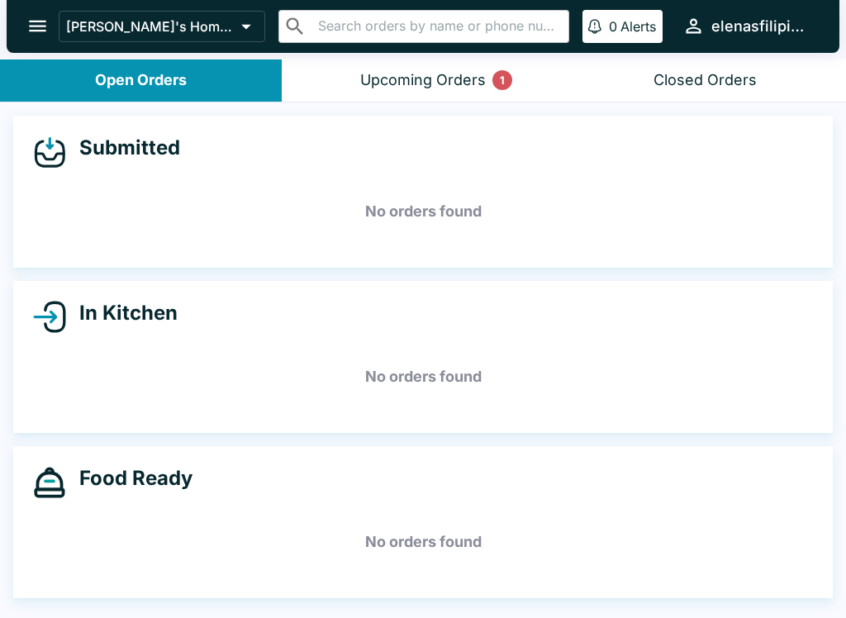
click at [421, 87] on div "Upcoming Orders 1" at bounding box center [423, 80] width 126 height 19
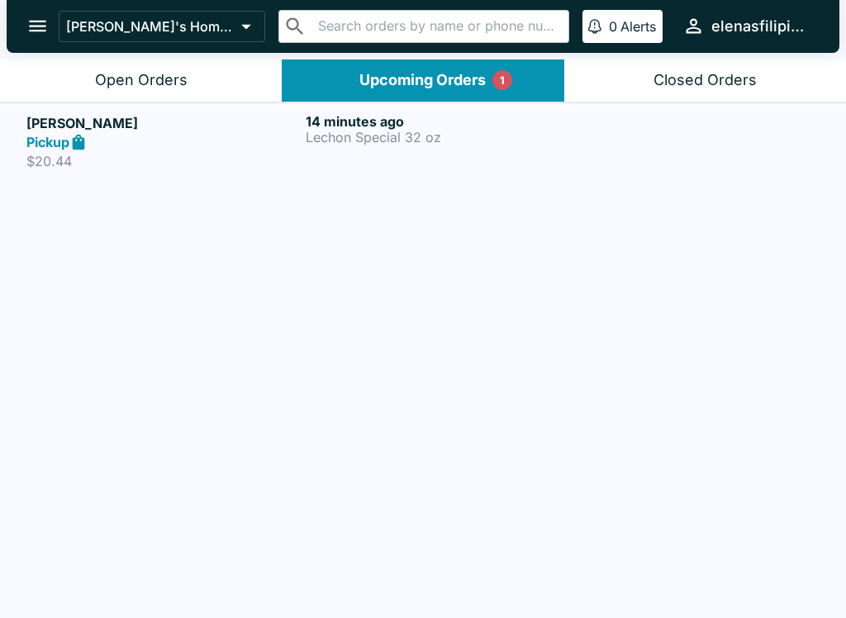
click at [404, 121] on h6 "14 minutes ago" at bounding box center [442, 121] width 273 height 17
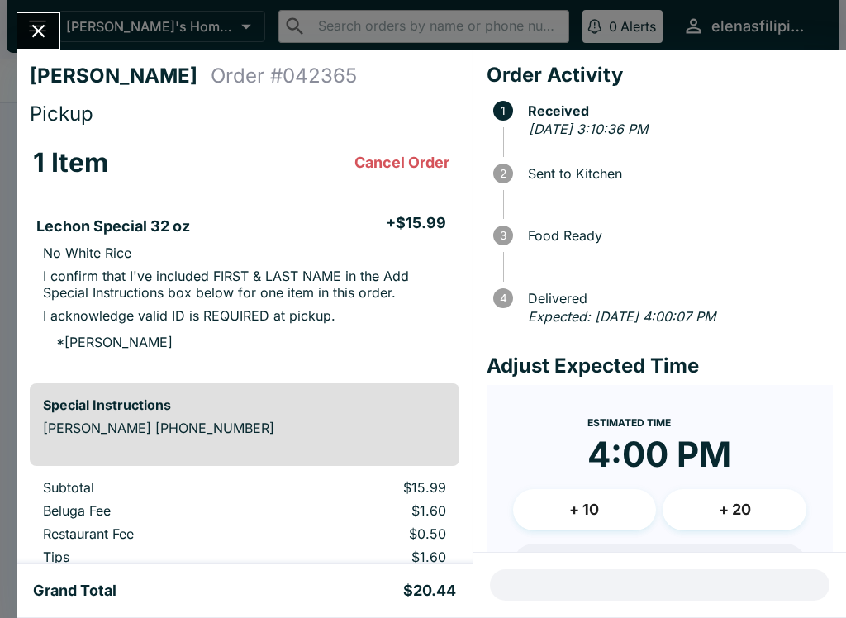
click at [39, 17] on button "Close" at bounding box center [38, 31] width 42 height 36
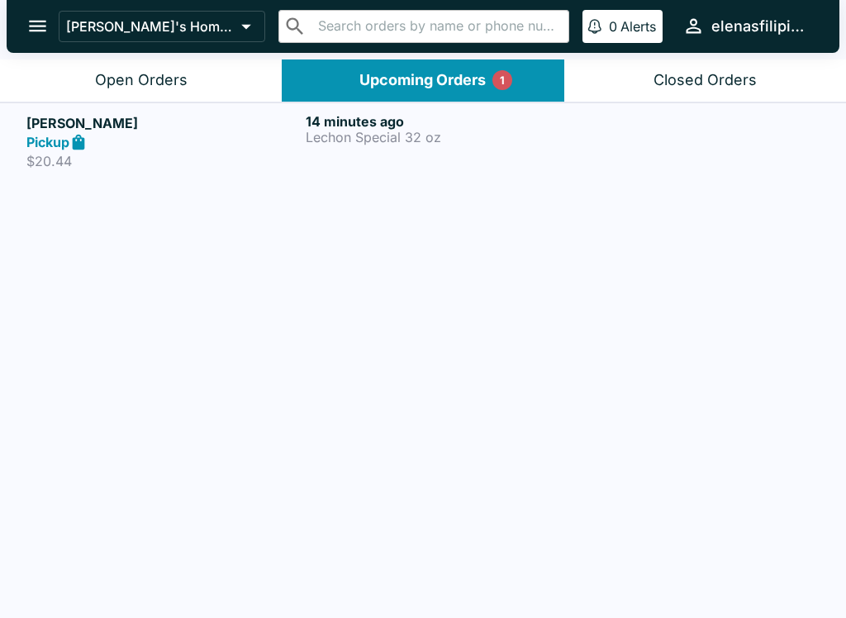
click at [41, 34] on icon "open drawer" at bounding box center [37, 26] width 22 height 22
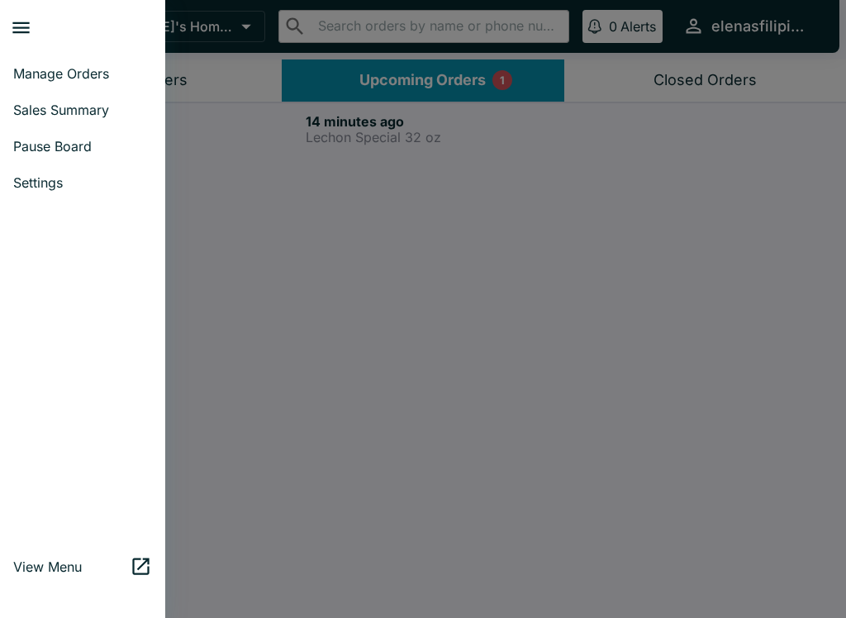
click at [83, 142] on span "Pause Board" at bounding box center [82, 146] width 139 height 17
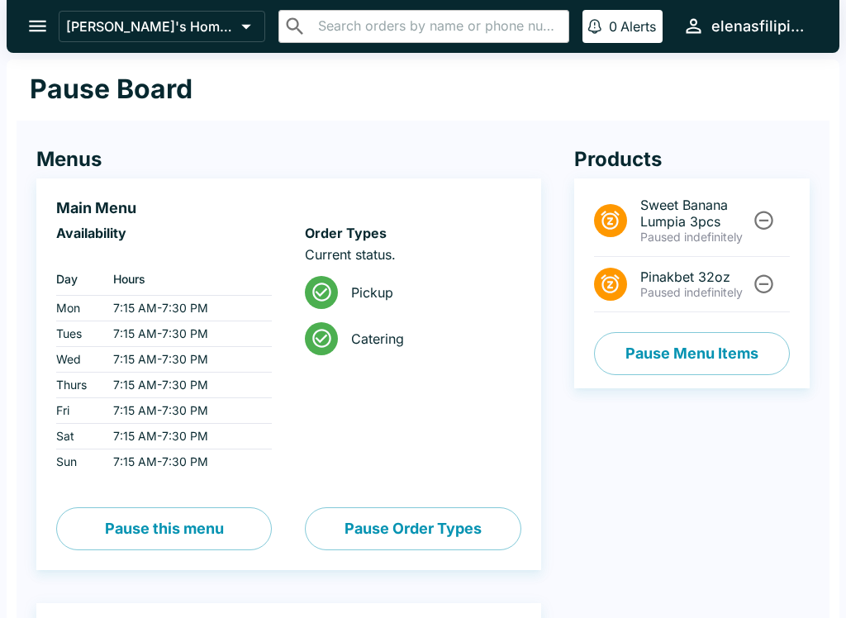
click at [756, 223] on icon "Unpause" at bounding box center [764, 221] width 19 height 19
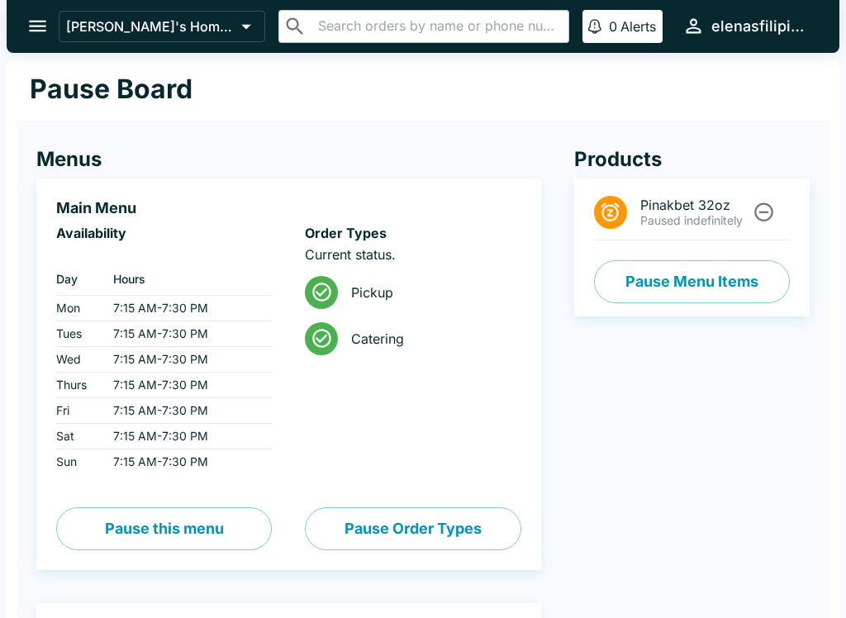
click at [684, 282] on button "Pause Menu Items" at bounding box center [692, 281] width 196 height 43
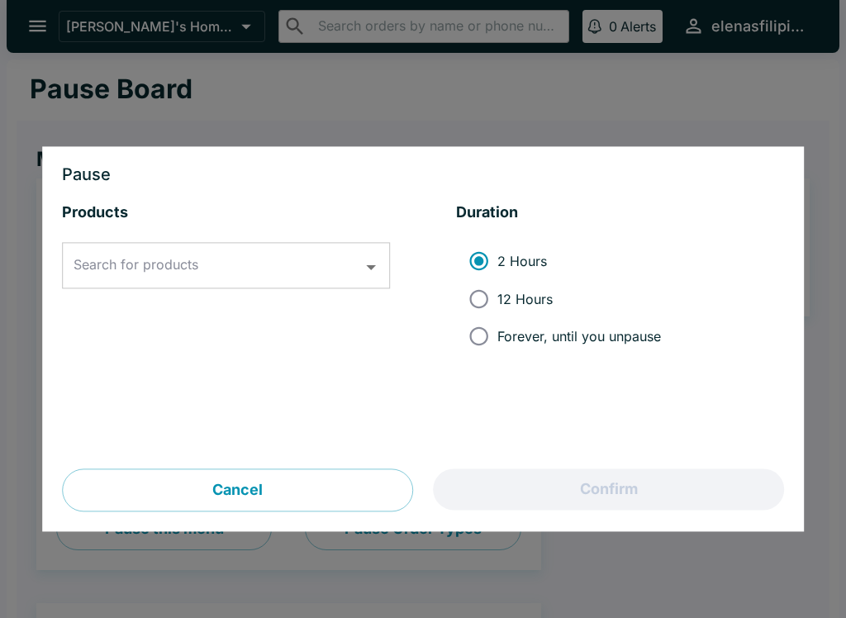
click at [184, 260] on div "Search for products Search for products" at bounding box center [226, 266] width 328 height 46
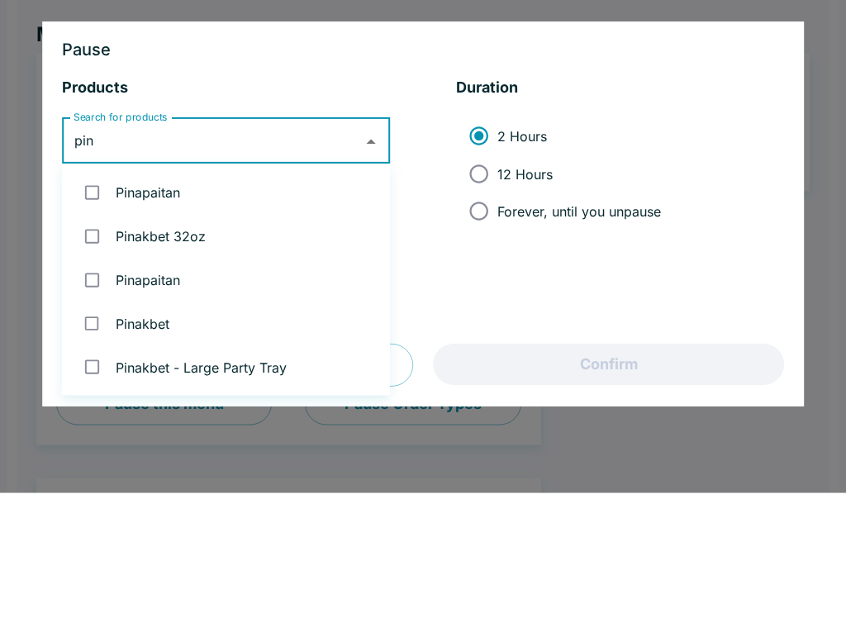
type input "[PERSON_NAME]"
click at [106, 301] on input "checkbox" at bounding box center [92, 318] width 34 height 34
checkbox input "true"
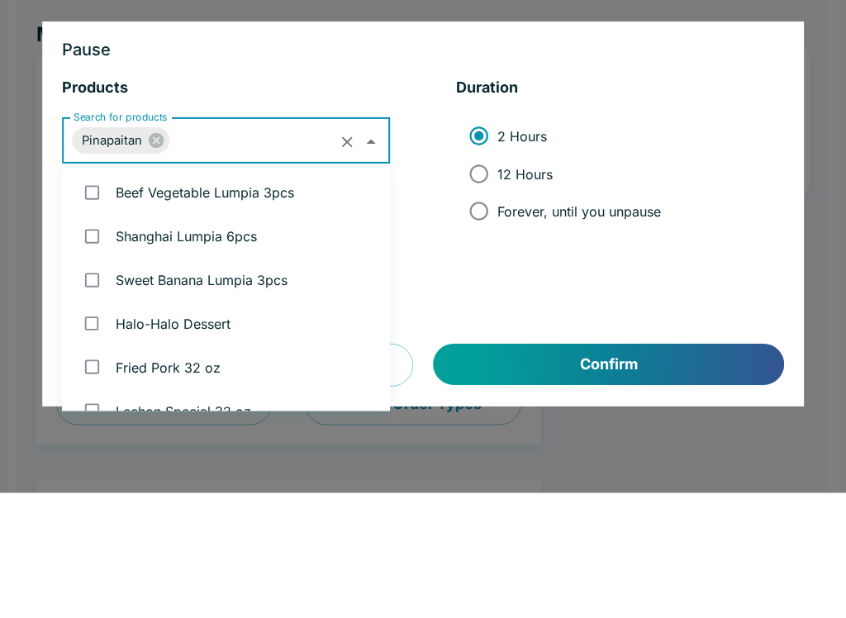
scroll to position [1288, 0]
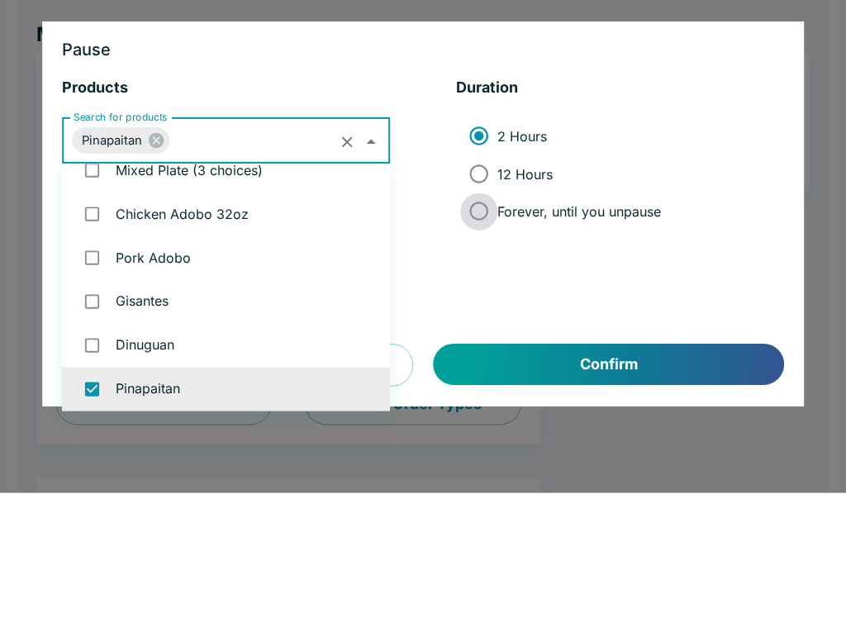
click at [481, 318] on input "Forever, until you unpause" at bounding box center [478, 336] width 37 height 37
radio input "true"
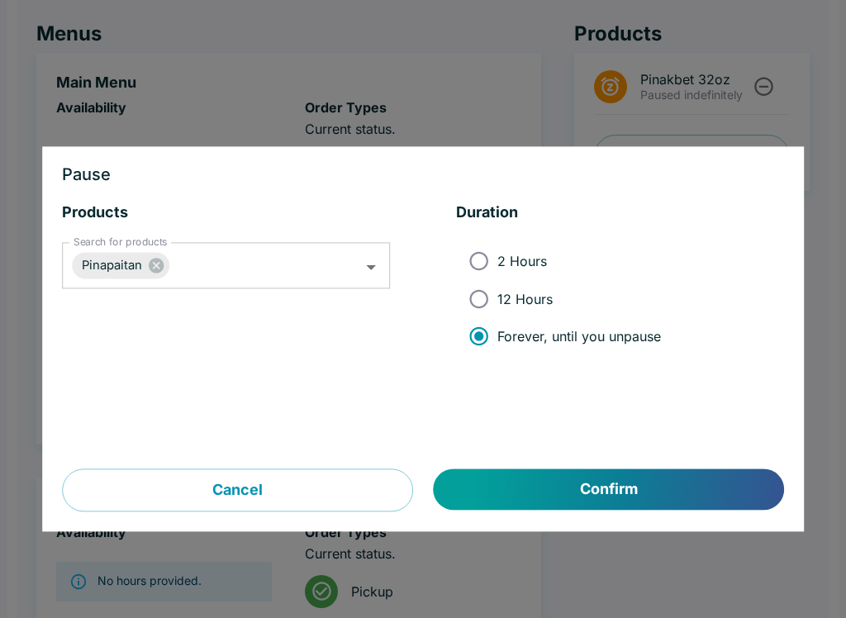
click at [667, 496] on button "Confirm" at bounding box center [609, 489] width 350 height 41
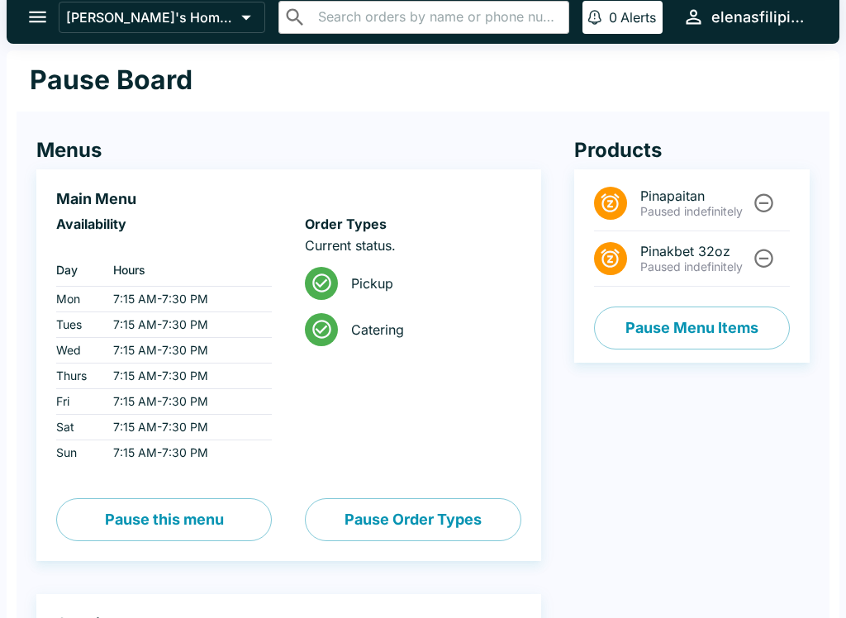
scroll to position [0, 0]
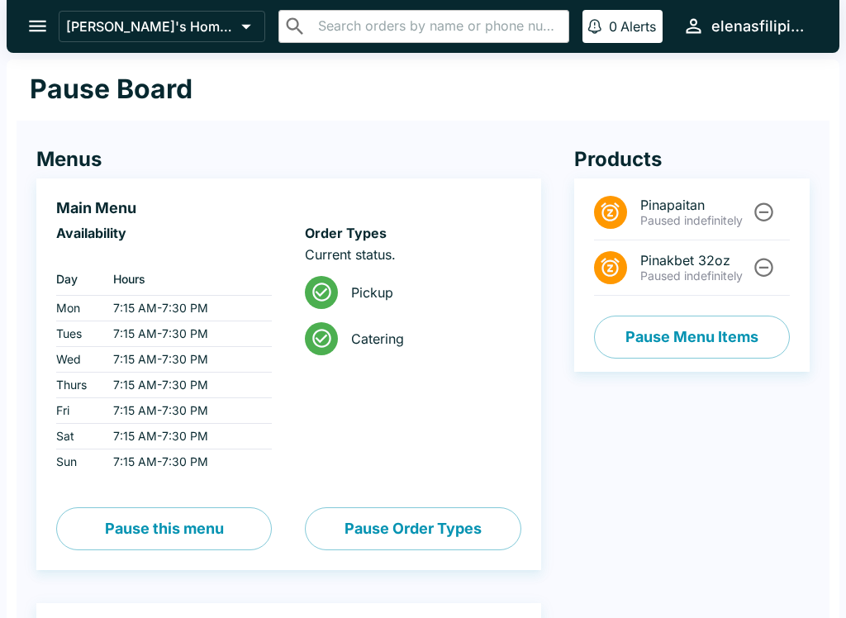
click at [23, 30] on button "open drawer" at bounding box center [38, 26] width 42 height 42
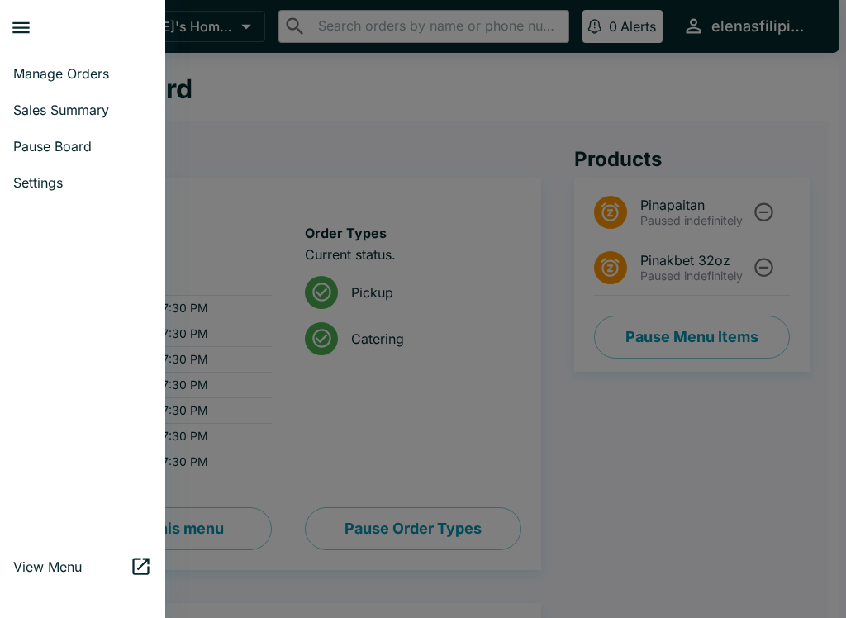
click at [60, 79] on span "Manage Orders" at bounding box center [82, 73] width 139 height 17
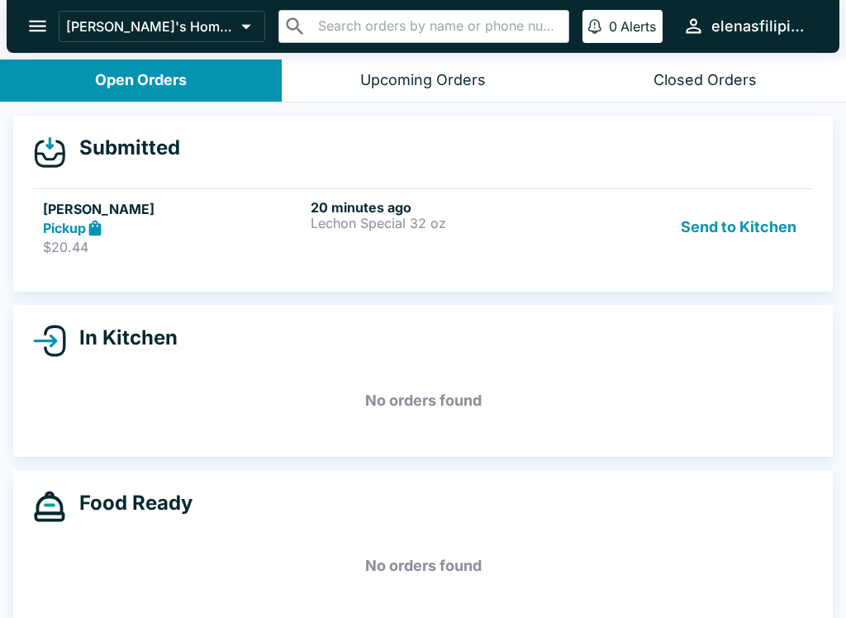
click at [378, 259] on link "[PERSON_NAME] Pickup $20.44 20 minutes ago Lechon Special 32 oz Send to Kitchen" at bounding box center [423, 227] width 780 height 78
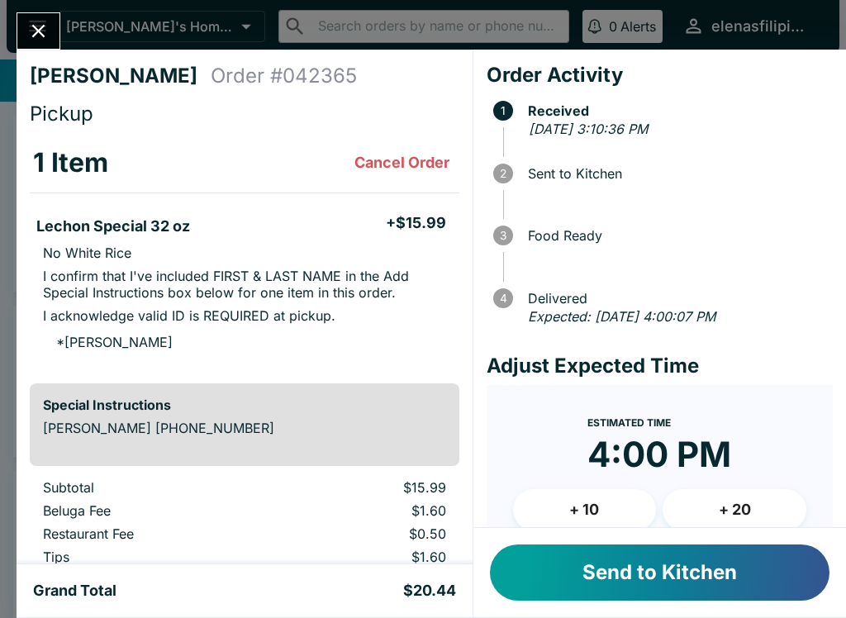
click at [593, 573] on button "Send to Kitchen" at bounding box center [660, 573] width 340 height 56
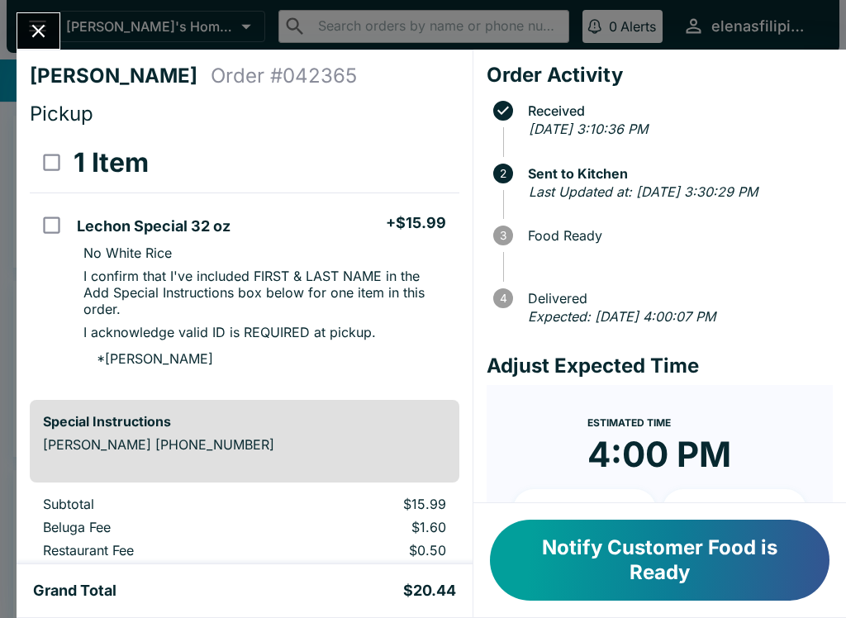
click at [26, 26] on button "Close" at bounding box center [38, 31] width 42 height 36
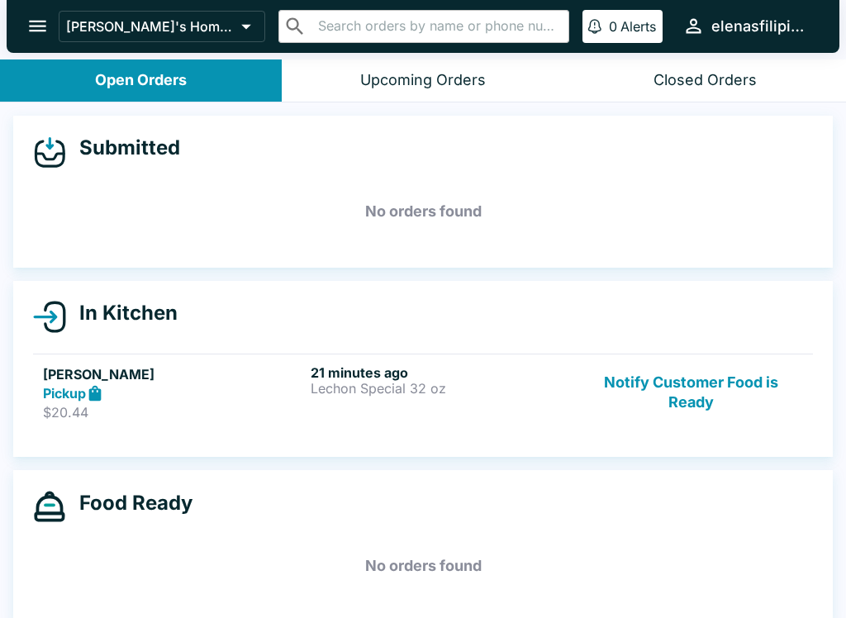
click at [690, 369] on button "Notify Customer Food is Ready" at bounding box center [691, 392] width 224 height 57
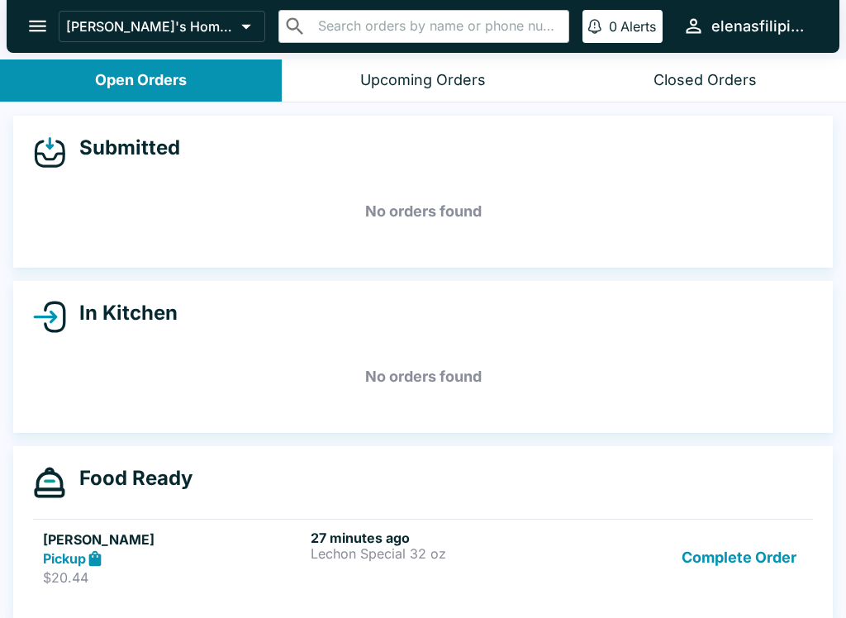
click at [696, 555] on button "Complete Order" at bounding box center [739, 558] width 128 height 57
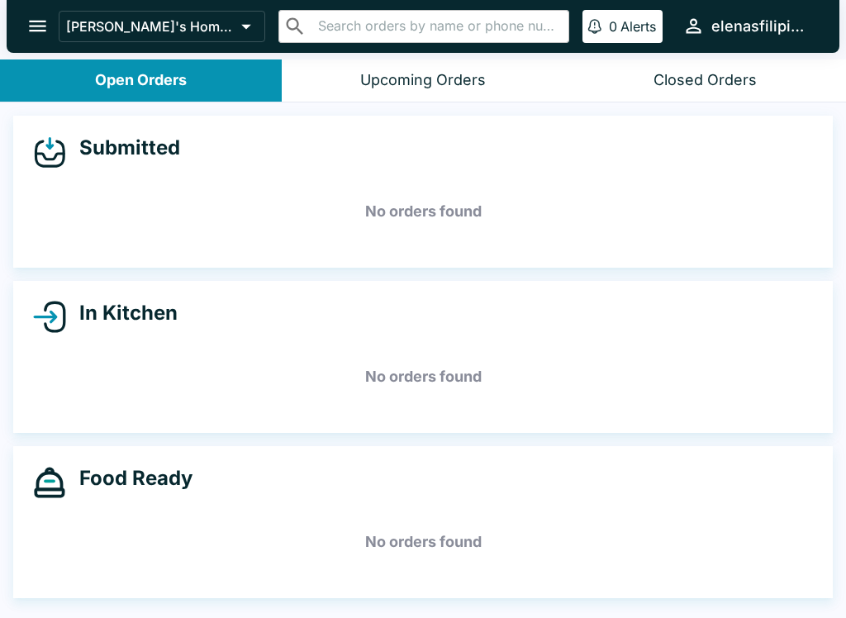
click at [30, 36] on icon "open drawer" at bounding box center [37, 26] width 22 height 22
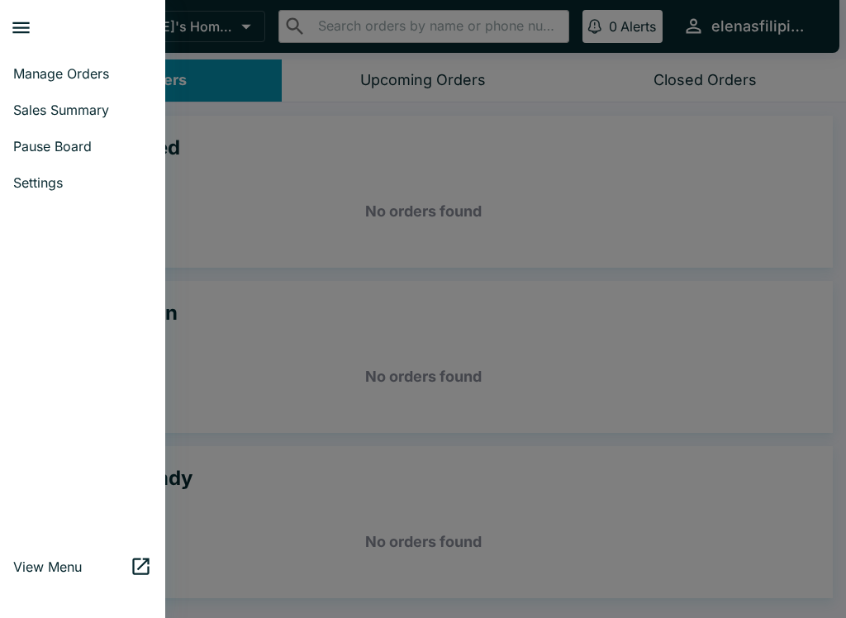
click at [69, 150] on span "Pause Board" at bounding box center [82, 146] width 139 height 17
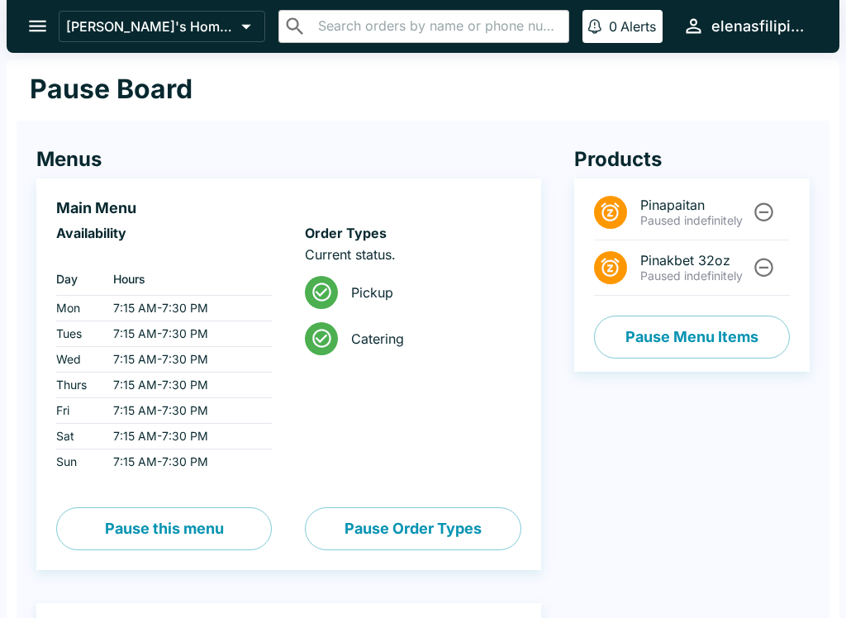
click at [769, 263] on icon "Unpause" at bounding box center [764, 267] width 22 height 22
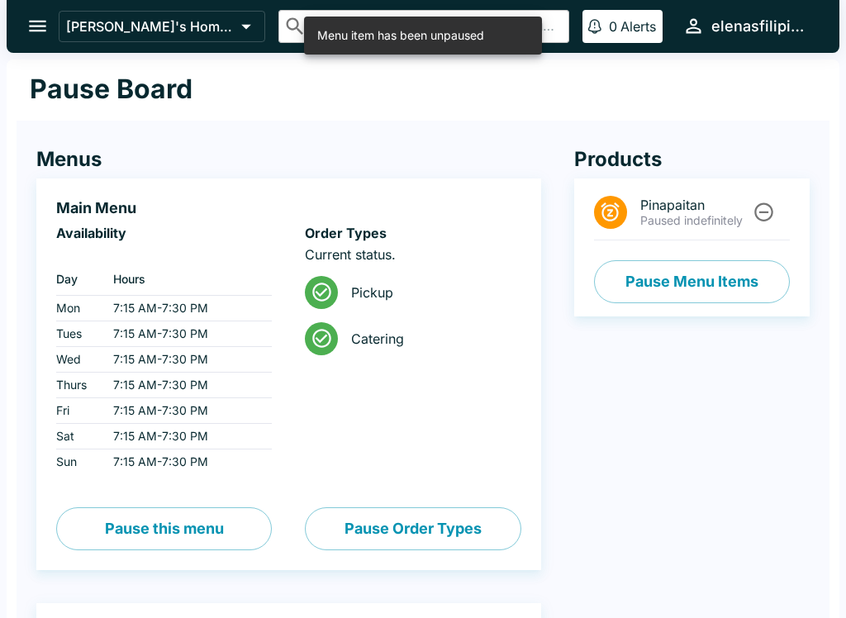
click at [26, 43] on button "open drawer" at bounding box center [38, 26] width 42 height 42
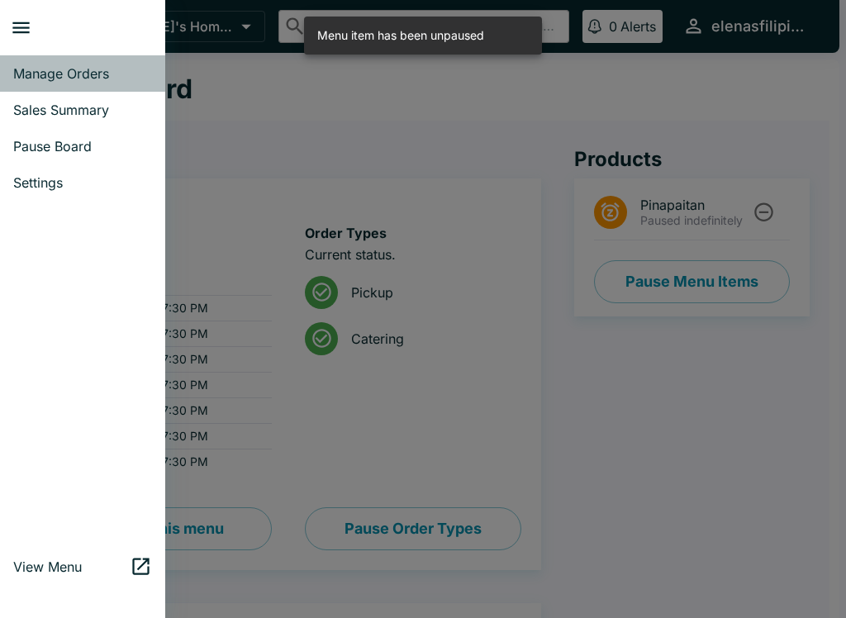
click at [81, 82] on link "Manage Orders" at bounding box center [82, 73] width 165 height 36
